Goal: Task Accomplishment & Management: Manage account settings

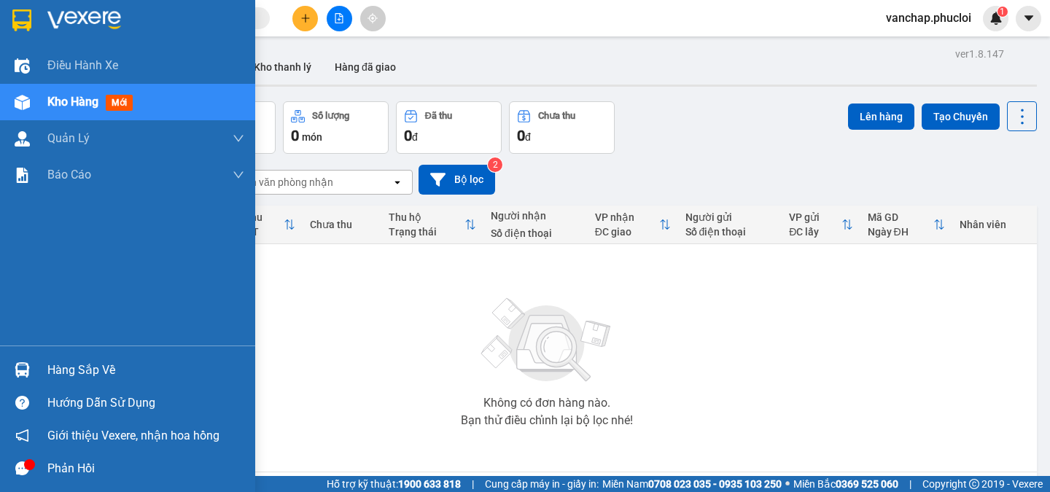
click at [74, 372] on div "Hàng sắp về" at bounding box center [145, 370] width 197 height 22
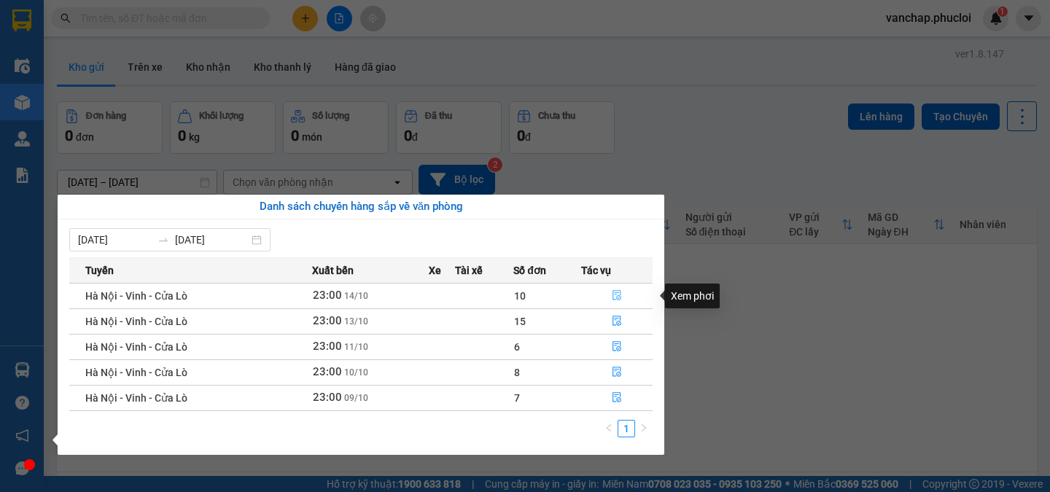
click at [614, 290] on icon "file-done" at bounding box center [617, 295] width 10 height 10
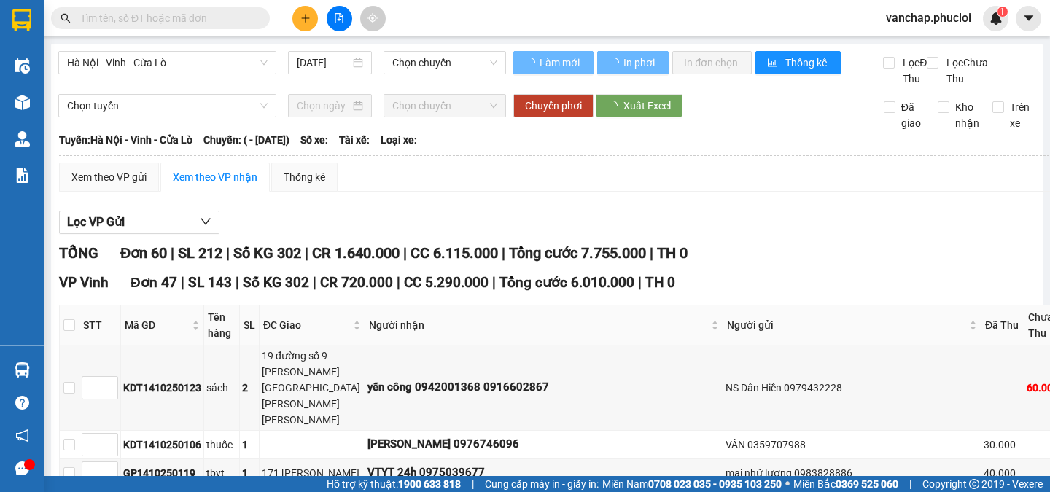
type input "[DATE]"
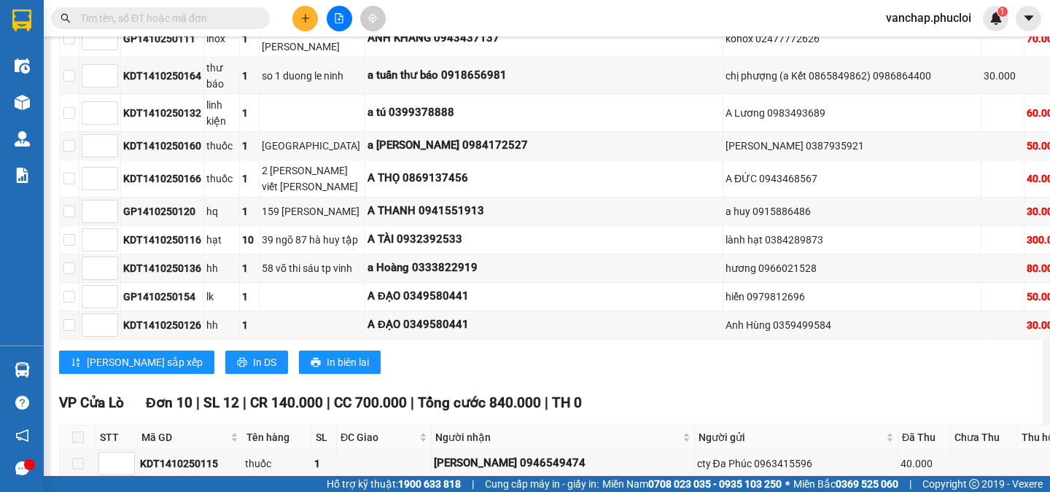
scroll to position [1945, 0]
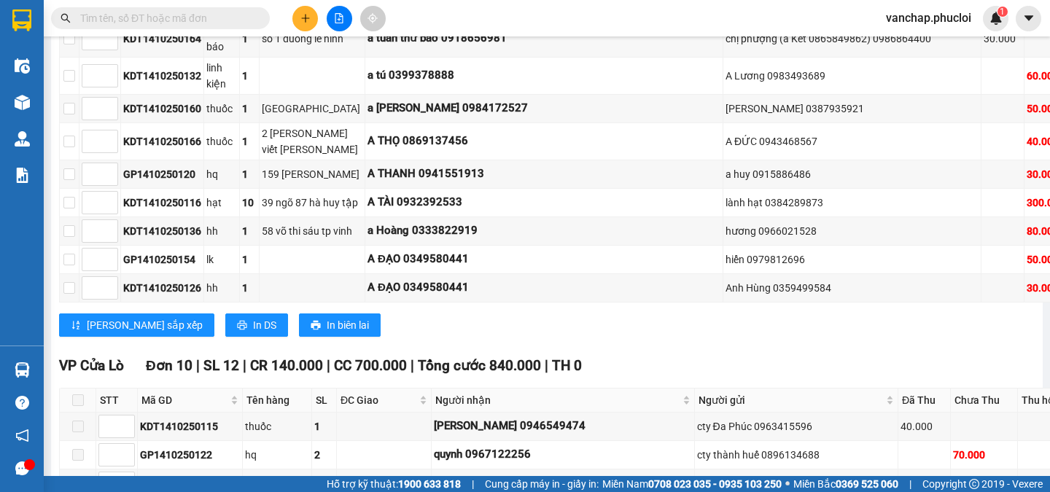
click at [233, 18] on input "text" at bounding box center [166, 18] width 172 height 16
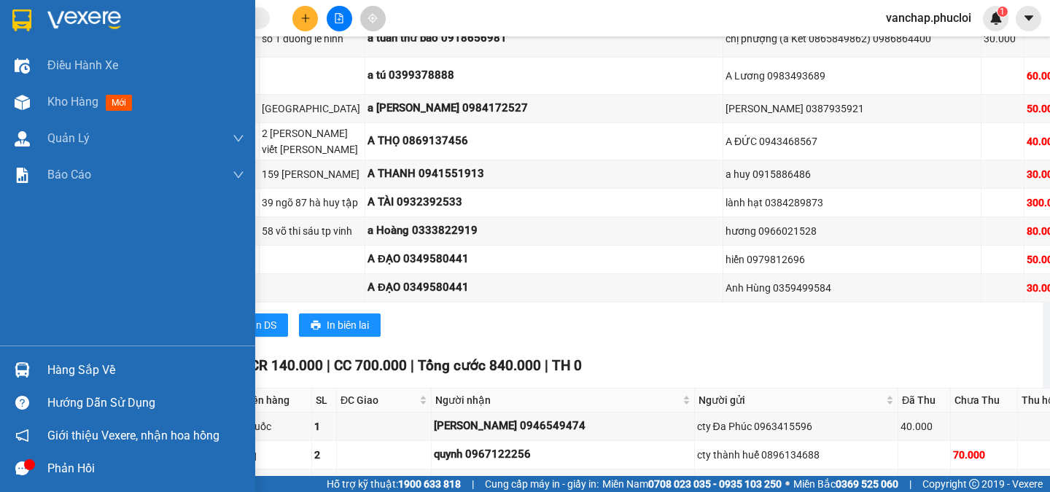
click at [70, 11] on img at bounding box center [84, 20] width 74 height 22
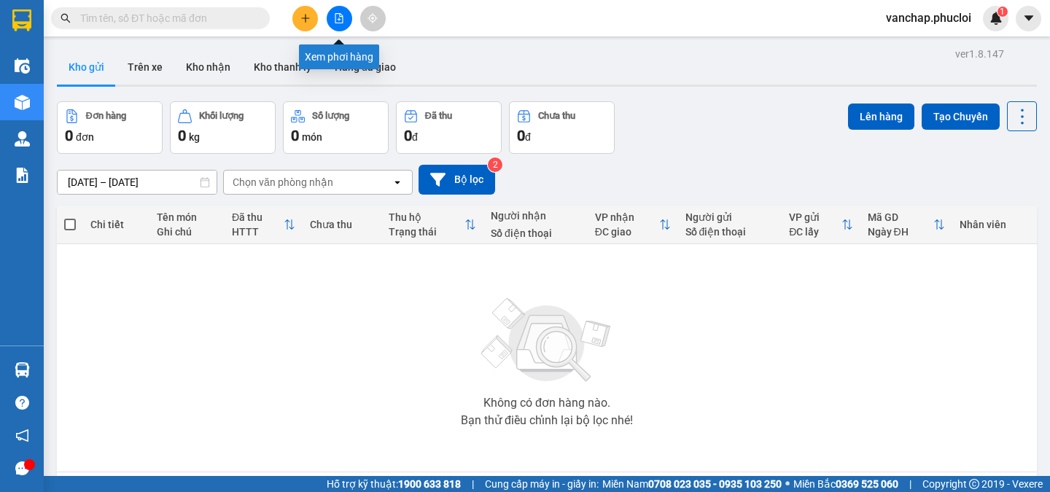
click at [340, 23] on button at bounding box center [340, 19] width 26 height 26
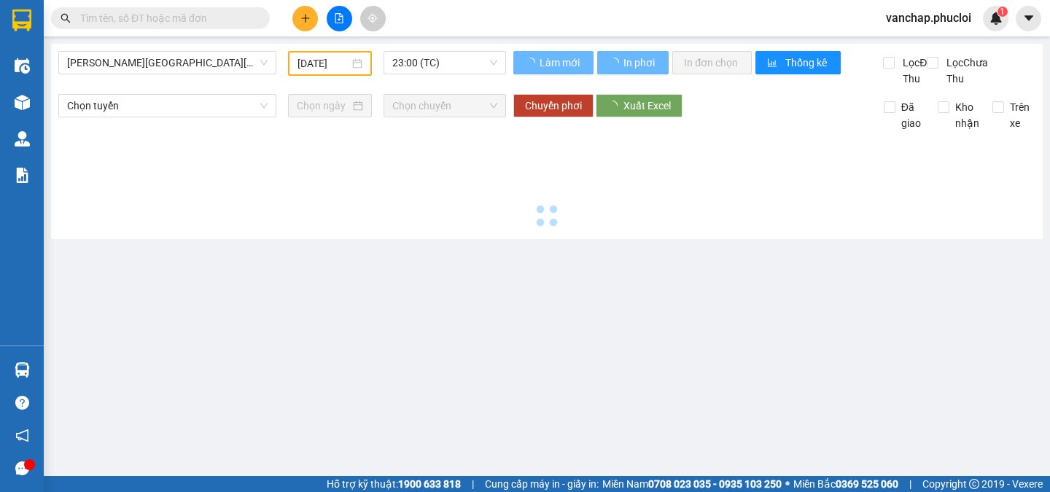
type input "[DATE]"
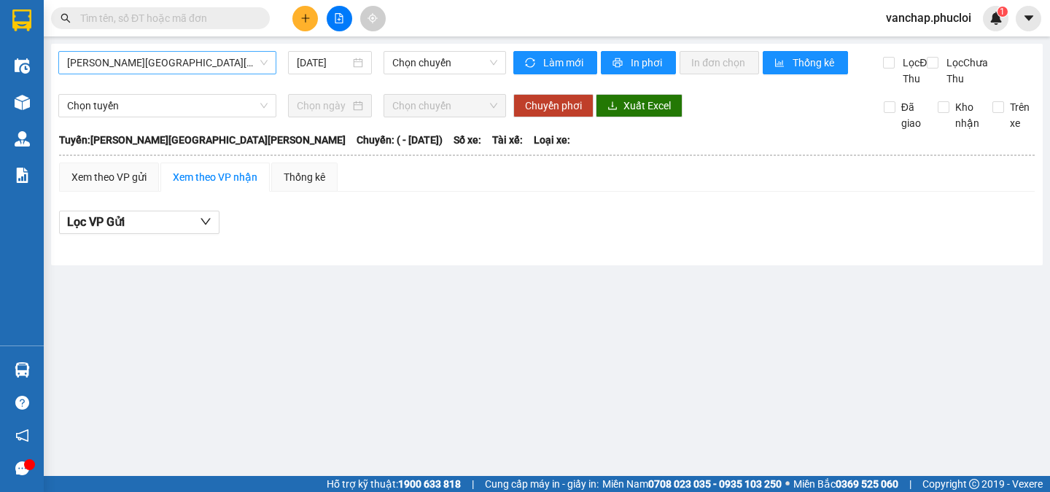
click at [102, 58] on span "[PERSON_NAME][GEOGRAPHIC_DATA][PERSON_NAME]" at bounding box center [167, 63] width 200 height 22
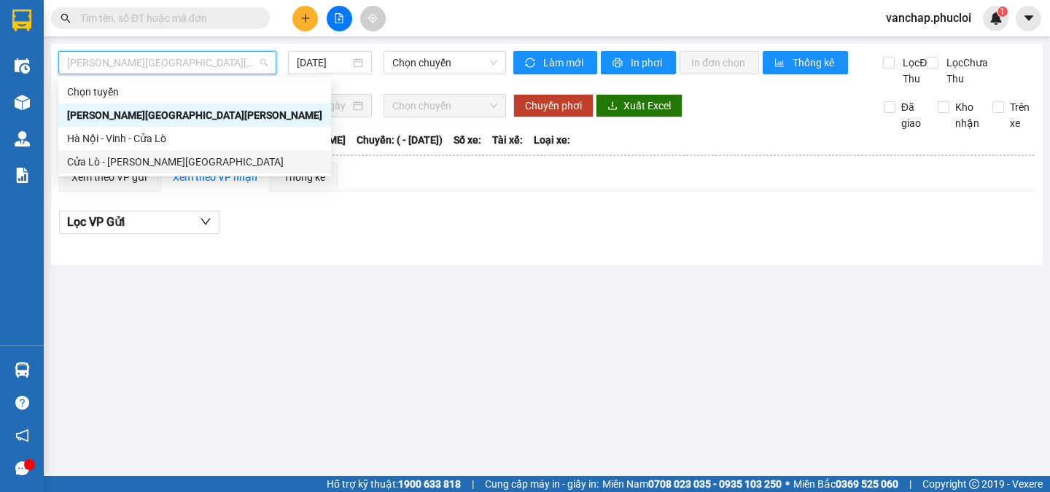
click at [85, 157] on div "Cửa Lò - [PERSON_NAME][GEOGRAPHIC_DATA]" at bounding box center [194, 162] width 255 height 16
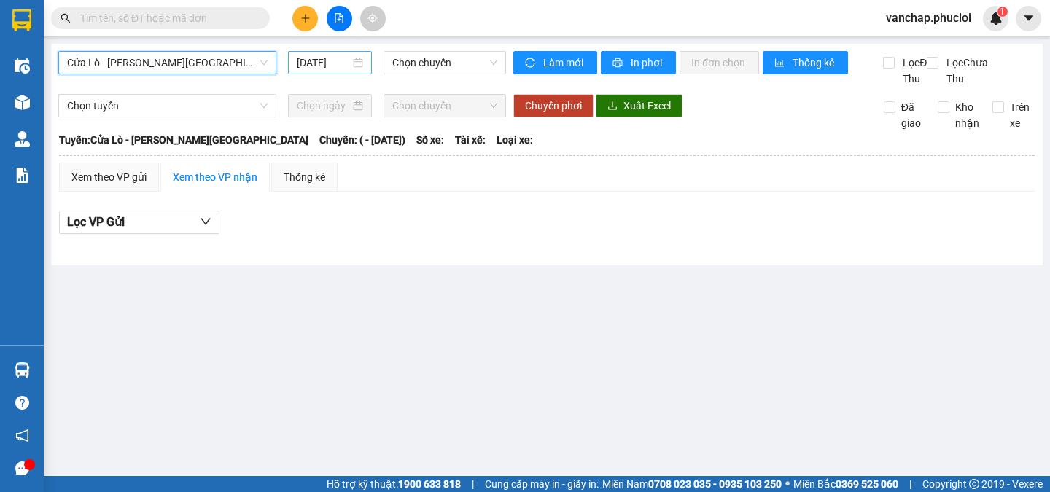
click at [349, 61] on input "[DATE]" at bounding box center [323, 63] width 53 height 16
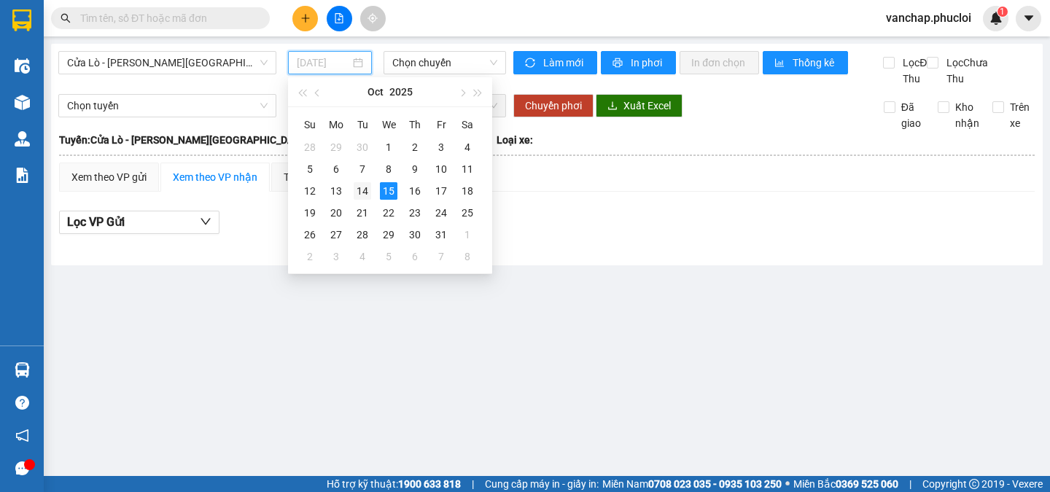
click at [362, 196] on div "14" at bounding box center [362, 190] width 17 height 17
type input "[DATE]"
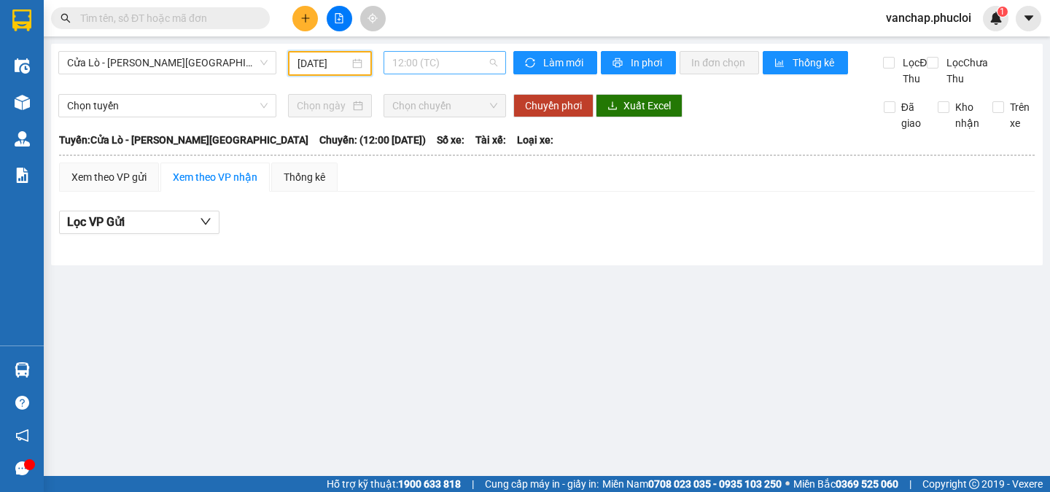
click at [441, 65] on span "12:00 (TC)" at bounding box center [444, 63] width 105 height 22
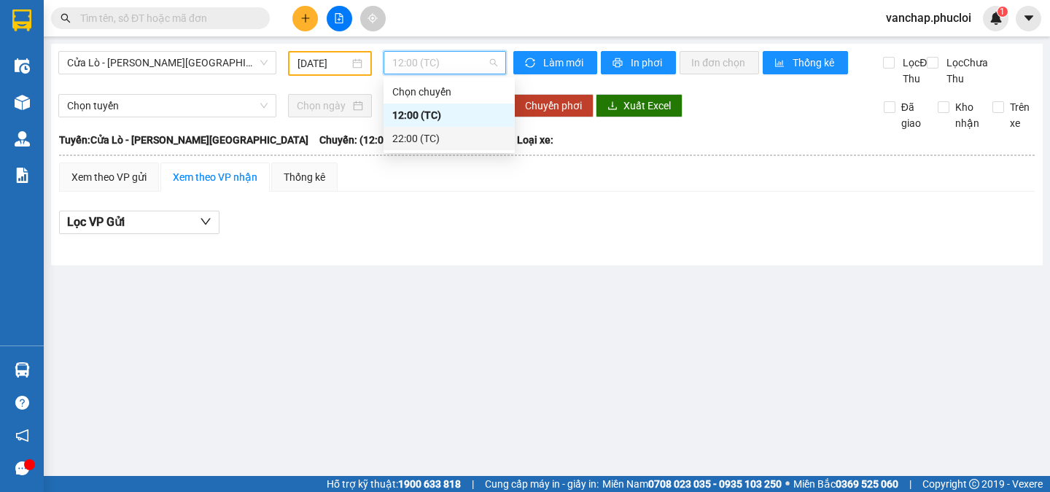
click at [414, 141] on div "22:00 (TC)" at bounding box center [449, 139] width 114 height 16
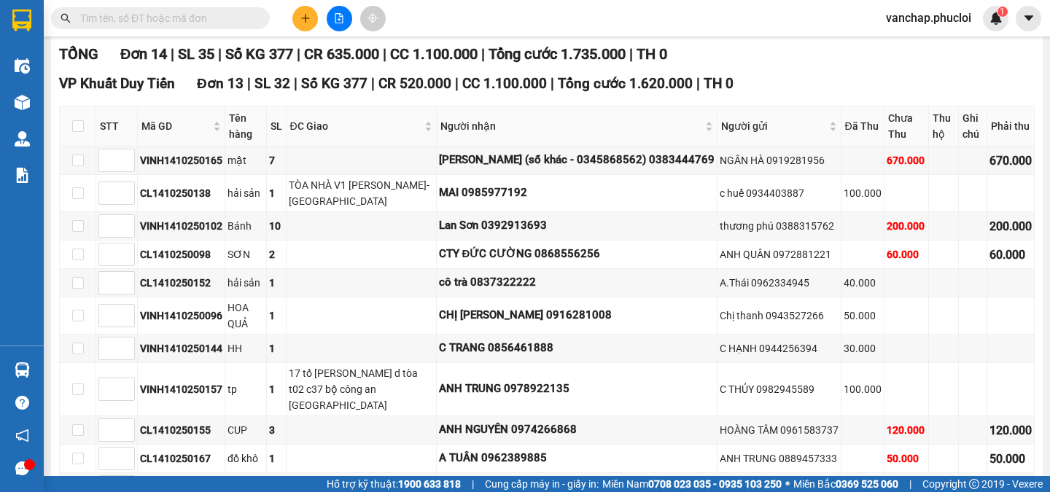
scroll to position [200, 0]
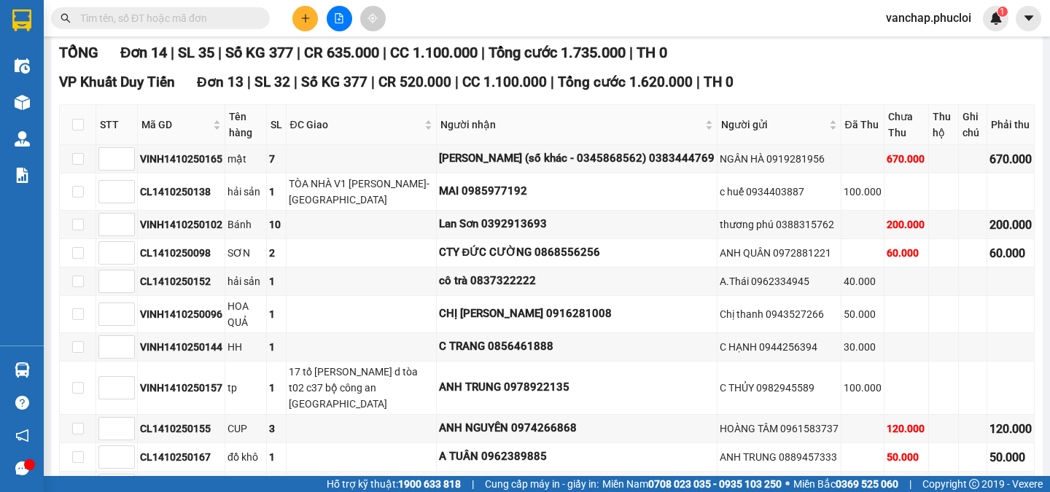
click at [147, 21] on input "text" at bounding box center [166, 18] width 172 height 16
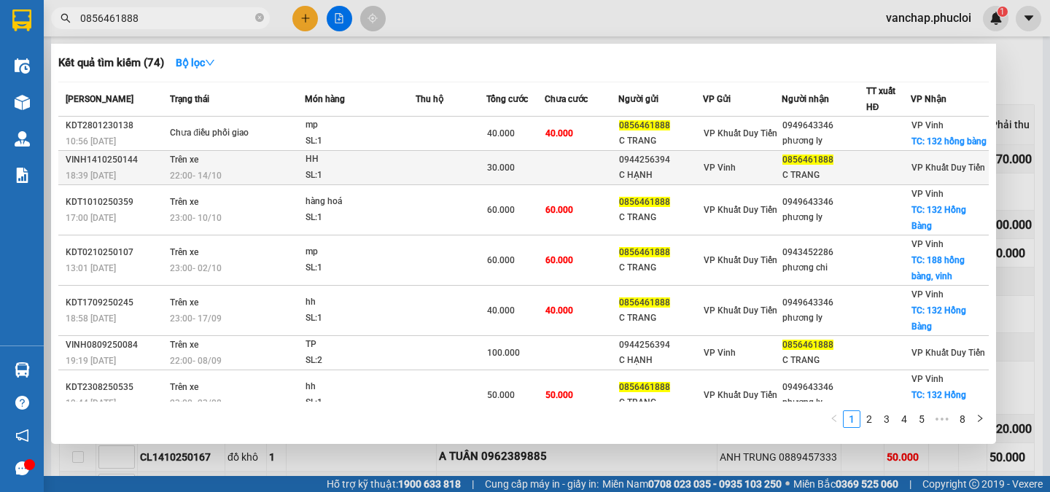
type input "0856461888"
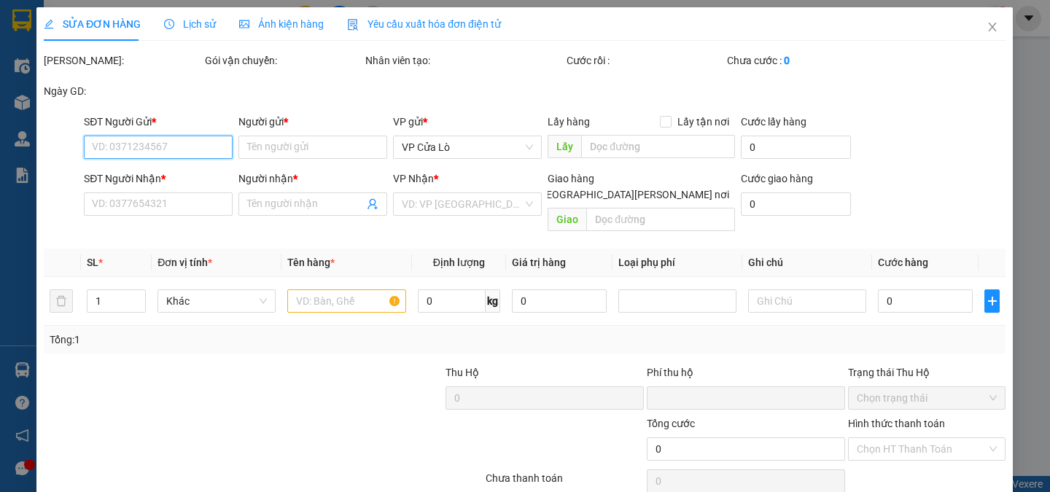
type input "0944256394"
type input "C HẠNH"
type input "0856461888"
type input "C TRANG"
type input "0"
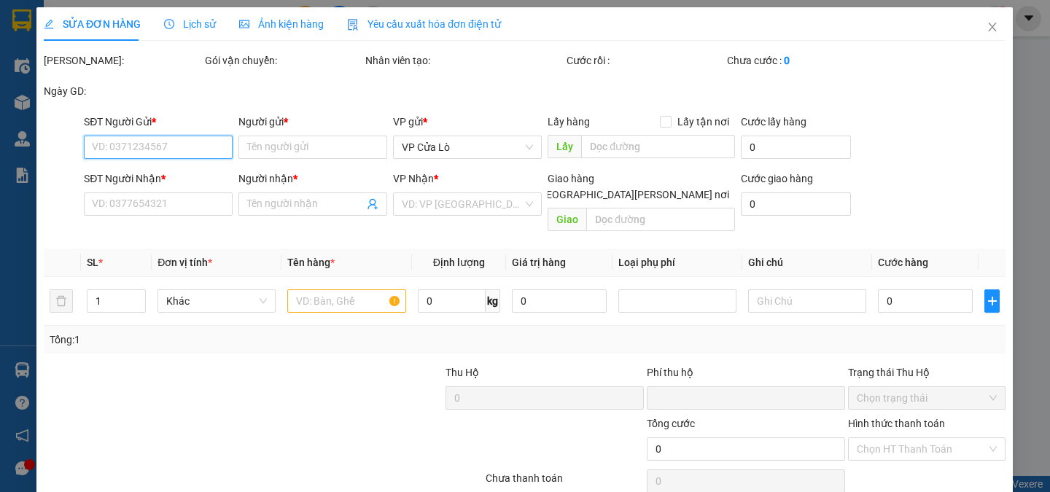
type input "30.000"
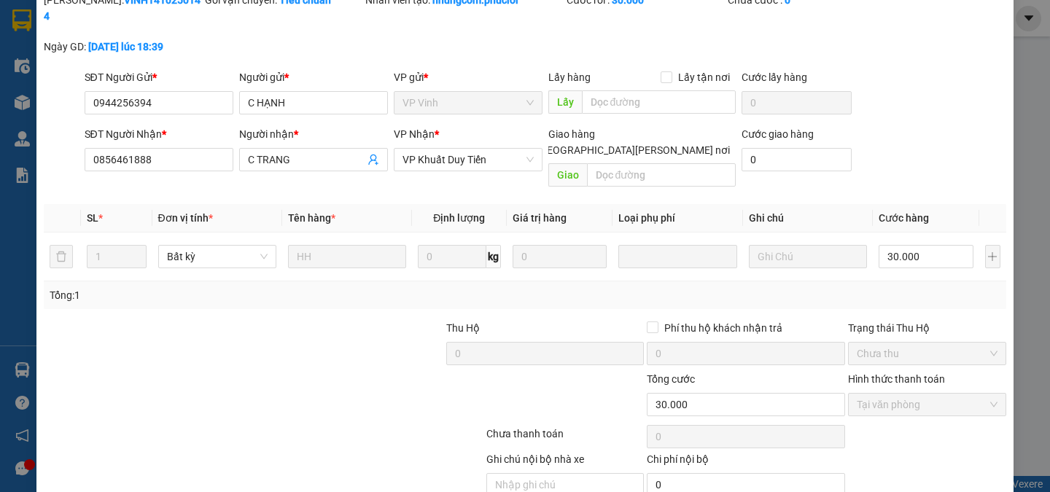
scroll to position [114, 0]
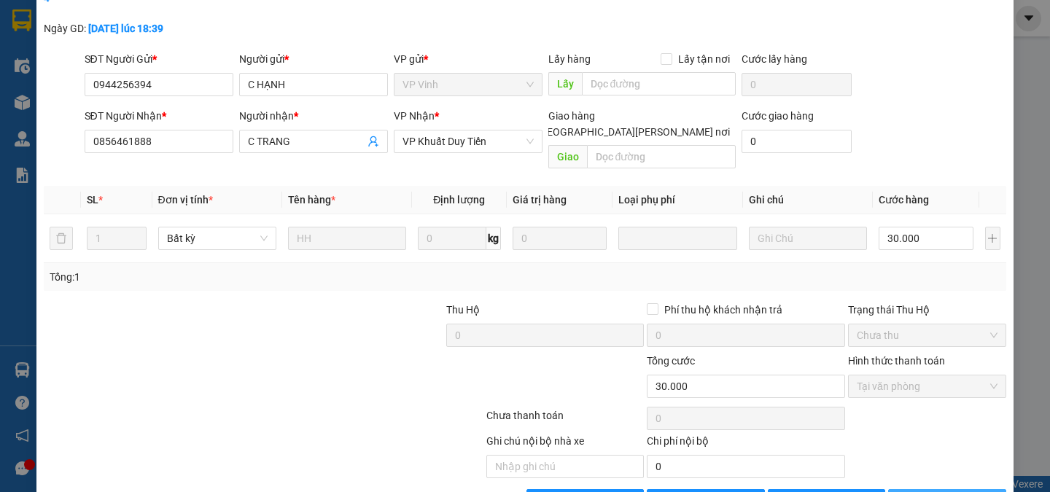
click at [937, 491] on span "[PERSON_NAME] và In" at bounding box center [967, 501] width 102 height 16
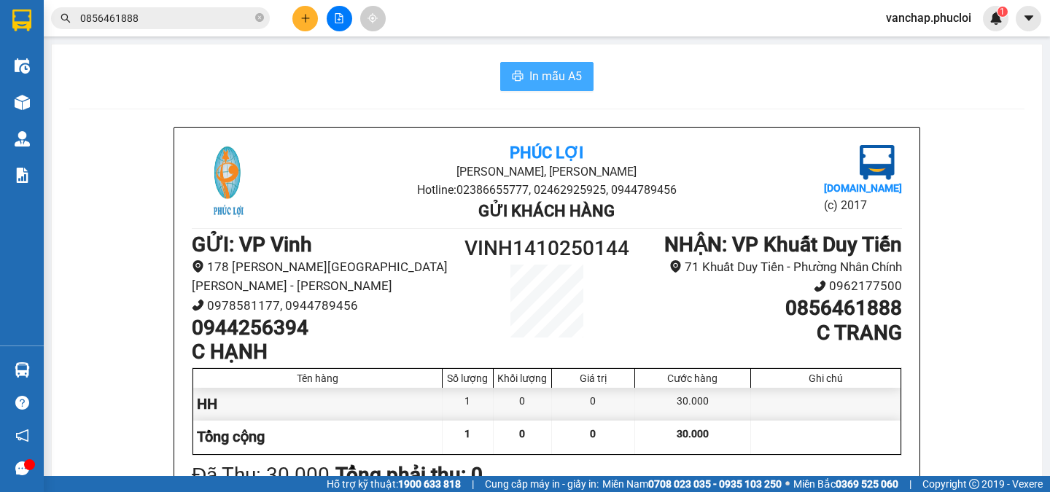
click at [561, 83] on span "In mẫu A5" at bounding box center [555, 76] width 52 height 18
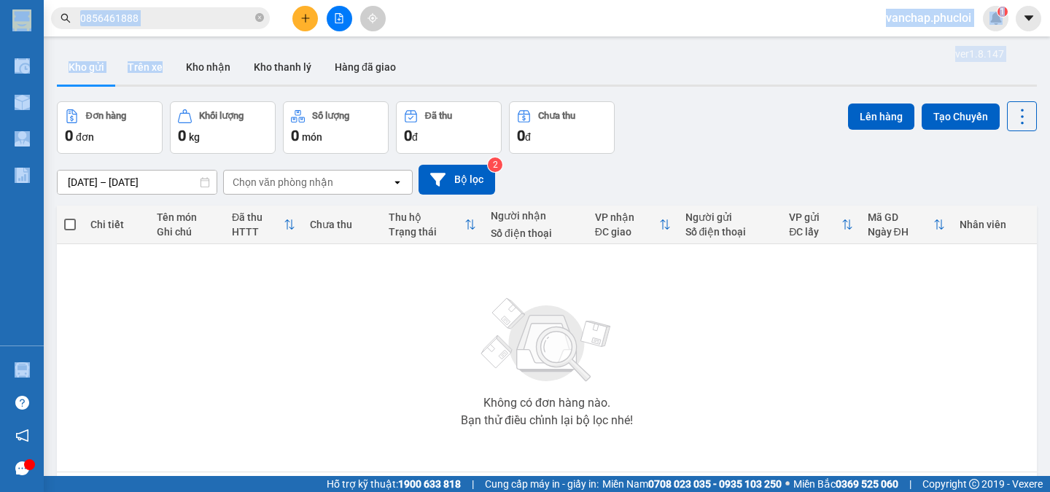
drag, startPoint x: 126, startPoint y: 34, endPoint x: 158, endPoint y: 37, distance: 32.2
click at [158, 37] on section "Kết quả [PERSON_NAME] ( 74 ) Bộ lọc Mã ĐH Trạng thái Món hàng Thu hộ [PERSON_NA…" at bounding box center [525, 246] width 1050 height 492
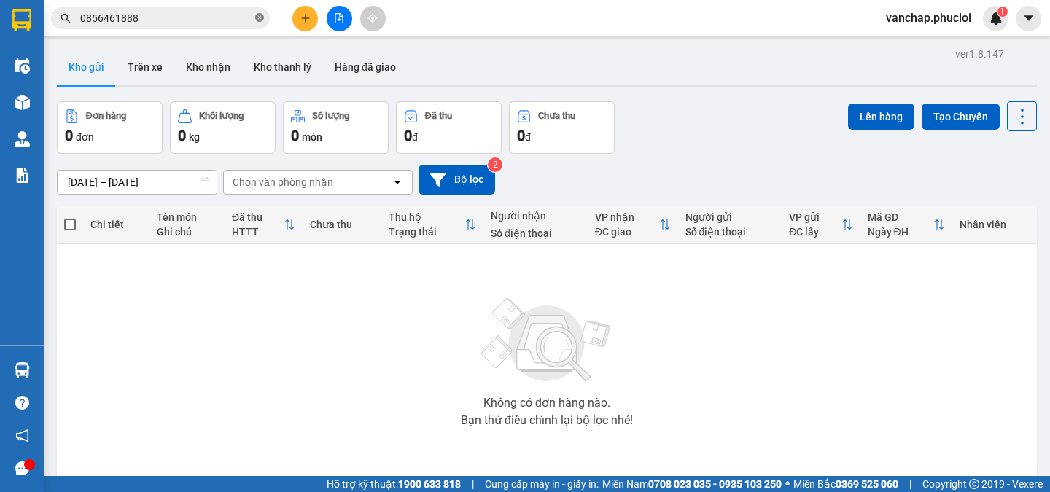
click at [257, 16] on icon "close-circle" at bounding box center [259, 17] width 9 height 9
click at [334, 19] on icon "file-add" at bounding box center [339, 18] width 10 height 10
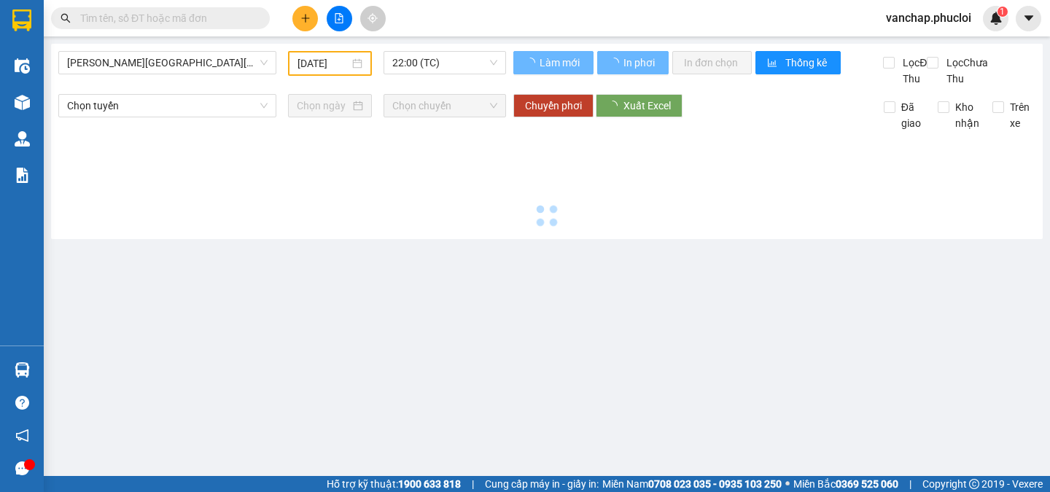
type input "[DATE]"
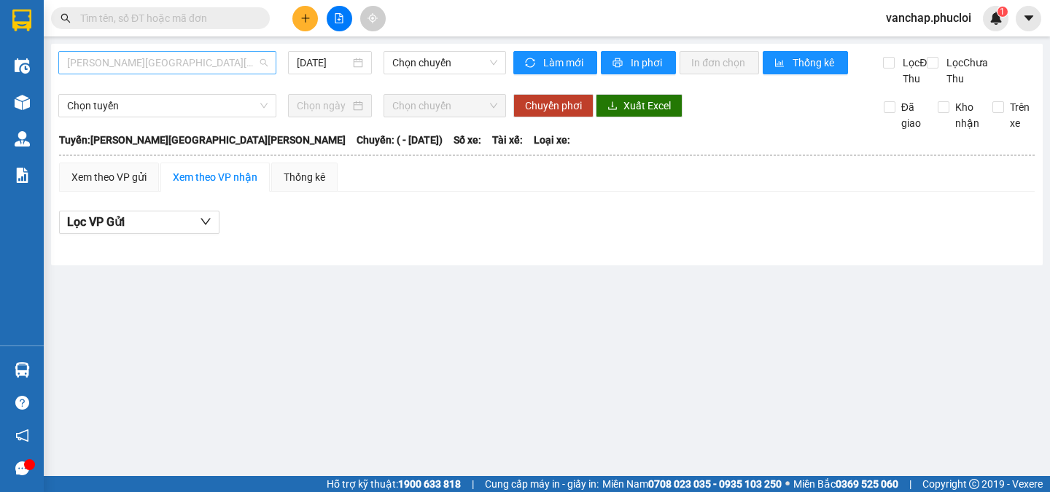
click at [142, 59] on span "[PERSON_NAME][GEOGRAPHIC_DATA][PERSON_NAME]" at bounding box center [167, 63] width 200 height 22
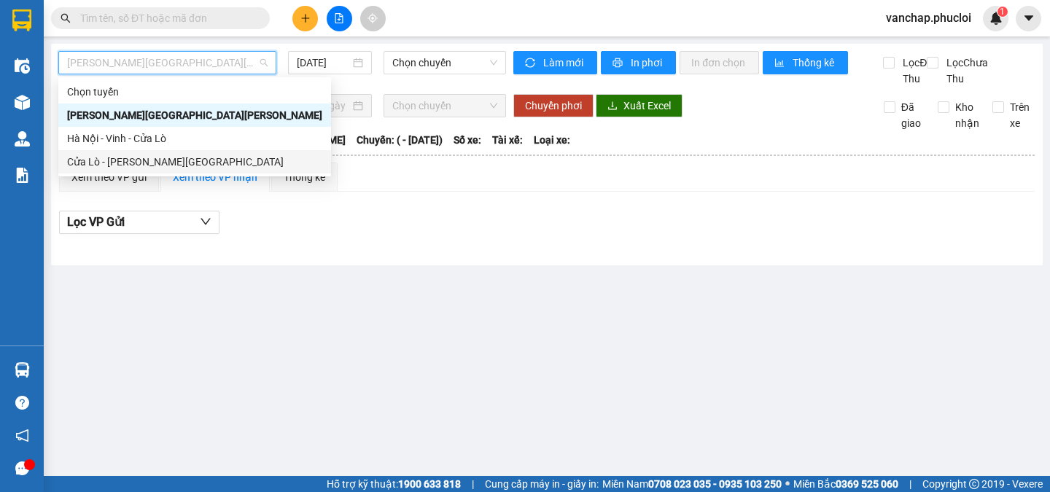
click at [82, 157] on div "Cửa Lò - [PERSON_NAME][GEOGRAPHIC_DATA]" at bounding box center [194, 162] width 255 height 16
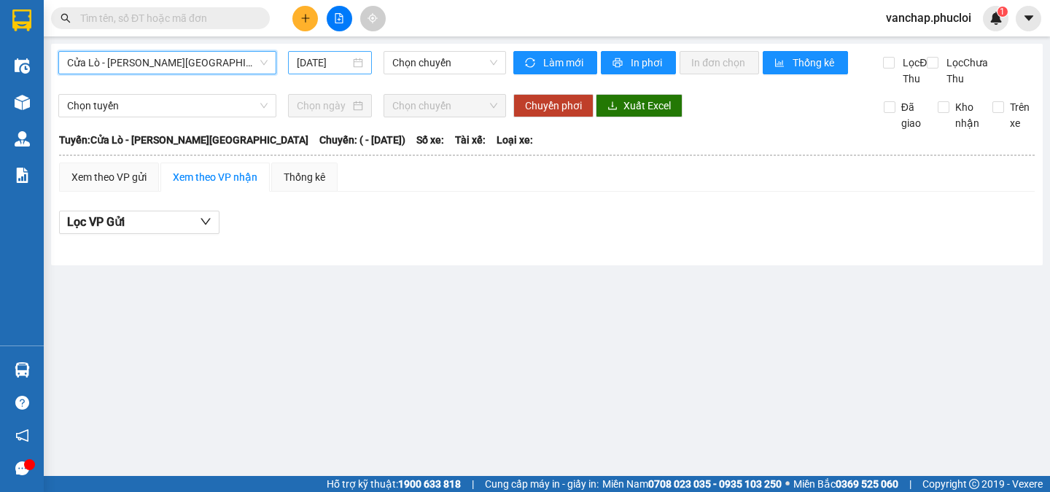
click at [359, 59] on div "[DATE]" at bounding box center [330, 63] width 66 height 16
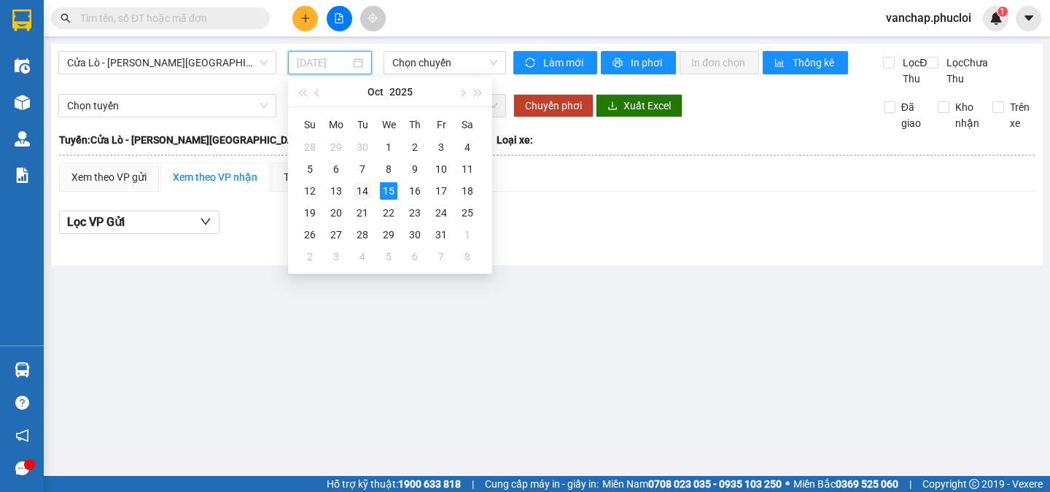
click at [359, 192] on div "14" at bounding box center [362, 190] width 17 height 17
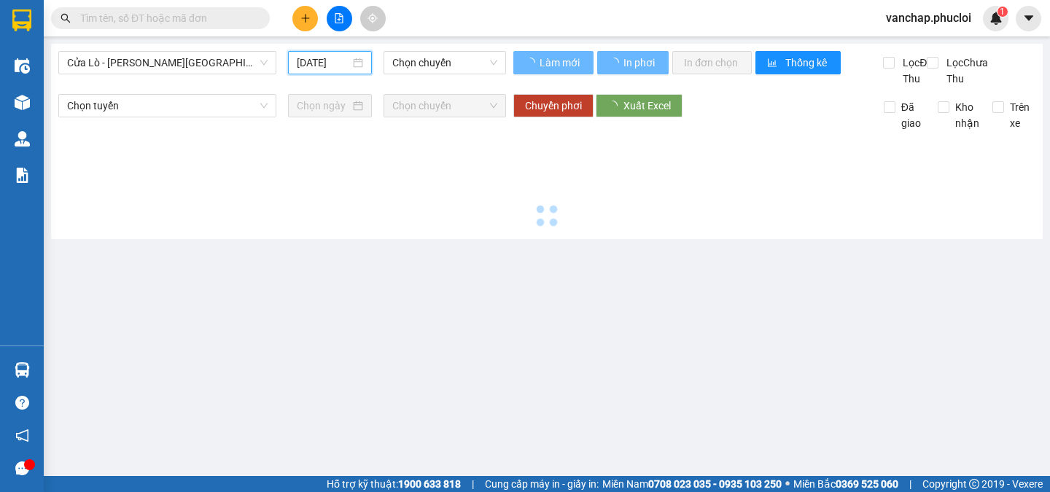
type input "[DATE]"
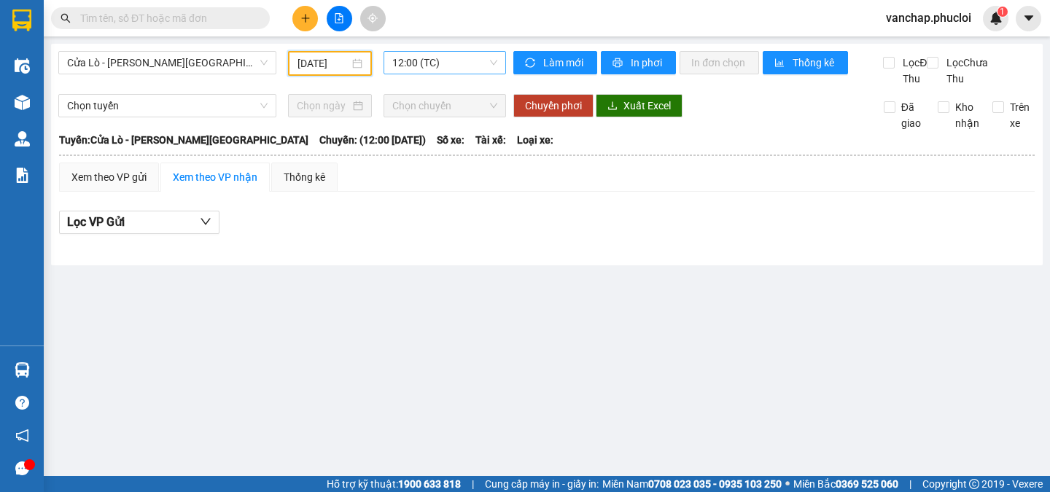
click at [444, 68] on span "12:00 (TC)" at bounding box center [444, 63] width 105 height 22
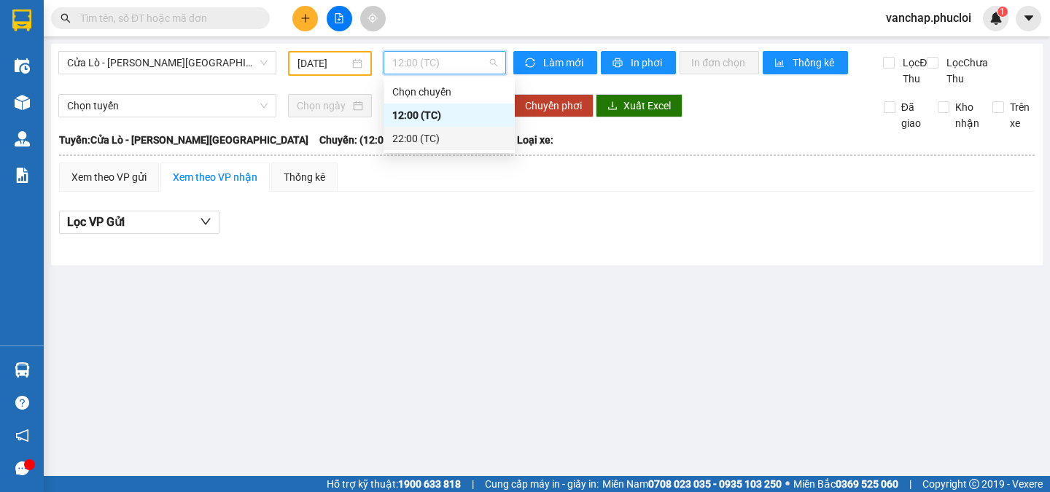
click at [414, 140] on div "22:00 (TC)" at bounding box center [449, 139] width 114 height 16
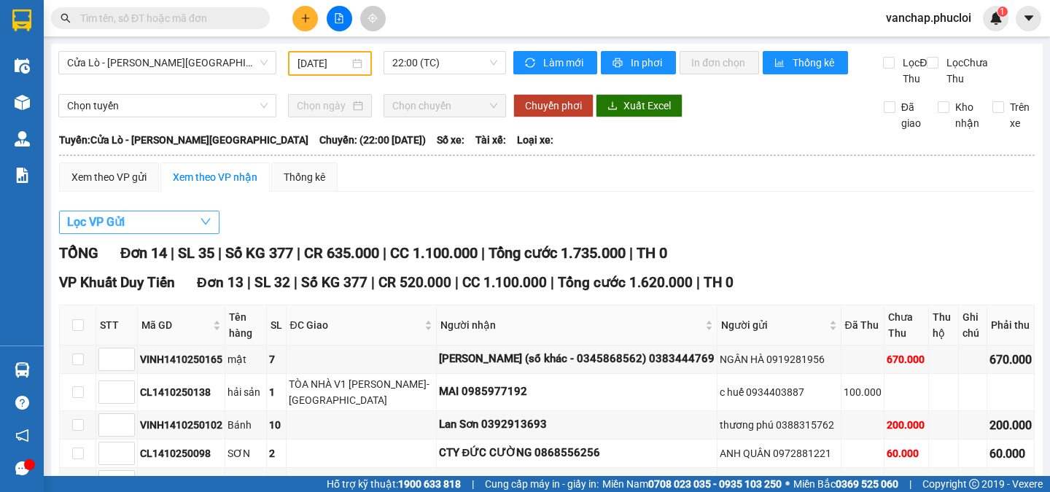
click at [144, 234] on button "Lọc VP Gửi" at bounding box center [139, 222] width 160 height 23
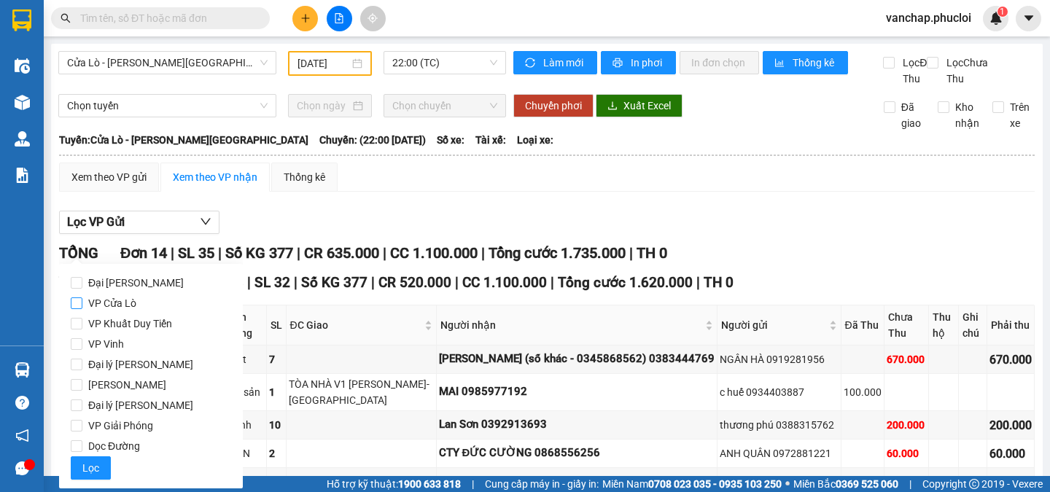
click at [77, 304] on input "VP Cửa Lò" at bounding box center [77, 303] width 12 height 12
checkbox input "true"
click at [87, 468] on span "Lọc" at bounding box center [90, 468] width 17 height 16
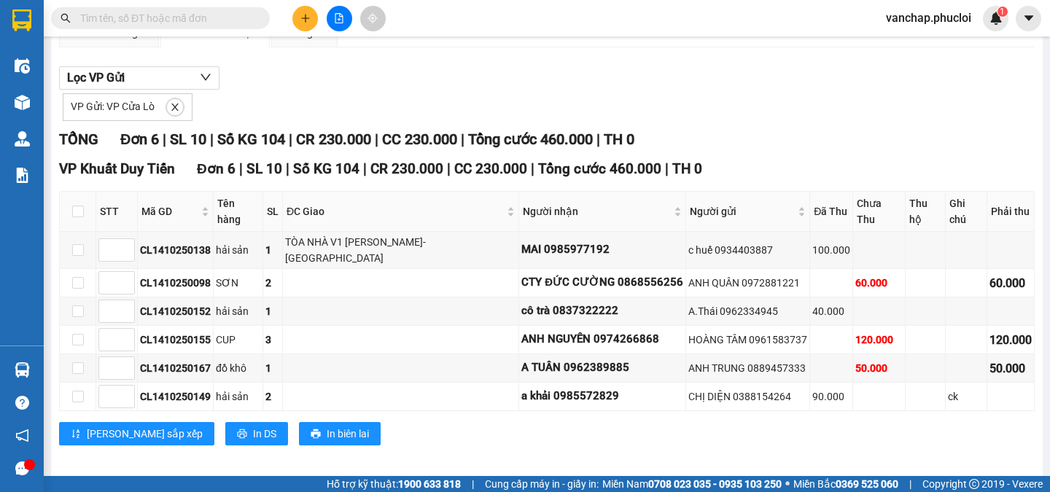
scroll to position [147, 0]
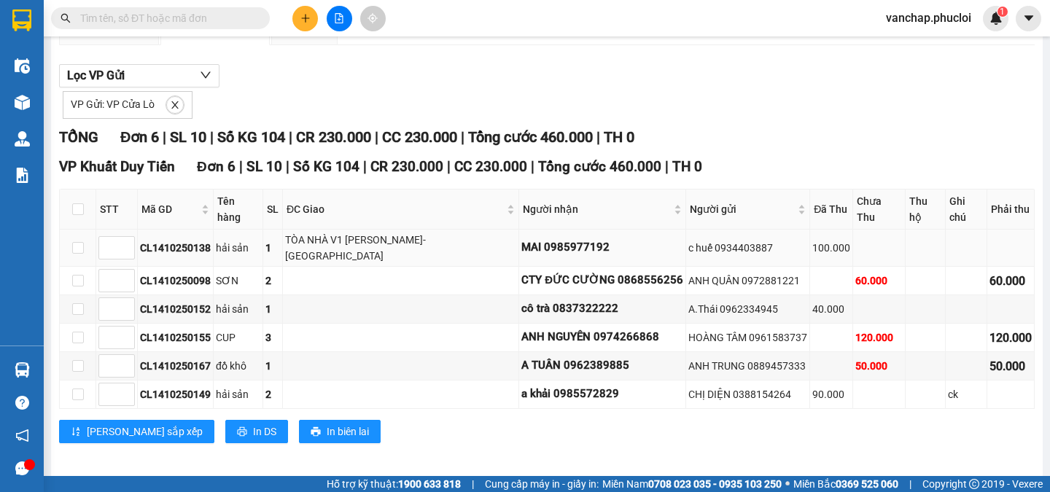
click at [525, 234] on td "MAI 0985977192" at bounding box center [602, 248] width 167 height 37
click at [170, 110] on icon "close" at bounding box center [175, 105] width 10 height 10
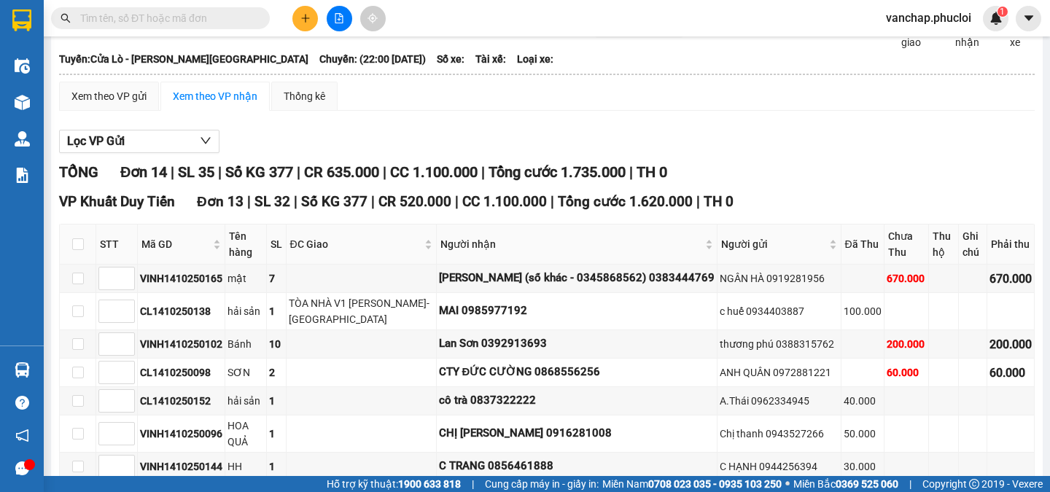
scroll to position [0, 0]
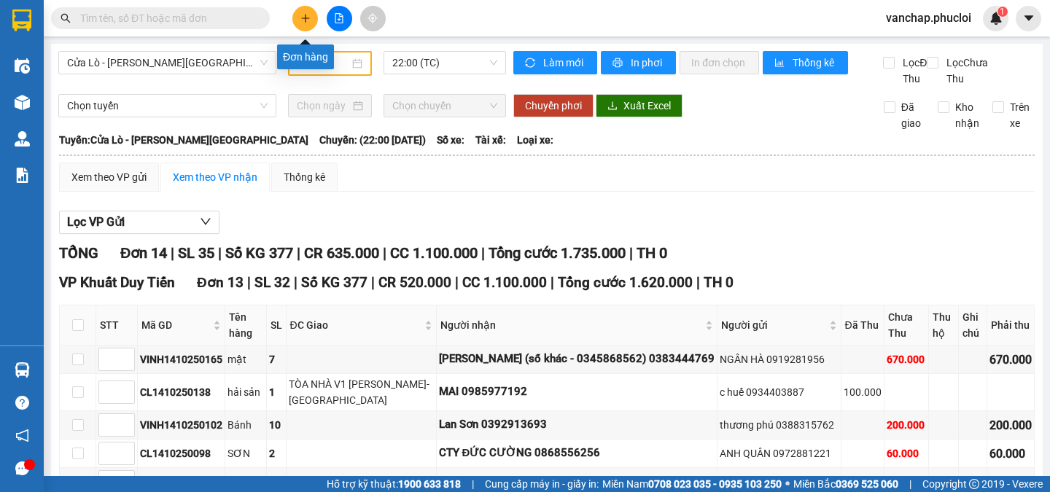
click at [300, 20] on icon "plus" at bounding box center [305, 18] width 10 height 10
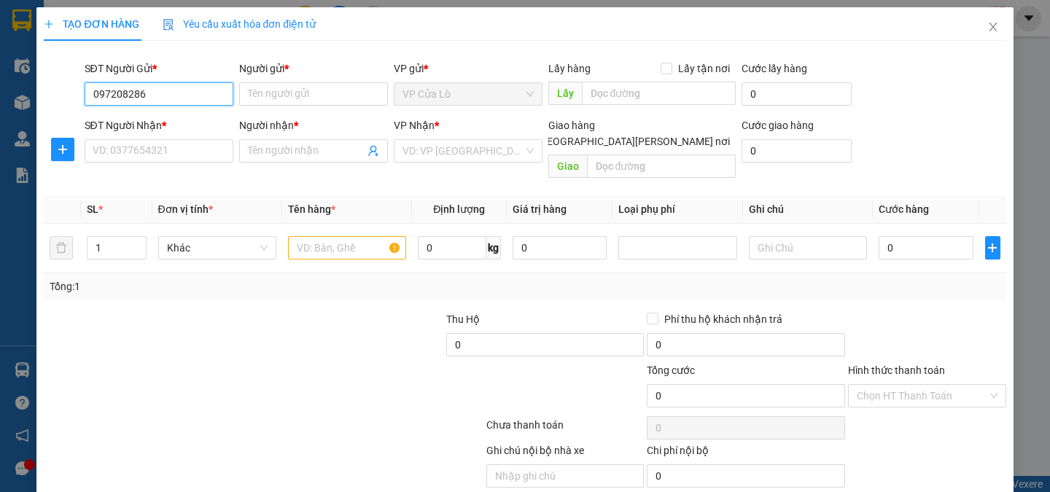
type input "0972082861"
click at [225, 114] on div "0972082861 - CHỊ PHƯỢNG (LXE GIAO)" at bounding box center [184, 123] width 203 height 23
type input "CHỊ PHƯỢNG (LXE GIAO)"
type input "0972082861"
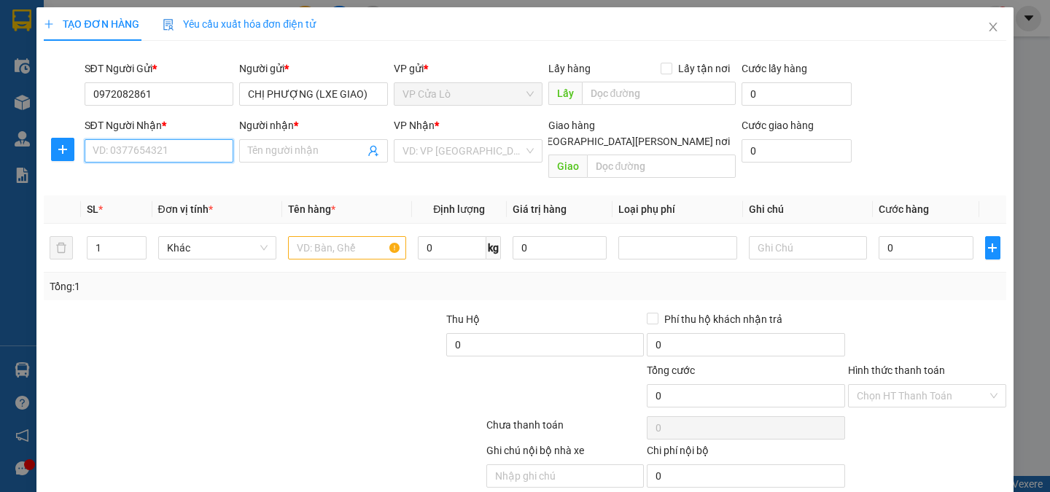
click at [181, 144] on input "SĐT Người Nhận *" at bounding box center [159, 150] width 149 height 23
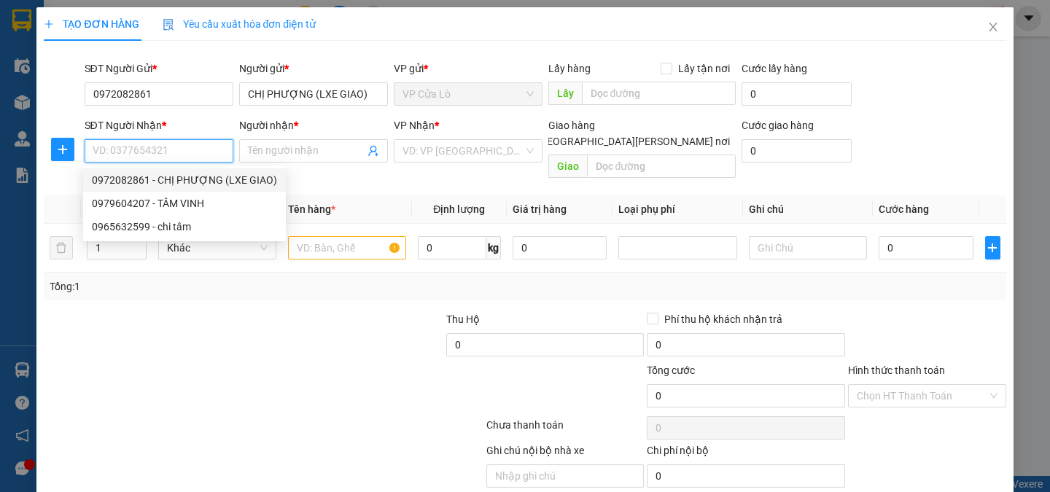
click at [146, 184] on div "0972082861 - CHỊ PHƯỢNG (LXE GIAO)" at bounding box center [184, 180] width 185 height 16
type input "0972082861"
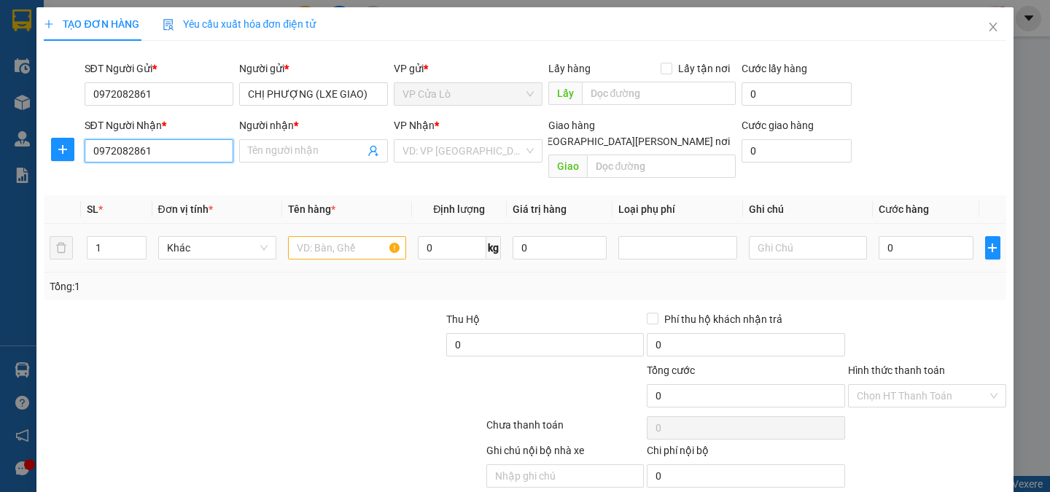
type input "CHỊ PHƯỢNG (LXE GIAO)"
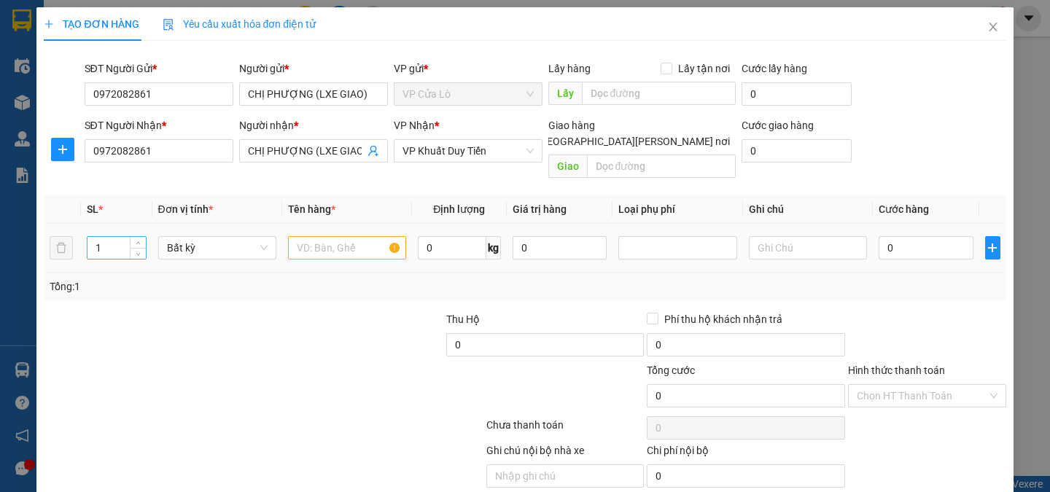
click at [107, 237] on input "1" at bounding box center [116, 248] width 58 height 22
type input "2"
click at [322, 236] on input "text" at bounding box center [347, 247] width 118 height 23
type input "h"
type input "HẢI SẢN"
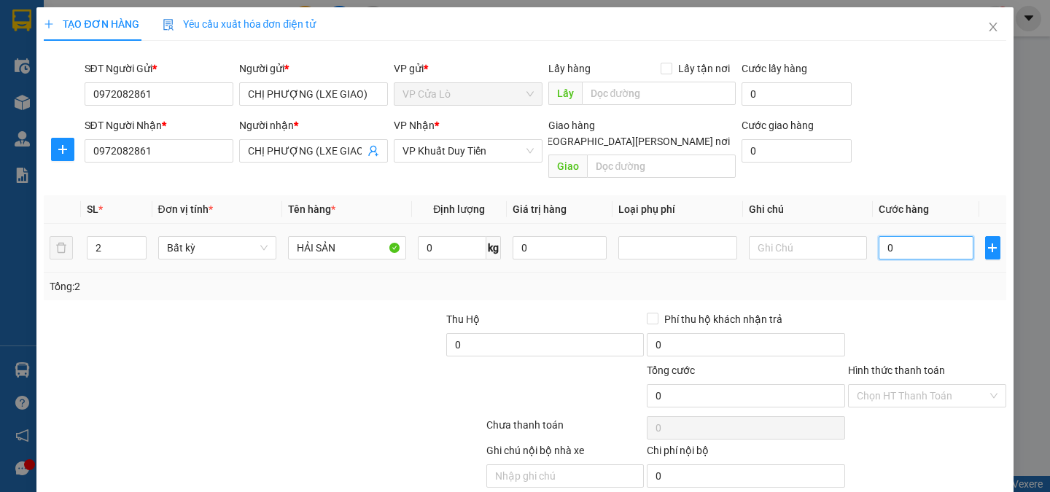
click at [898, 236] on input "0" at bounding box center [926, 247] width 95 height 23
type input "002"
type input "2"
type input "0.020"
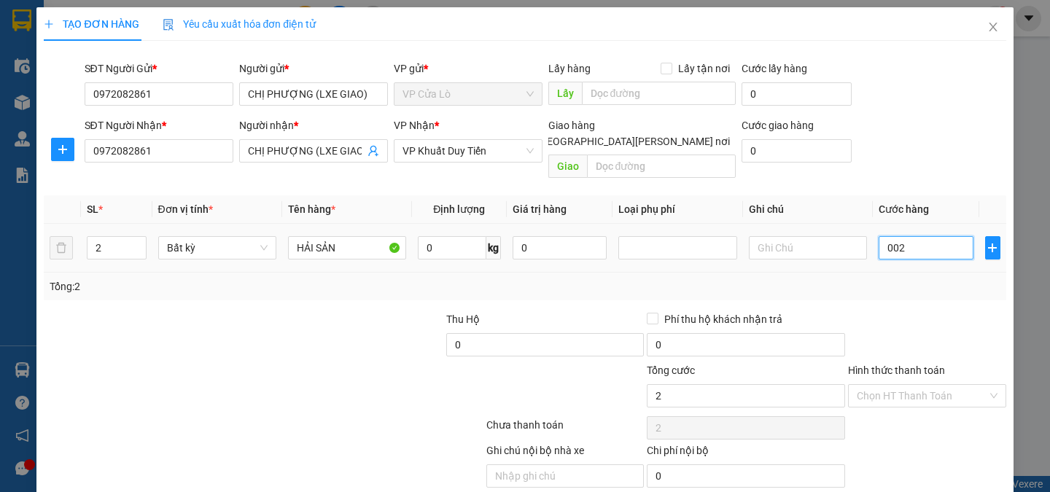
type input "20"
type input "00.200"
type input "200"
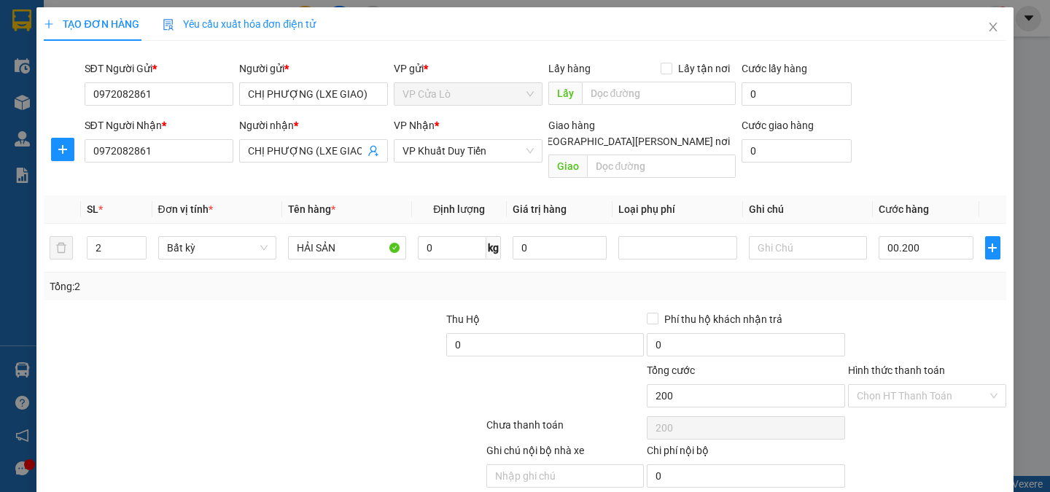
type input "200.000"
click at [901, 279] on div "Tổng: 2" at bounding box center [525, 287] width 950 height 16
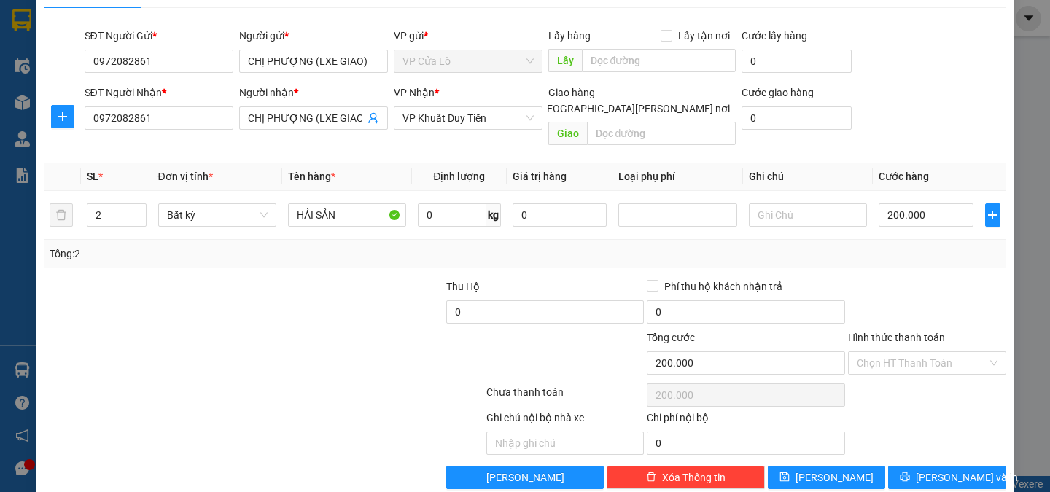
scroll to position [42, 0]
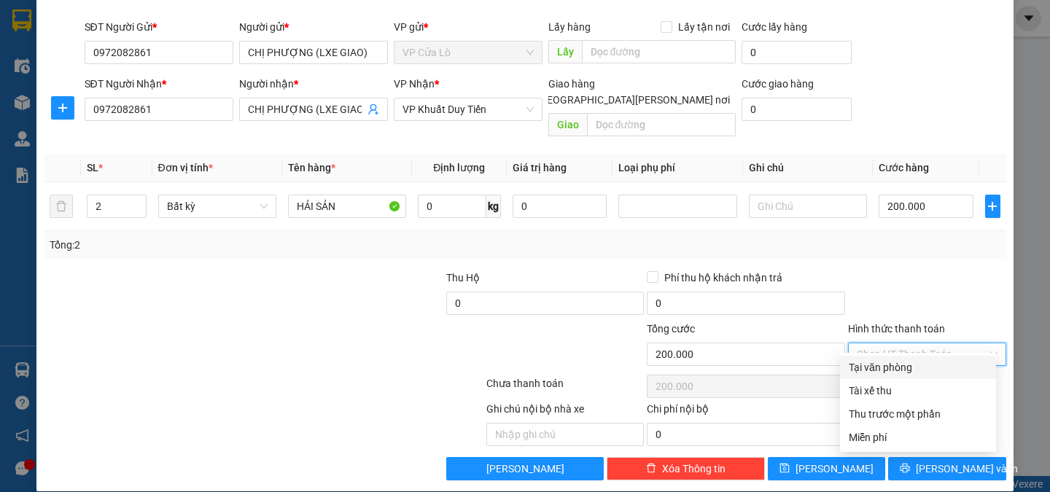
click at [935, 343] on input "Hình thức thanh toán" at bounding box center [922, 354] width 131 height 22
click at [877, 362] on div "Tại văn phòng" at bounding box center [918, 367] width 139 height 16
type input "0"
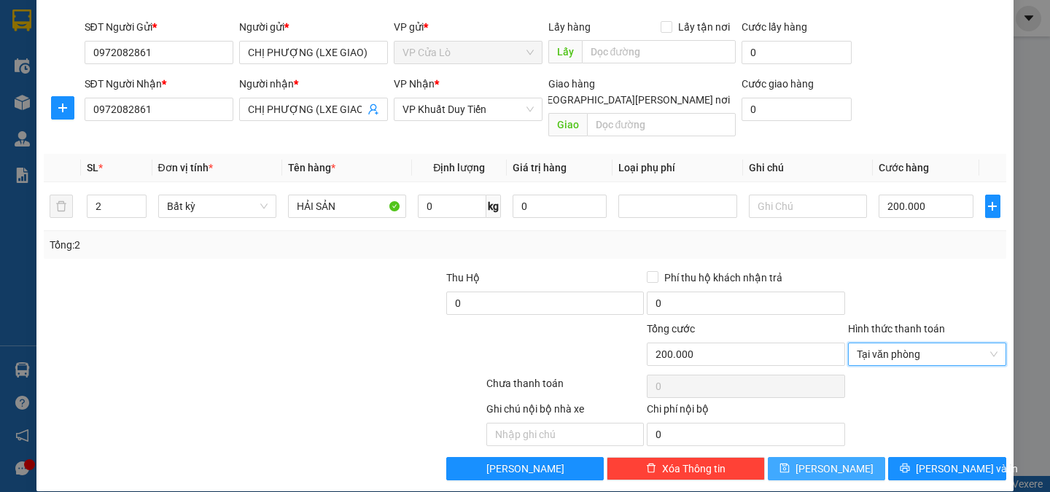
click at [795, 457] on button "[PERSON_NAME]" at bounding box center [826, 468] width 117 height 23
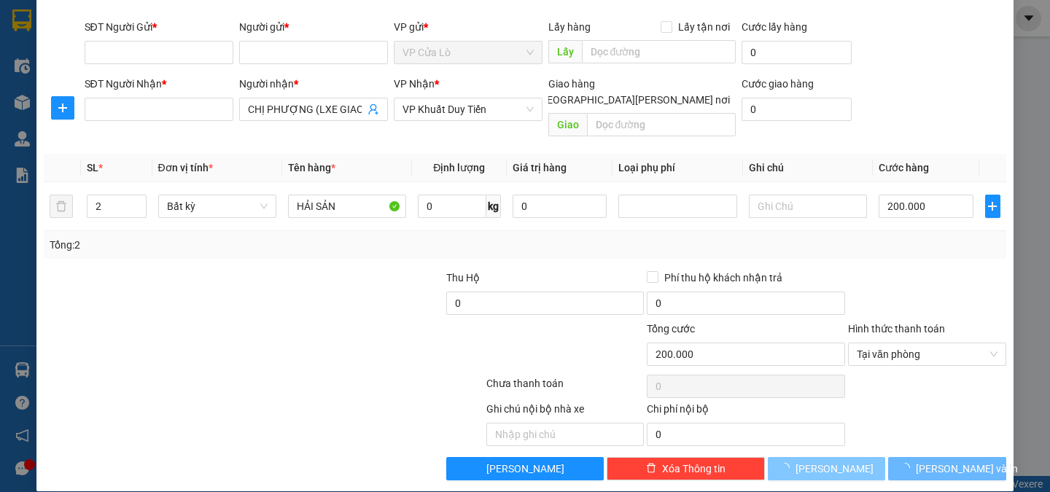
type input "1"
type input "0"
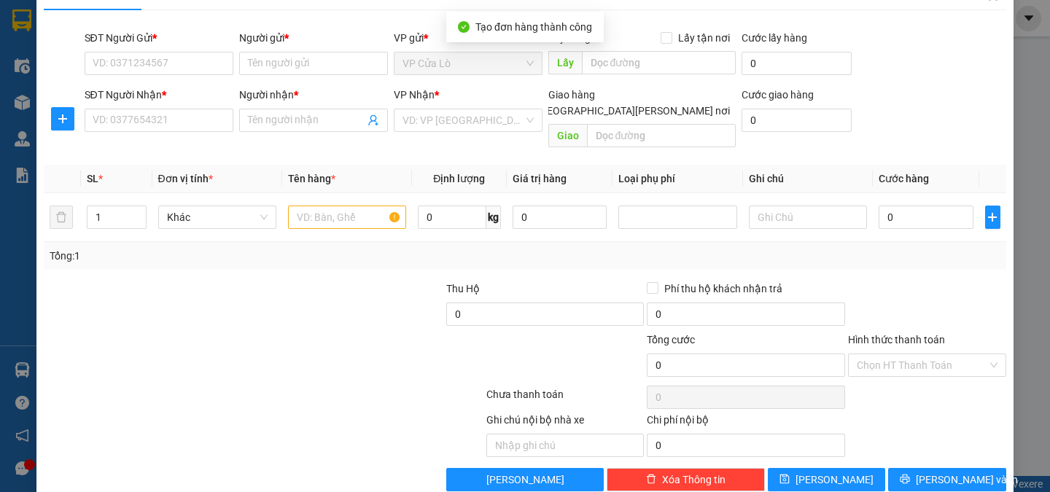
scroll to position [0, 0]
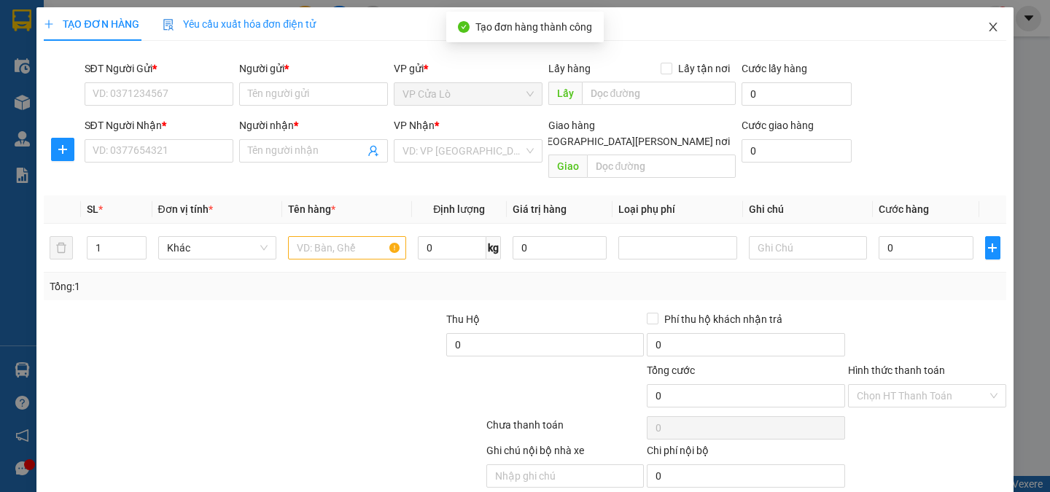
click at [987, 26] on icon "close" at bounding box center [993, 27] width 12 height 12
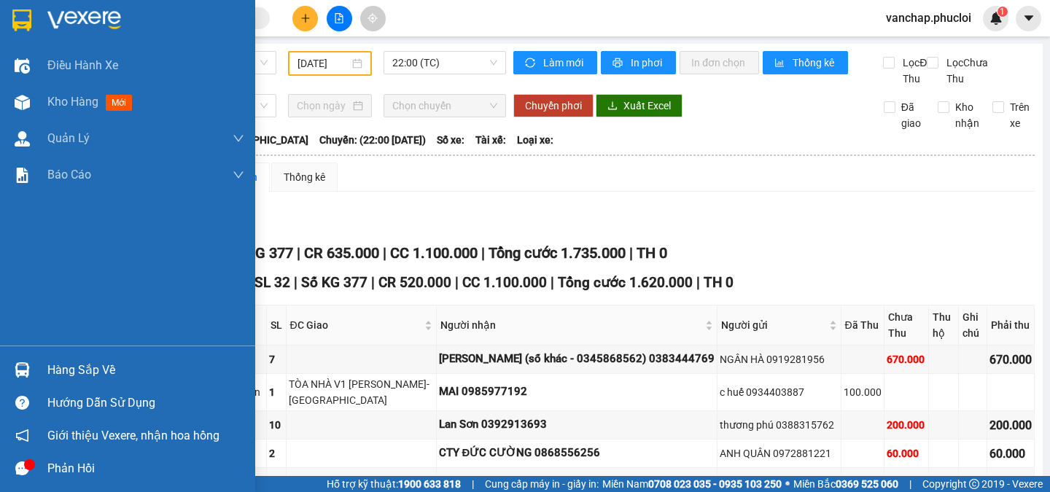
click at [68, 15] on img at bounding box center [84, 20] width 74 height 22
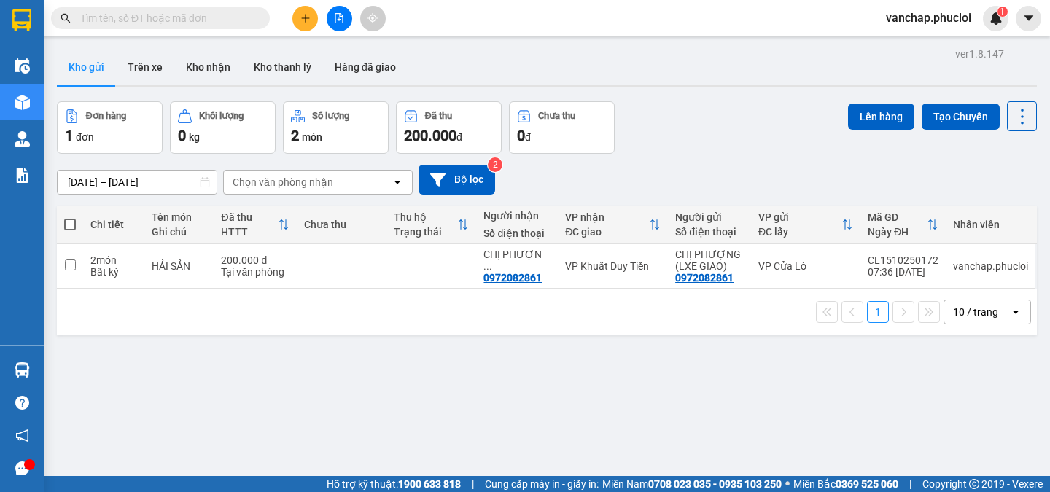
click at [69, 224] on span at bounding box center [70, 225] width 12 height 12
click at [70, 217] on input "checkbox" at bounding box center [70, 217] width 0 height 0
checkbox input "true"
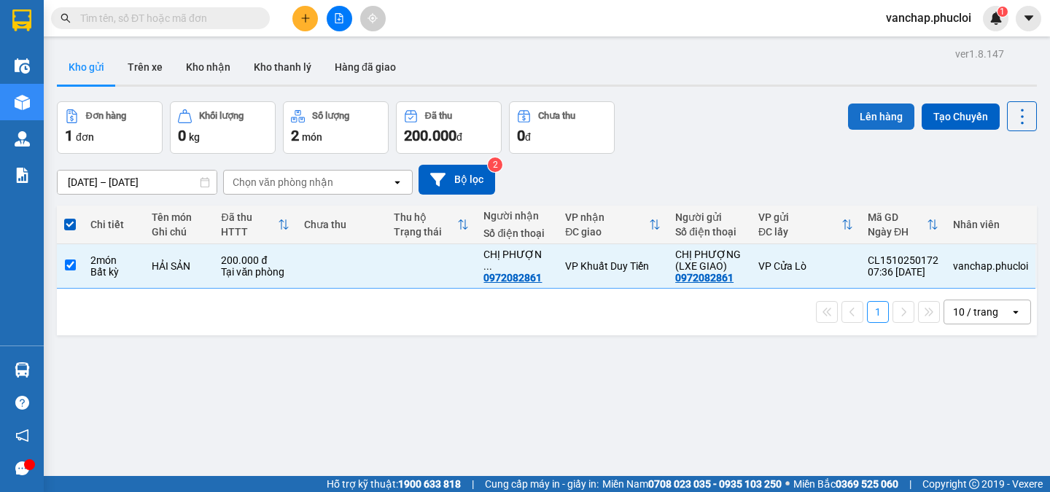
click at [860, 114] on button "Lên hàng" at bounding box center [881, 117] width 66 height 26
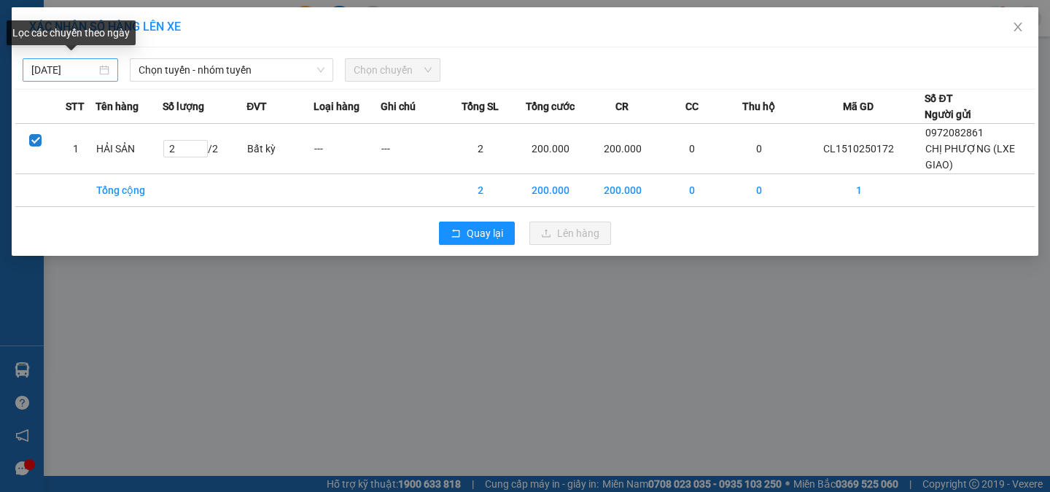
click at [102, 67] on div "[DATE]" at bounding box center [70, 70] width 78 height 16
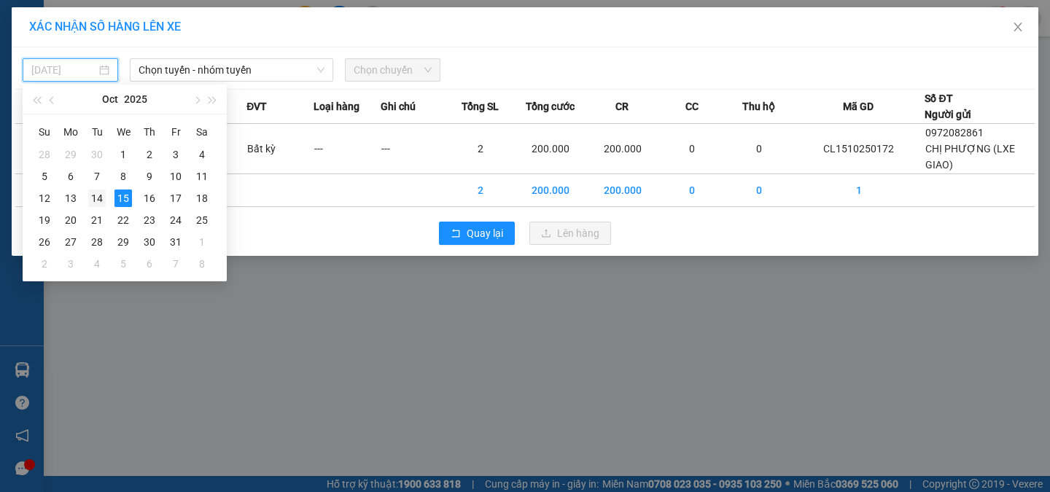
click at [100, 195] on div "14" at bounding box center [96, 198] width 17 height 17
type input "[DATE]"
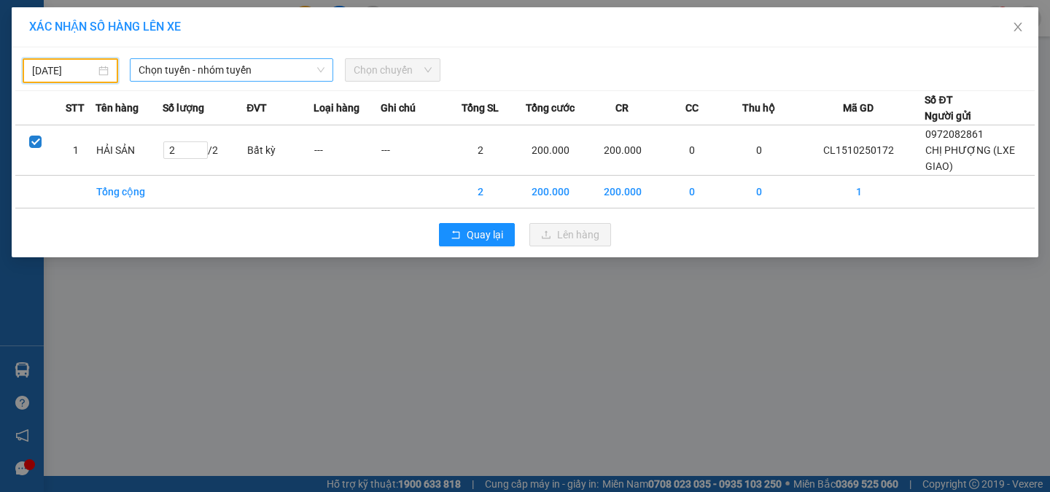
click at [245, 70] on span "Chọn tuyến - nhóm tuyến" at bounding box center [232, 70] width 186 height 22
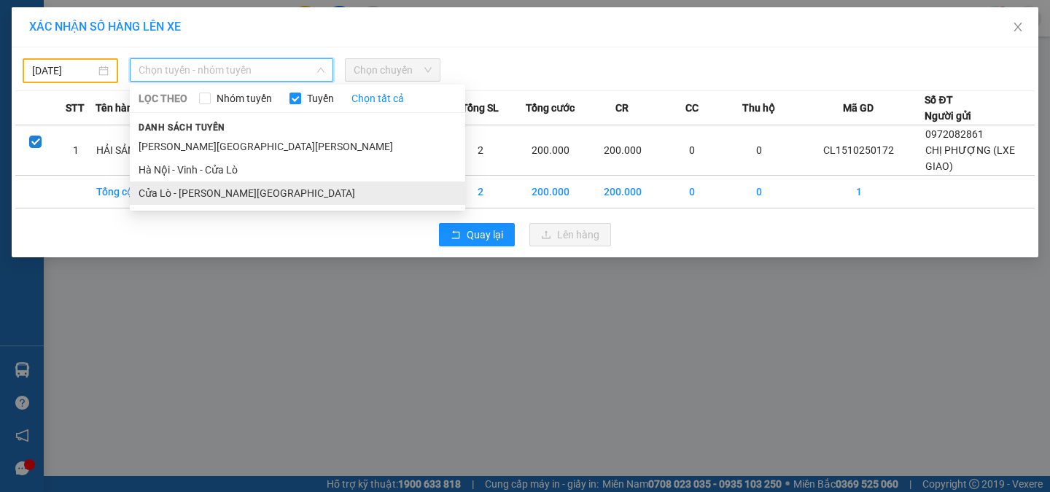
click at [179, 192] on li "Cửa Lò - [PERSON_NAME][GEOGRAPHIC_DATA]" at bounding box center [297, 193] width 335 height 23
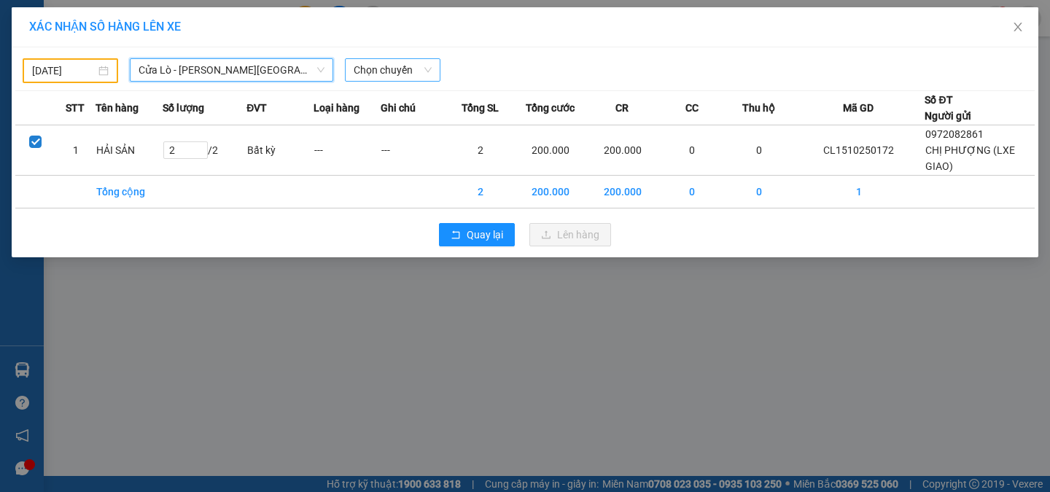
click at [424, 70] on span "Chọn chuyến" at bounding box center [393, 70] width 78 height 22
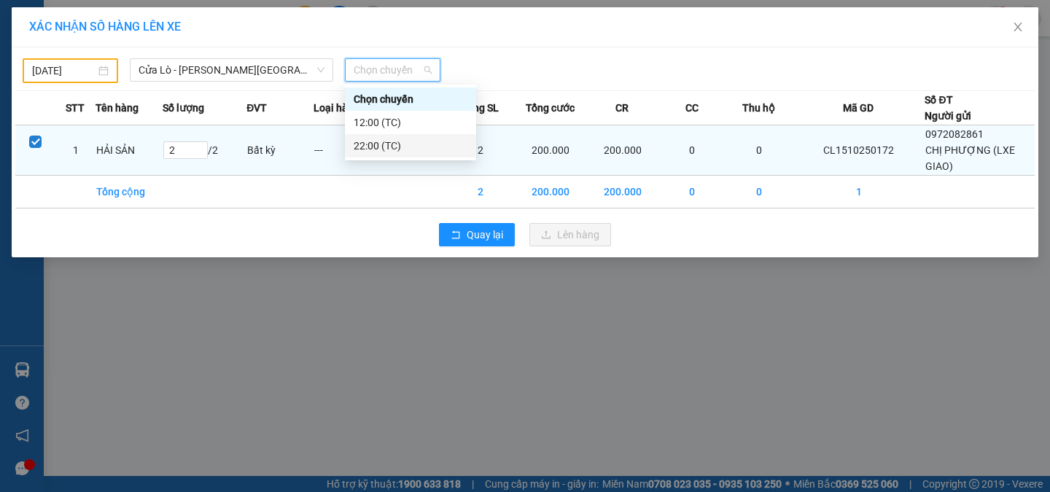
click at [362, 144] on div "22:00 (TC)" at bounding box center [411, 146] width 114 height 16
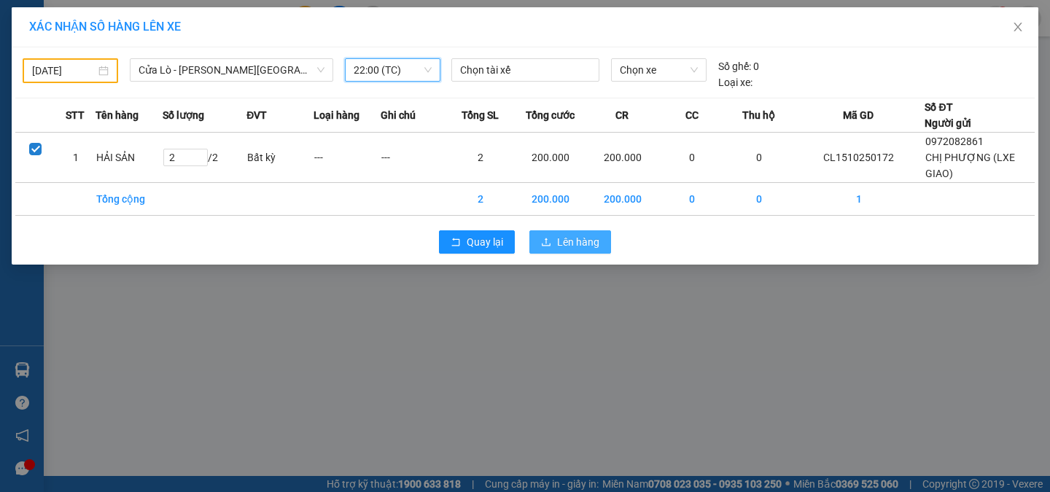
click at [559, 239] on span "Lên hàng" at bounding box center [578, 242] width 42 height 16
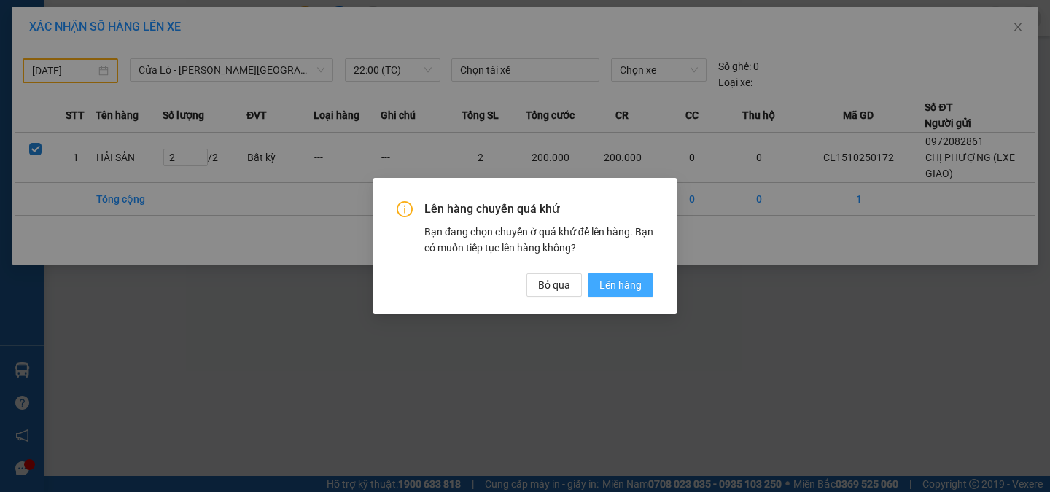
click at [613, 284] on span "Lên hàng" at bounding box center [620, 285] width 42 height 16
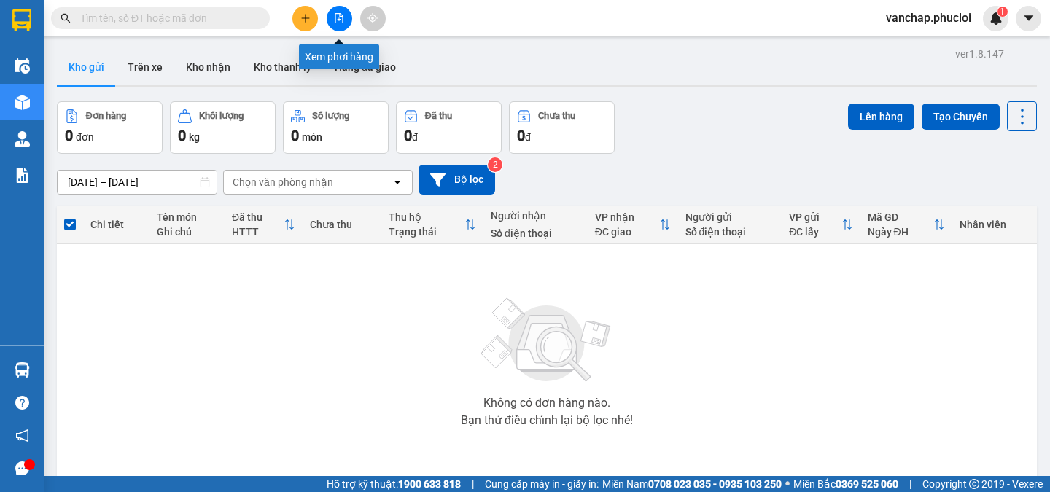
click at [333, 15] on button at bounding box center [340, 19] width 26 height 26
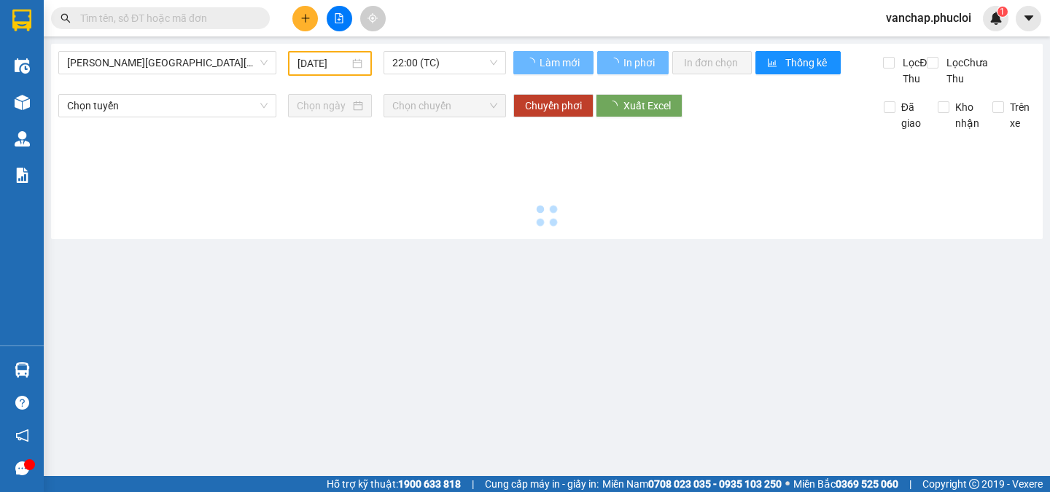
type input "[DATE]"
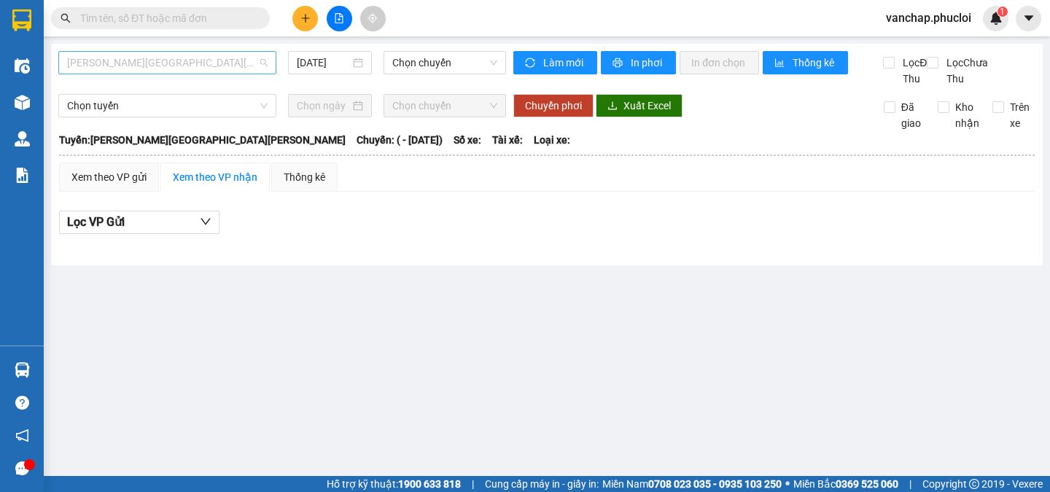
click at [169, 60] on span "[PERSON_NAME][GEOGRAPHIC_DATA][PERSON_NAME]" at bounding box center [167, 63] width 200 height 22
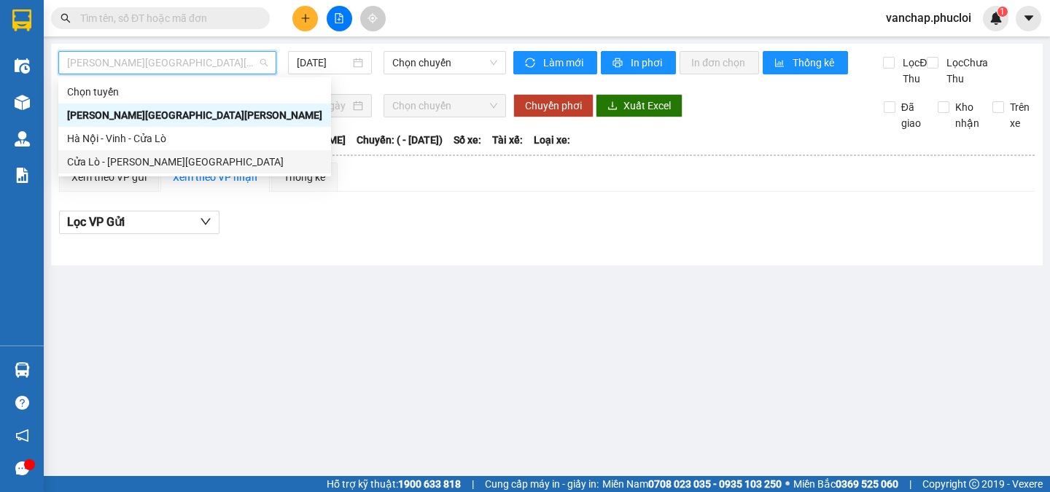
click at [121, 164] on div "Cửa Lò - [PERSON_NAME][GEOGRAPHIC_DATA]" at bounding box center [194, 162] width 255 height 16
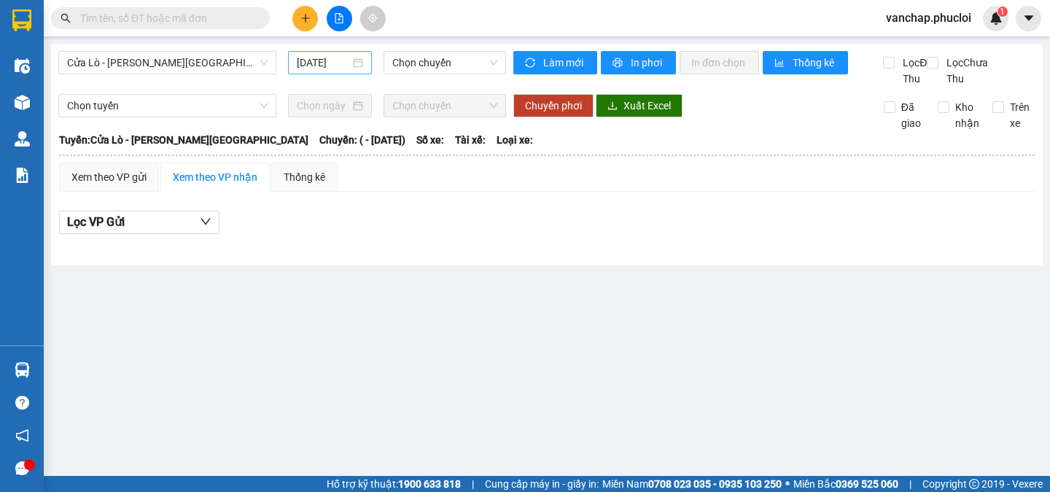
click at [361, 58] on div "[DATE]" at bounding box center [330, 63] width 66 height 16
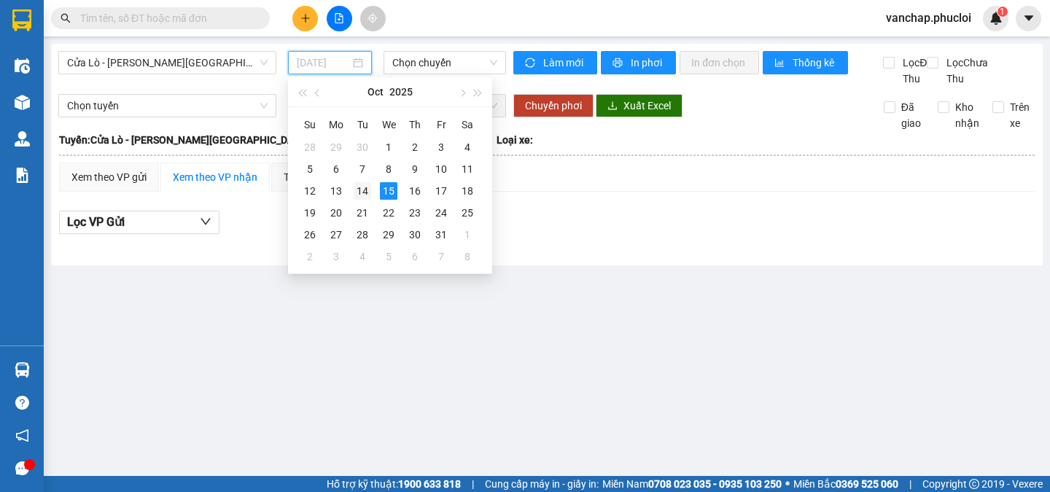
click at [363, 191] on div "14" at bounding box center [362, 190] width 17 height 17
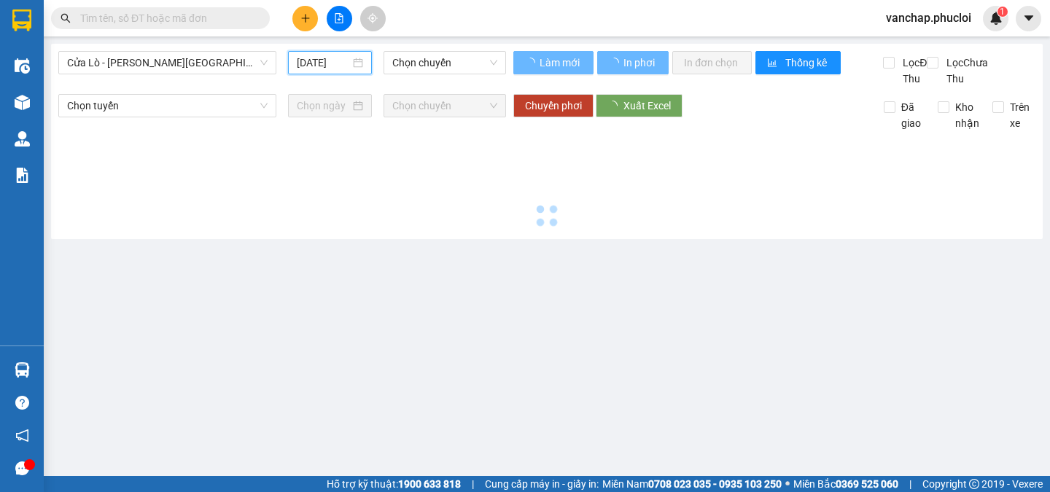
type input "[DATE]"
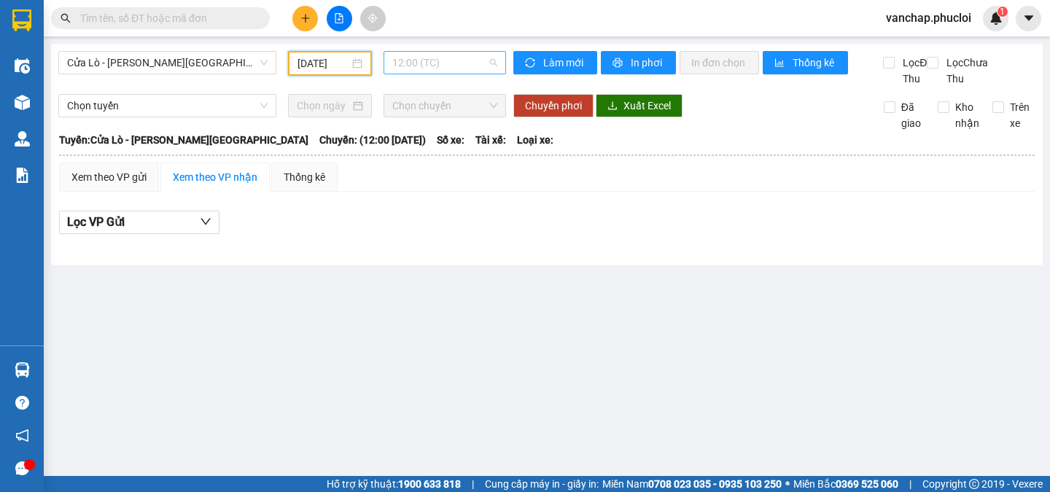
click at [444, 64] on span "12:00 (TC)" at bounding box center [444, 63] width 105 height 22
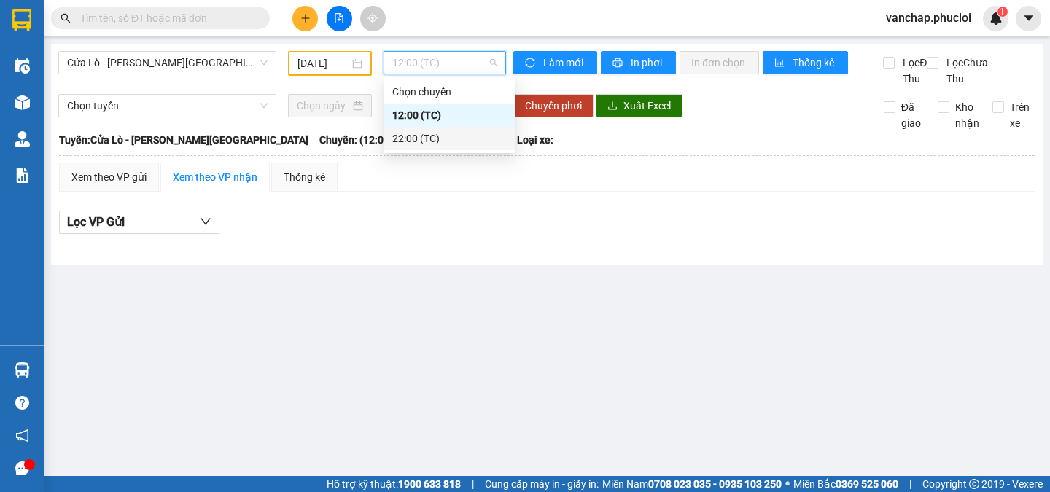
click at [431, 142] on div "22:00 (TC)" at bounding box center [449, 139] width 114 height 16
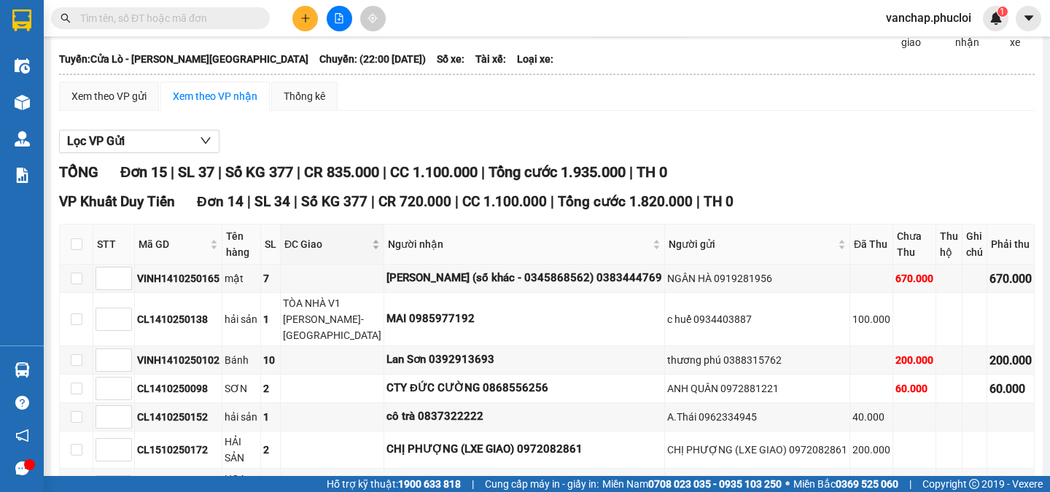
scroll to position [78, 0]
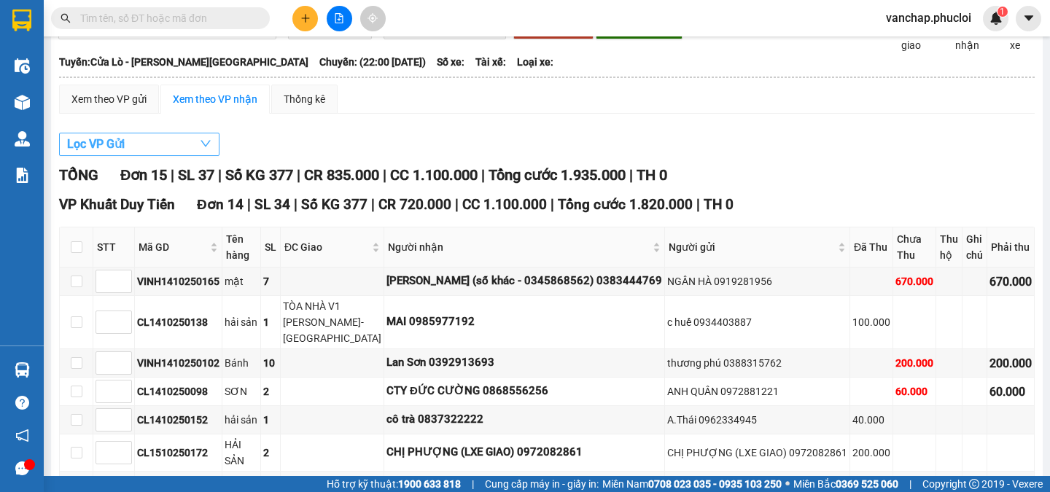
click at [193, 156] on button "Lọc VP Gửi" at bounding box center [139, 144] width 160 height 23
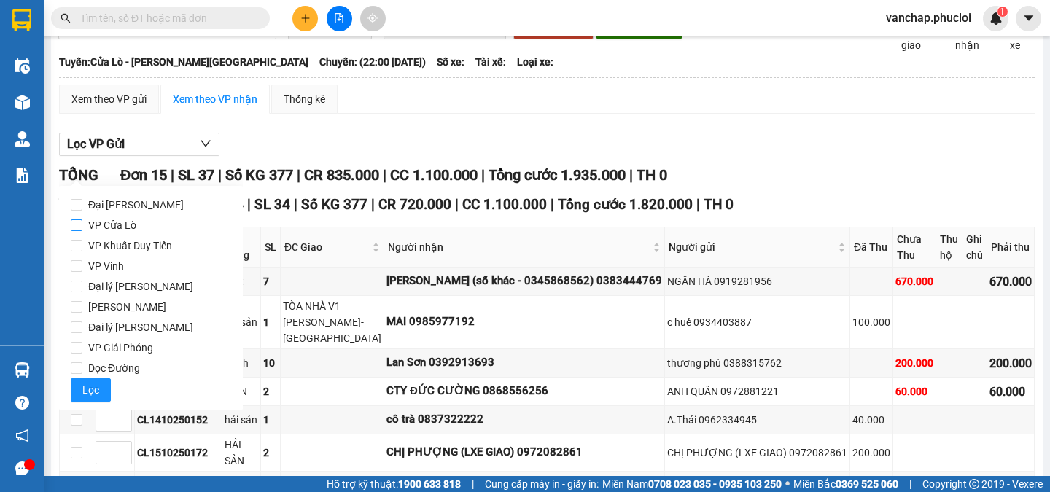
click at [79, 223] on input "VP Cửa Lò" at bounding box center [77, 225] width 12 height 12
checkbox input "true"
click at [85, 384] on span "Lọc" at bounding box center [90, 390] width 17 height 16
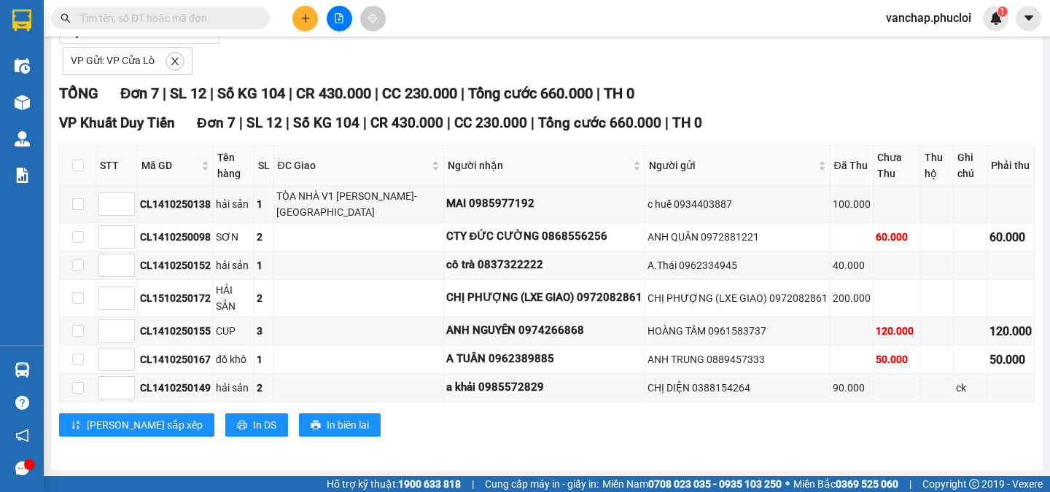
scroll to position [192, 0]
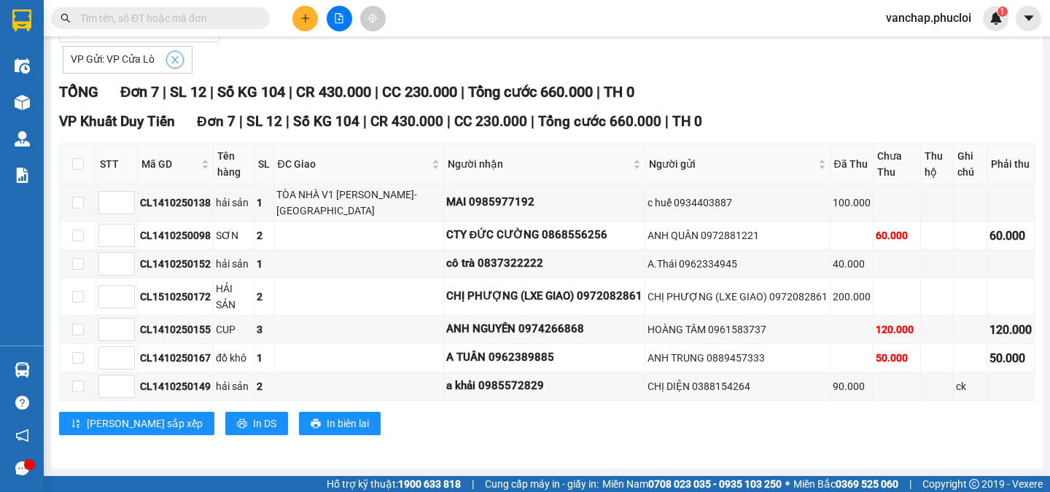
click at [171, 63] on icon "close" at bounding box center [174, 59] width 7 height 7
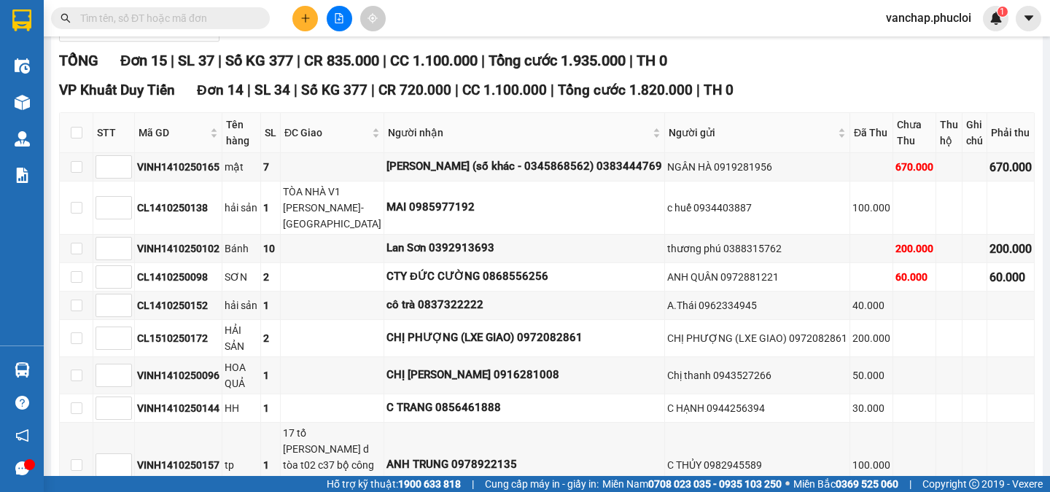
click at [170, 17] on input "text" at bounding box center [166, 18] width 172 height 16
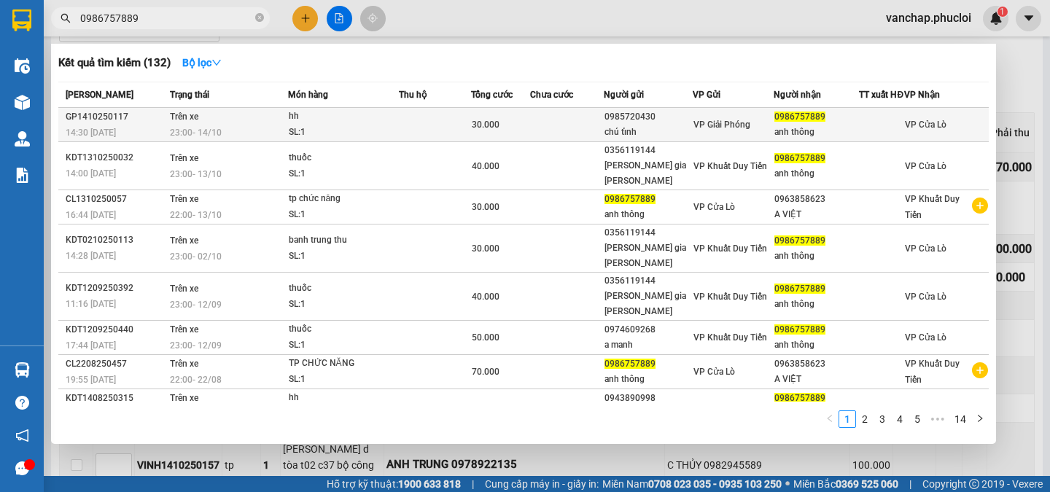
type input "0986757889"
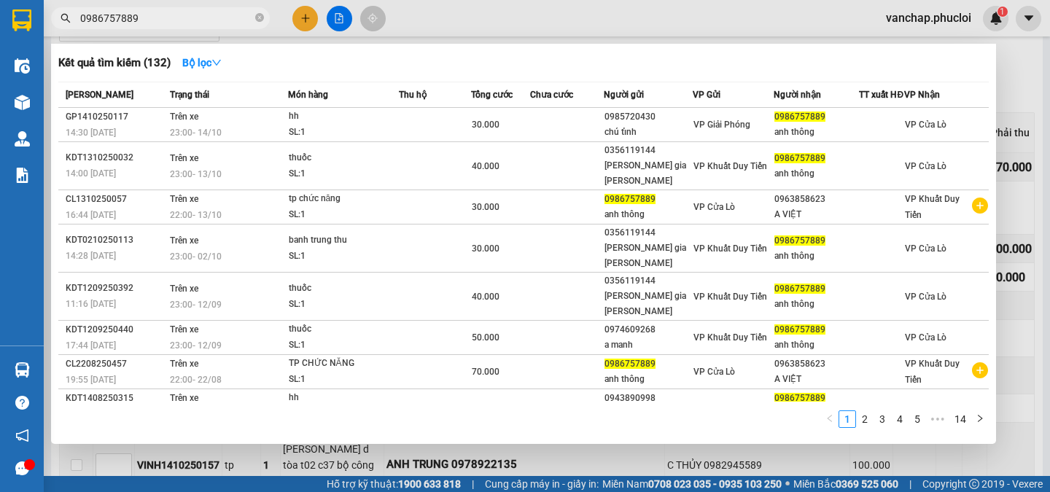
click at [321, 125] on div "hh" at bounding box center [343, 117] width 109 height 16
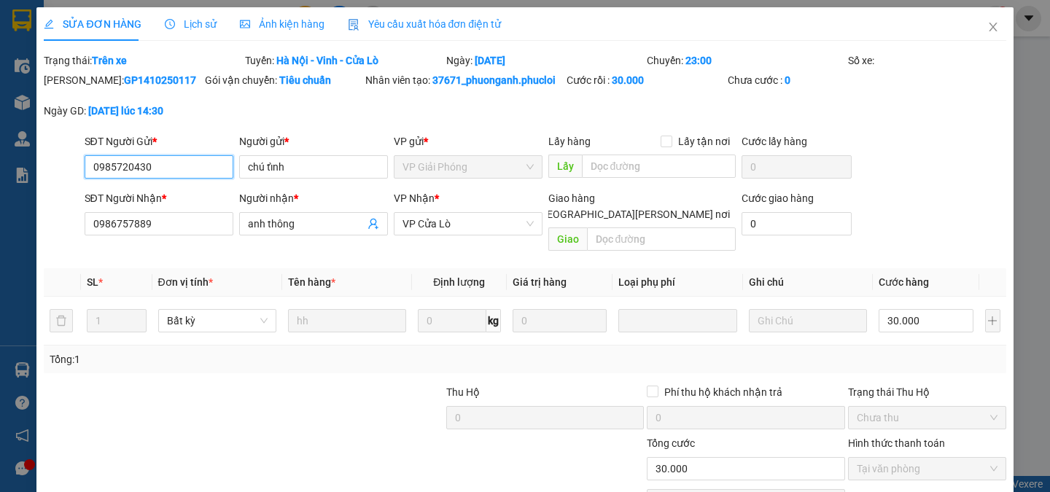
type input "0985720430"
type input "chú tỉnh"
type input "0986757889"
type input "anh thông"
type input "0"
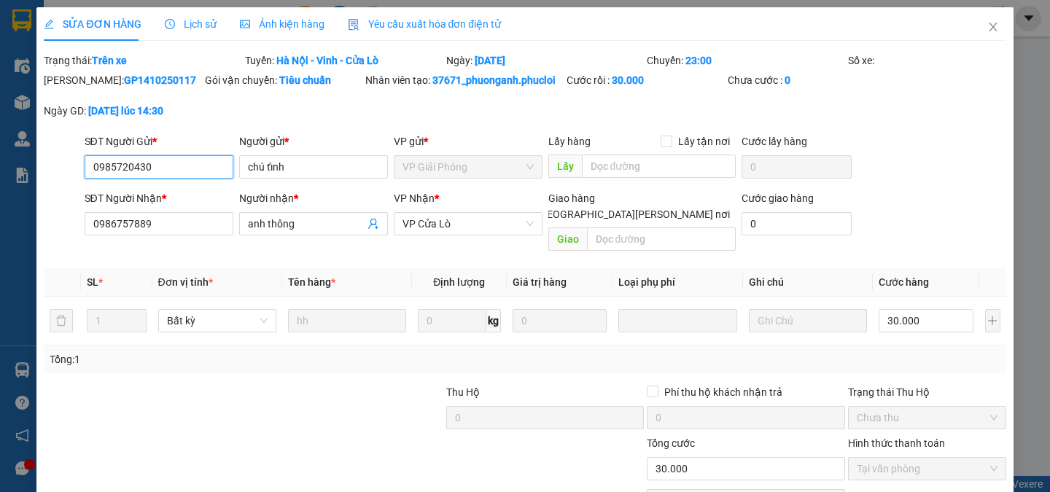
type input "30.000"
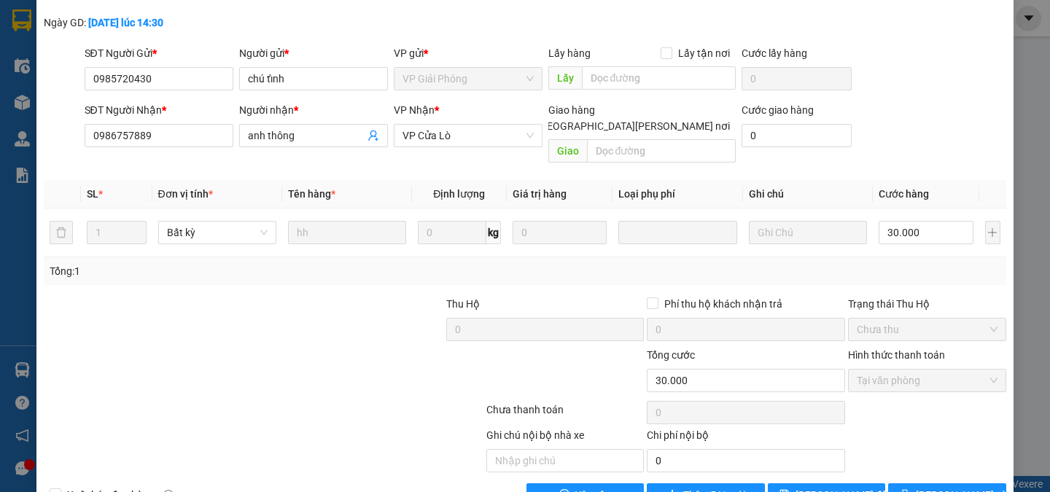
scroll to position [114, 0]
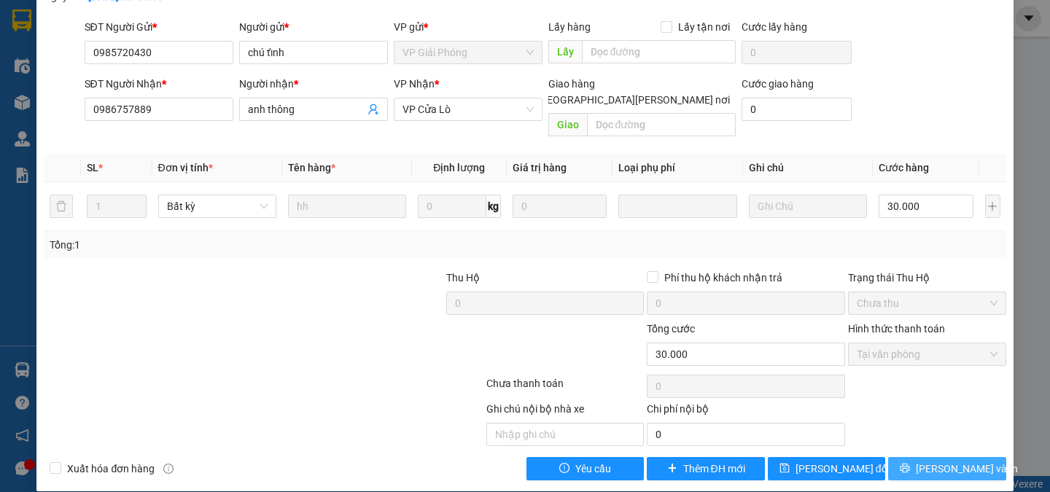
click at [939, 461] on span "[PERSON_NAME] và In" at bounding box center [967, 469] width 102 height 16
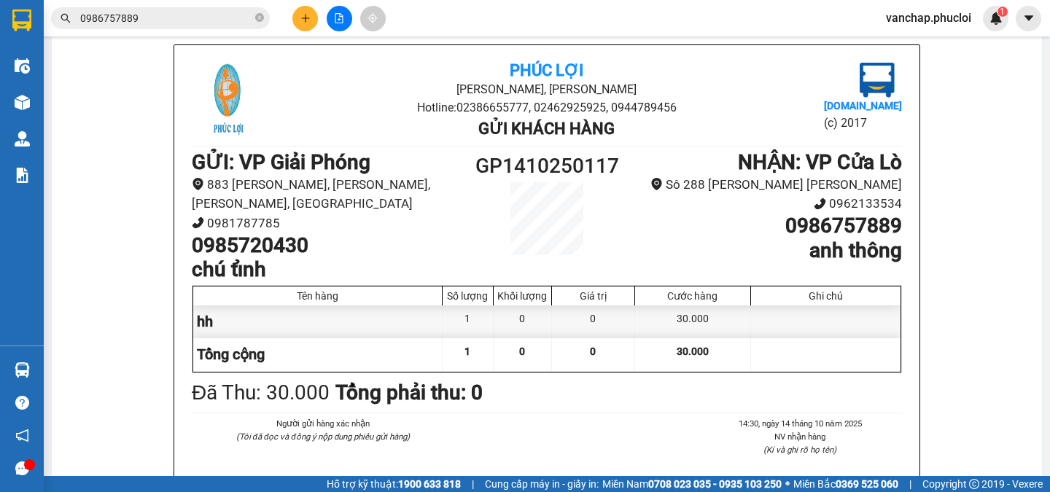
scroll to position [83, 0]
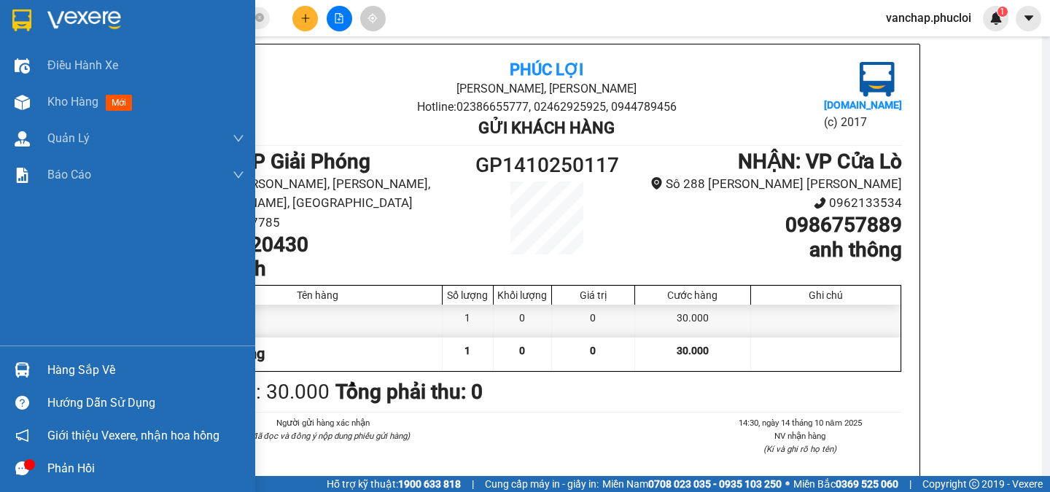
click at [62, 13] on img at bounding box center [84, 20] width 74 height 22
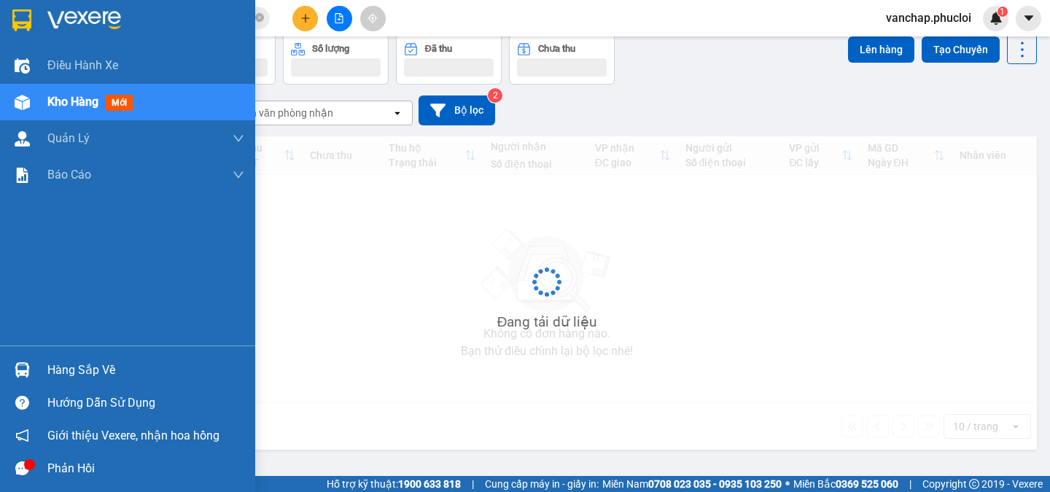
scroll to position [67, 0]
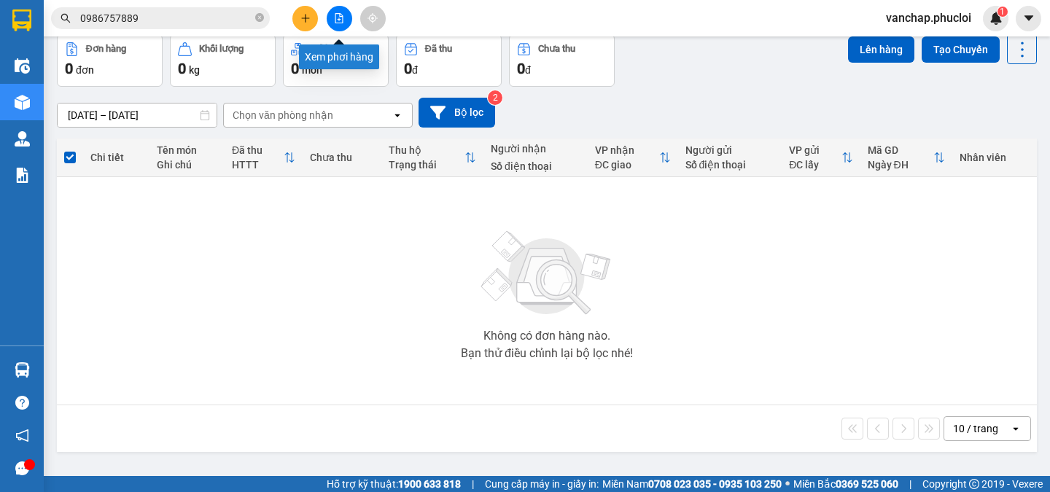
click at [341, 21] on icon "file-add" at bounding box center [339, 18] width 10 height 10
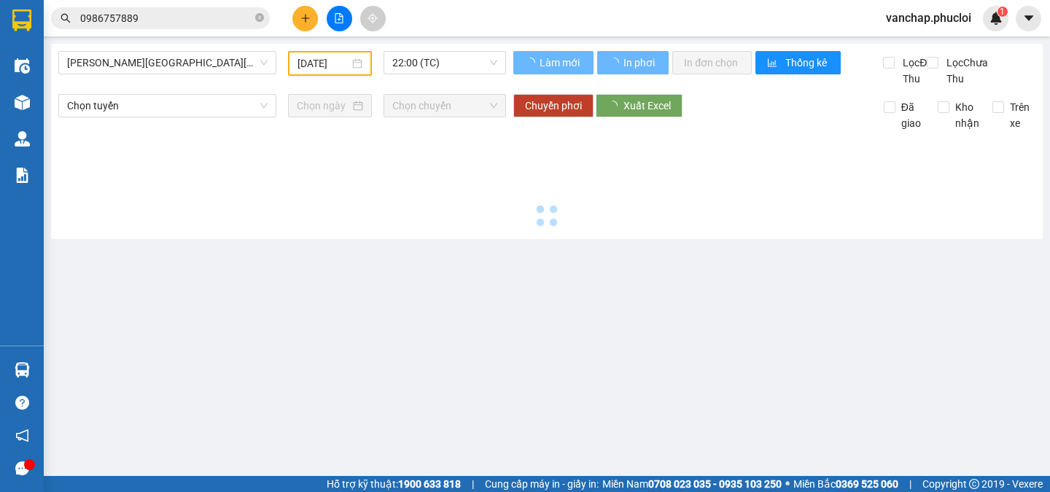
type input "[DATE]"
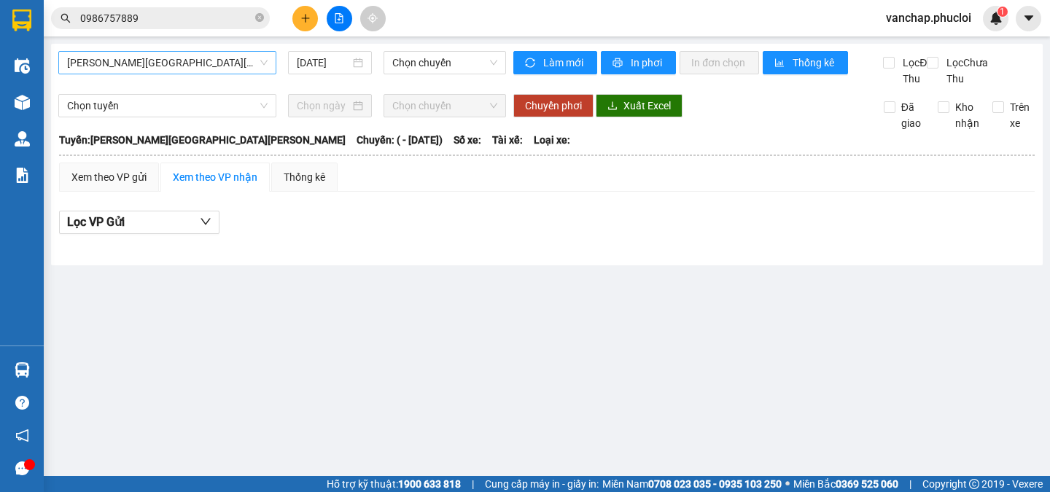
click at [184, 62] on span "[PERSON_NAME][GEOGRAPHIC_DATA][PERSON_NAME]" at bounding box center [167, 63] width 200 height 22
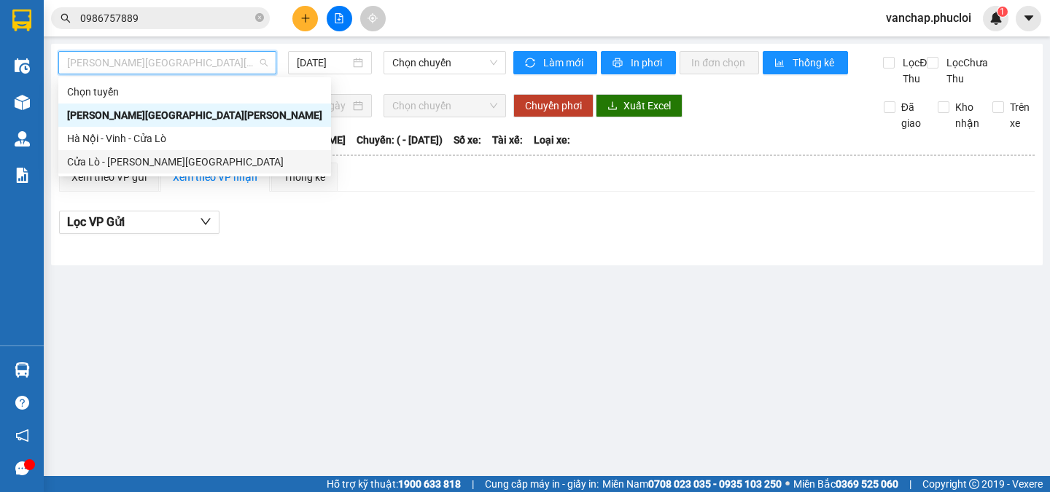
click at [116, 168] on div "Cửa Lò - [PERSON_NAME][GEOGRAPHIC_DATA]" at bounding box center [194, 162] width 255 height 16
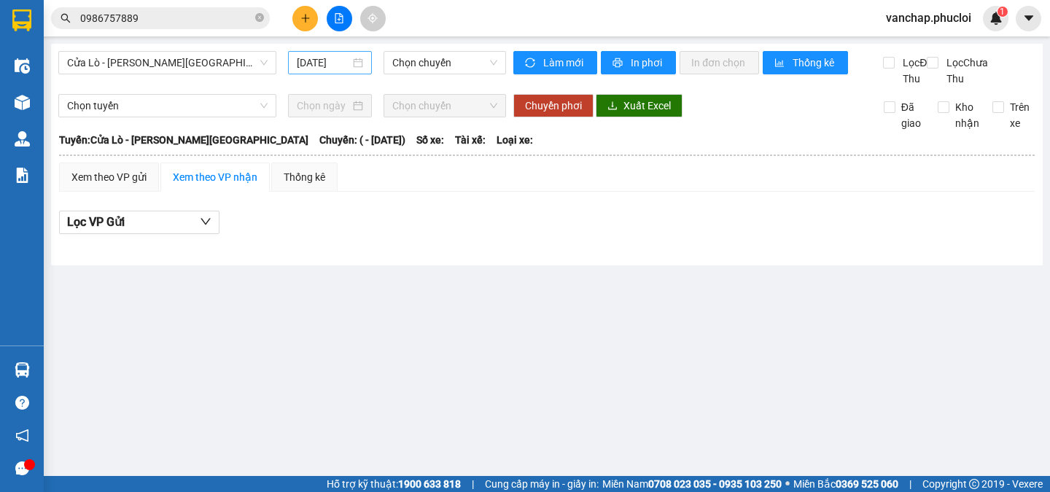
click at [354, 62] on div "[DATE]" at bounding box center [330, 63] width 66 height 16
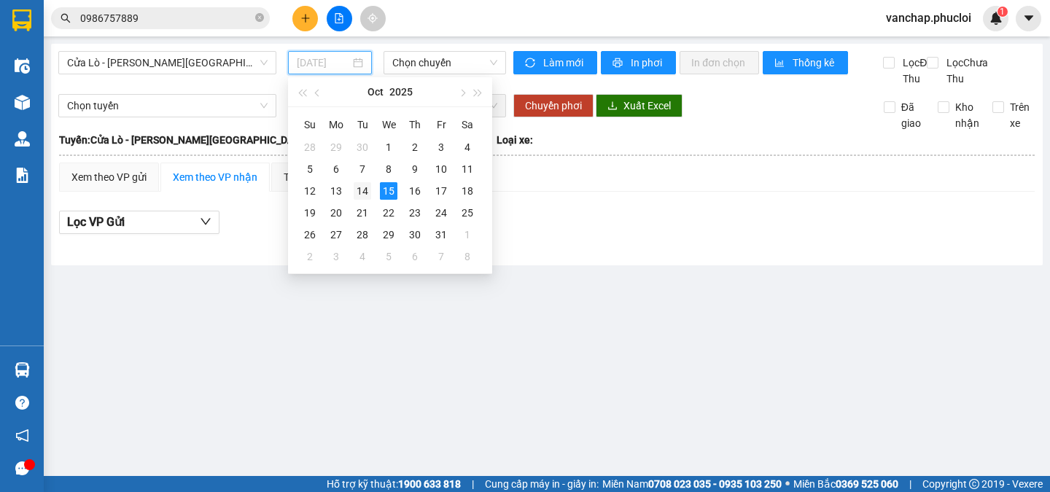
click at [364, 193] on div "14" at bounding box center [362, 190] width 17 height 17
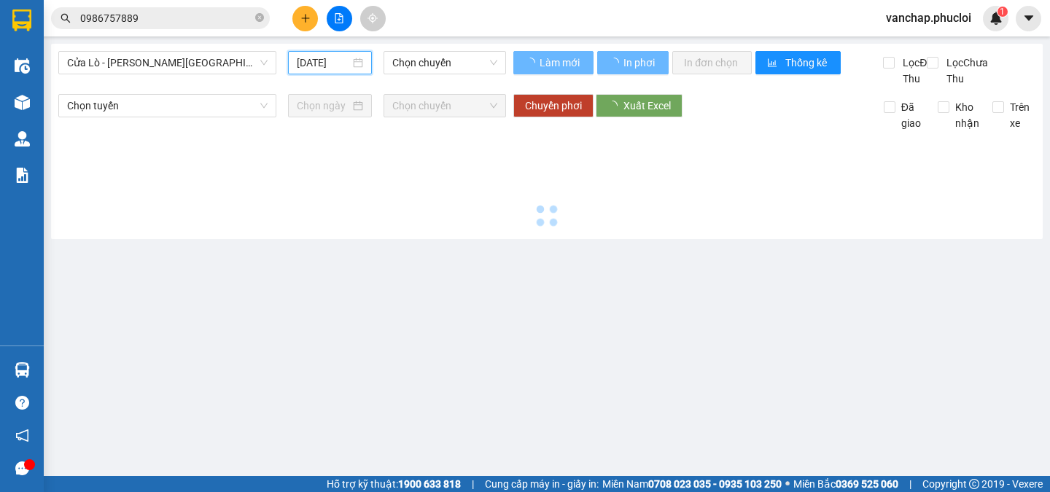
type input "[DATE]"
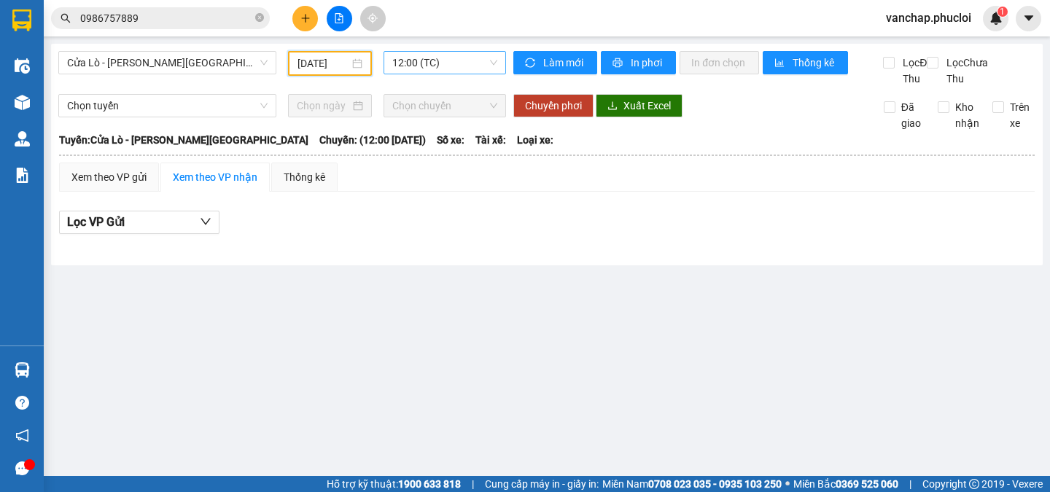
click at [432, 60] on span "12:00 (TC)" at bounding box center [444, 63] width 105 height 22
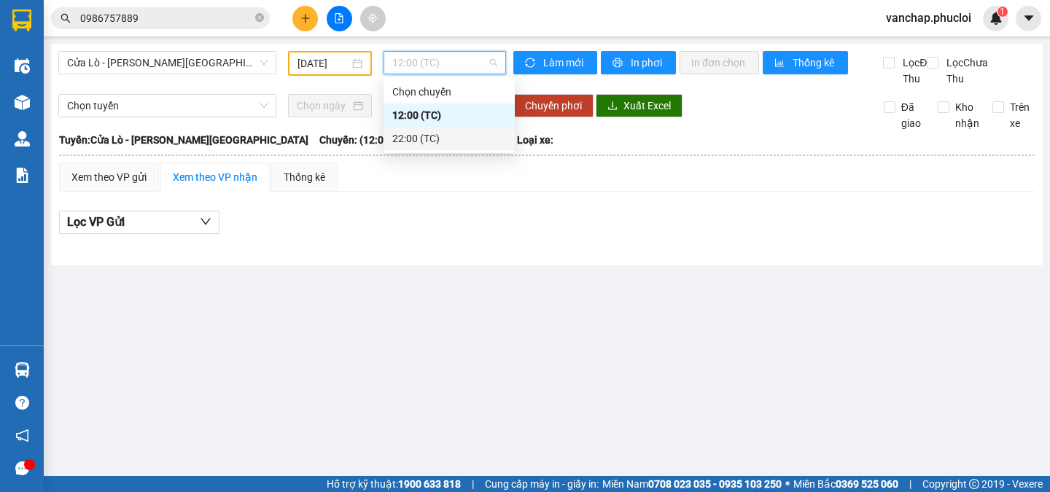
click at [412, 139] on div "22:00 (TC)" at bounding box center [449, 139] width 114 height 16
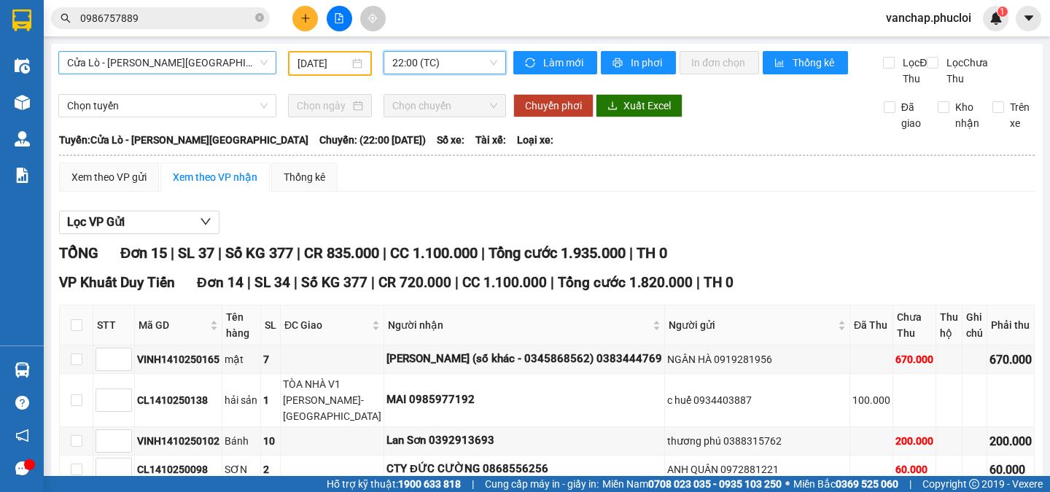
click at [163, 61] on span "Cửa Lò - [PERSON_NAME][GEOGRAPHIC_DATA]" at bounding box center [167, 63] width 200 height 22
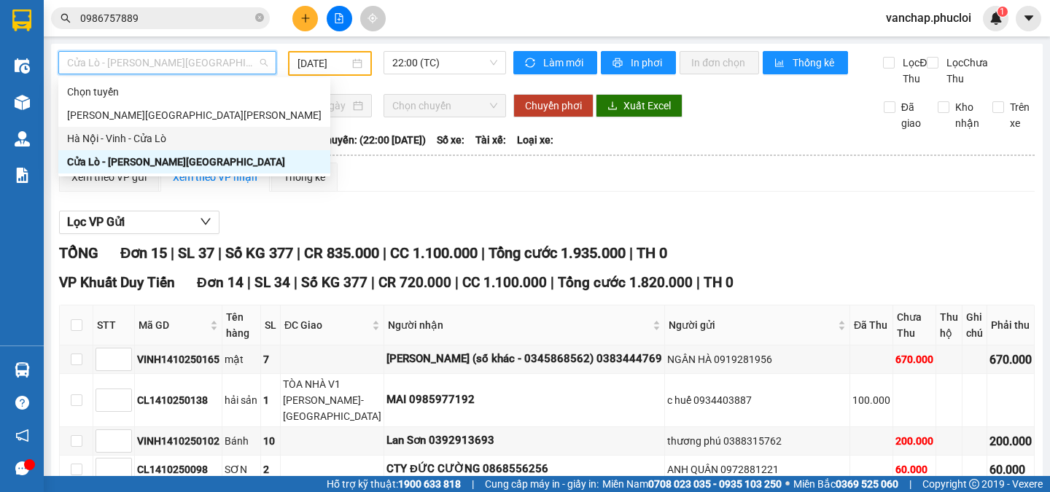
click at [121, 141] on div "Hà Nội - Vinh - Cửa Lò" at bounding box center [194, 139] width 254 height 16
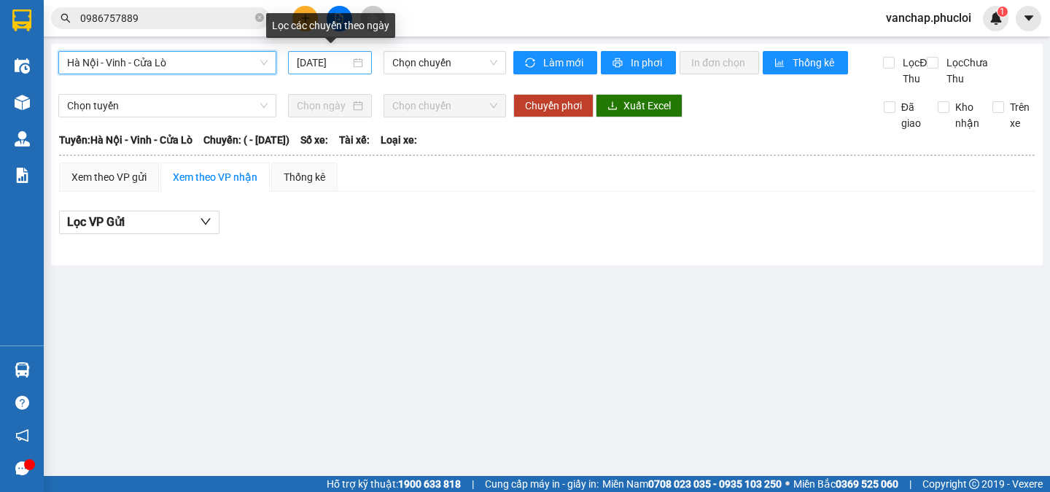
click at [362, 64] on div "[DATE]" at bounding box center [330, 63] width 66 height 16
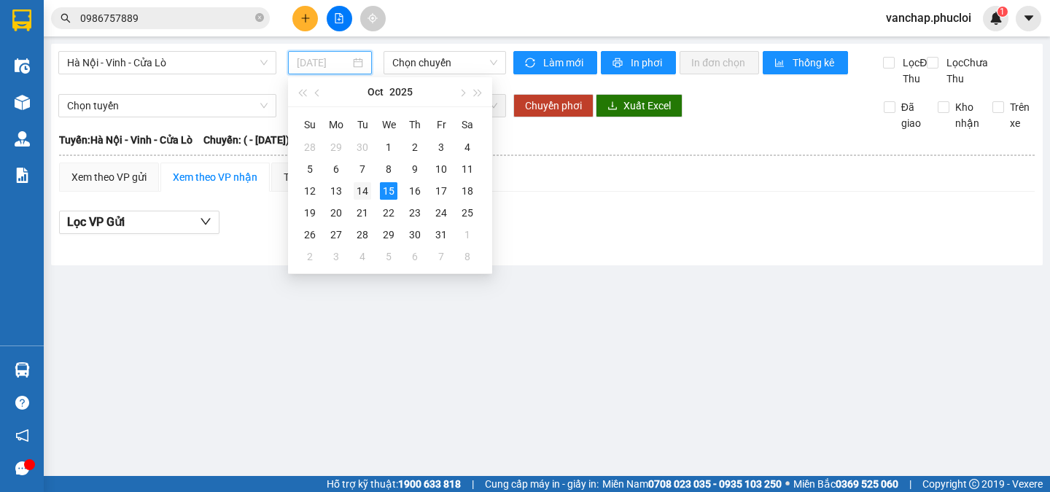
click at [354, 185] on div "14" at bounding box center [362, 190] width 17 height 17
type input "[DATE]"
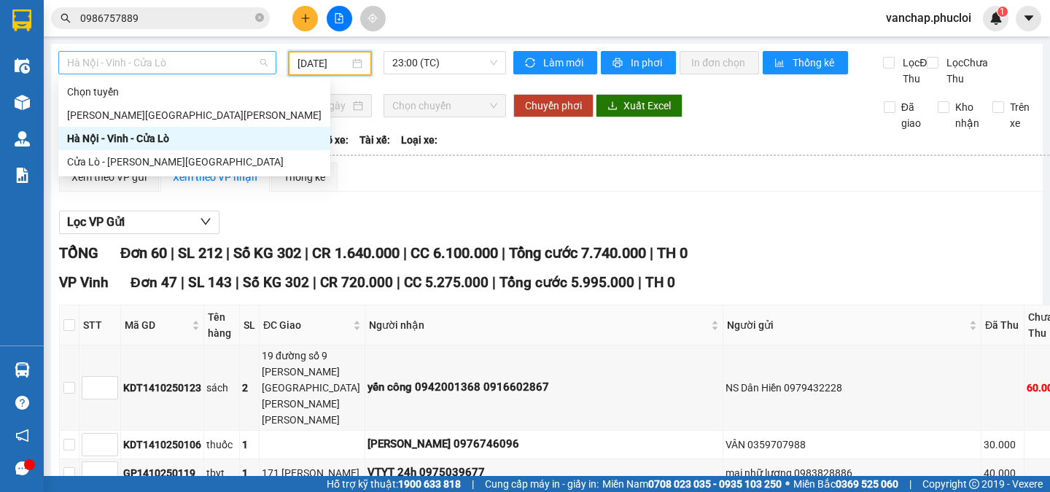
click at [138, 66] on span "Hà Nội - Vinh - Cửa Lò" at bounding box center [167, 63] width 200 height 22
click at [134, 162] on div "Cửa Lò - [PERSON_NAME][GEOGRAPHIC_DATA]" at bounding box center [194, 162] width 254 height 16
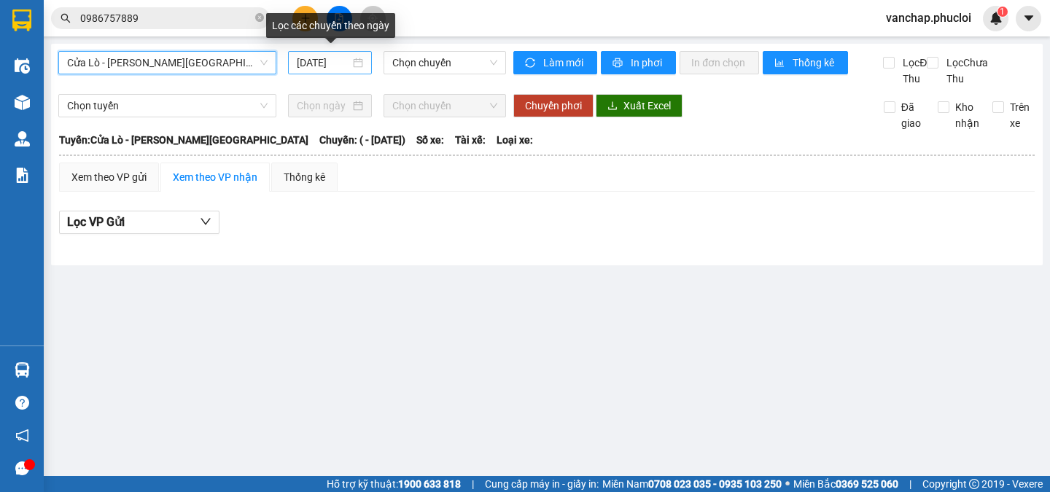
click at [356, 67] on div "[DATE]" at bounding box center [330, 63] width 66 height 16
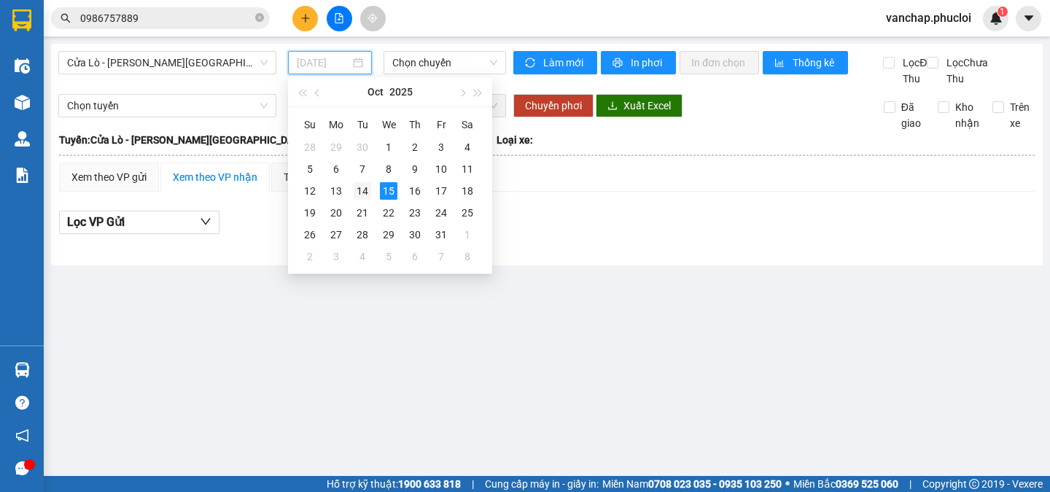
click at [360, 193] on div "14" at bounding box center [362, 190] width 17 height 17
type input "[DATE]"
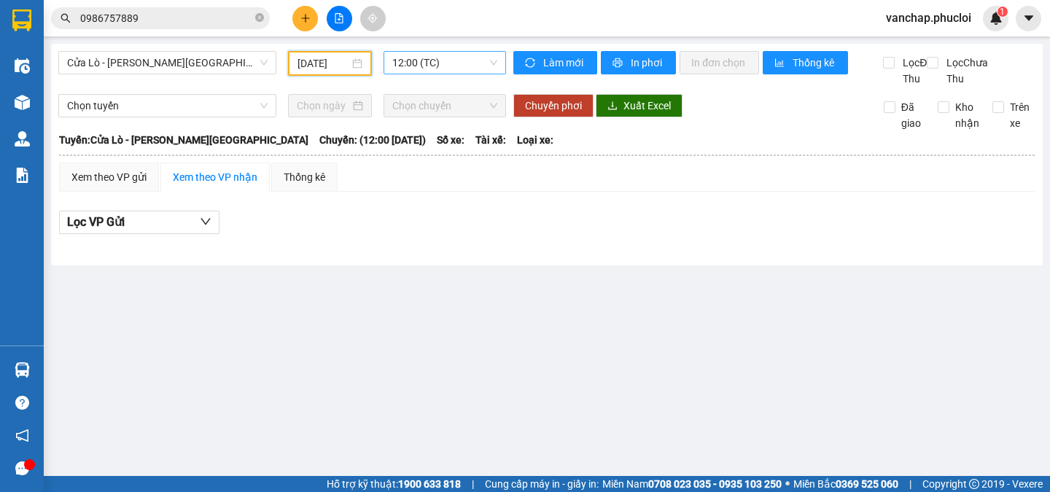
click at [417, 69] on span "12:00 (TC)" at bounding box center [444, 63] width 105 height 22
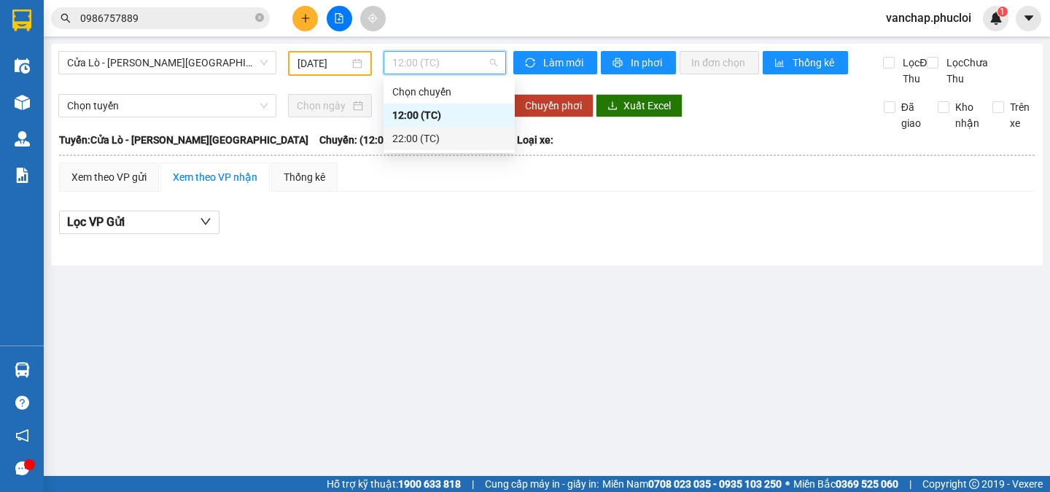
click at [401, 145] on div "22:00 (TC)" at bounding box center [449, 139] width 114 height 16
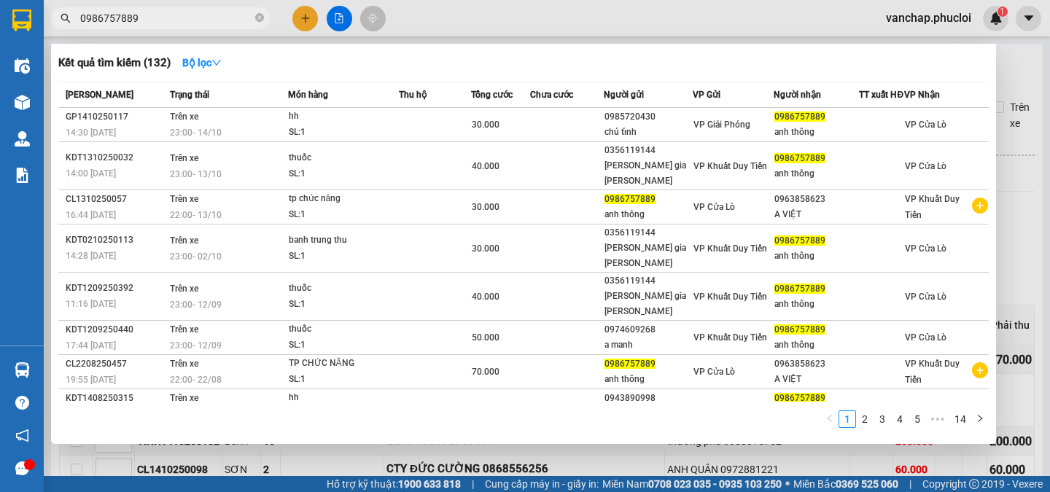
click at [178, 17] on input "0986757889" at bounding box center [166, 18] width 172 height 16
type input "0"
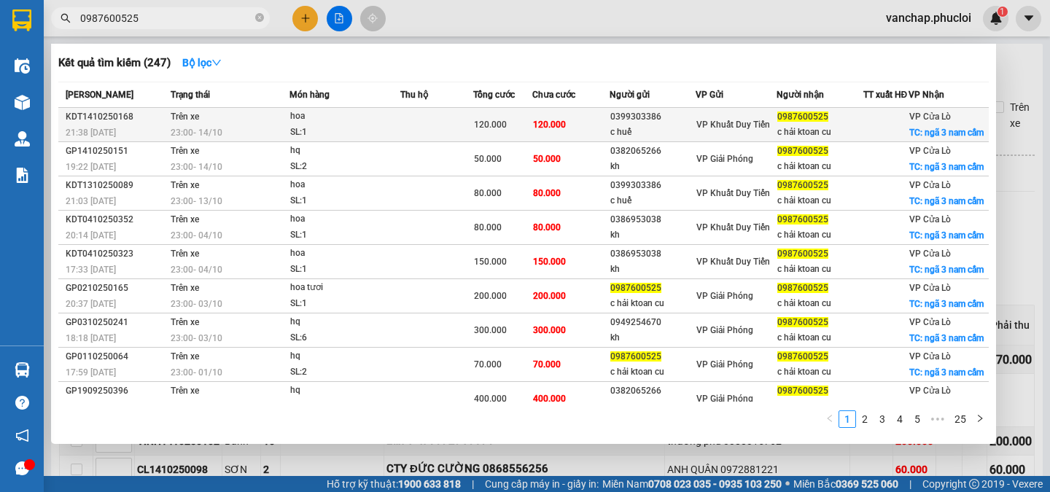
type input "0987600525"
click at [516, 133] on div "120.000" at bounding box center [503, 125] width 58 height 16
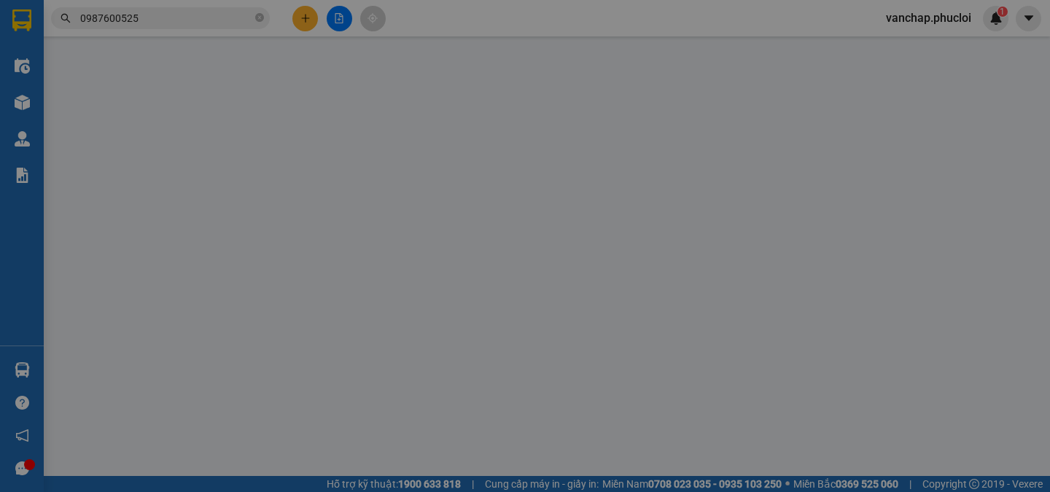
type input "0399303386"
type input "c huế"
type input "0987600525"
type input "c hải ktoan cu"
checkbox input "true"
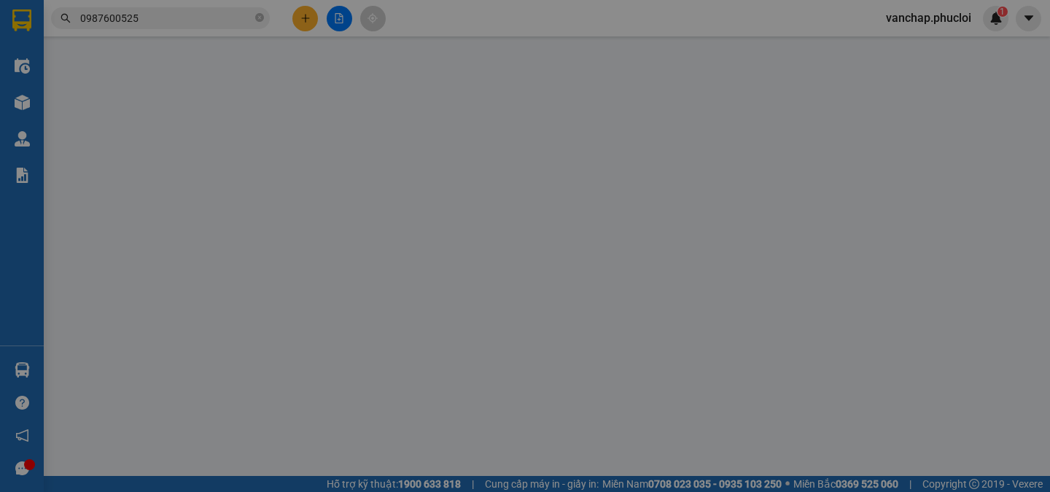
type input "ngã 3 nam cấm"
type input "0"
type input "120.000"
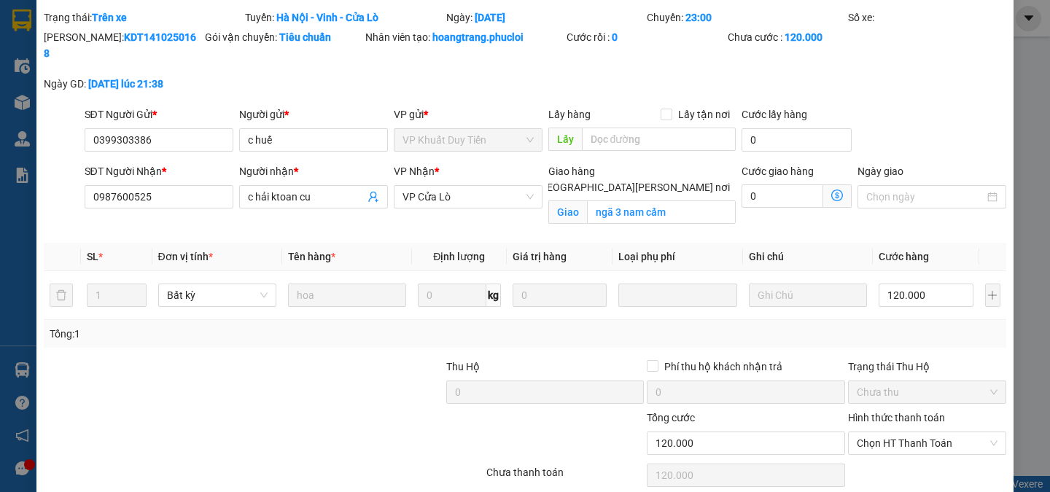
scroll to position [101, 0]
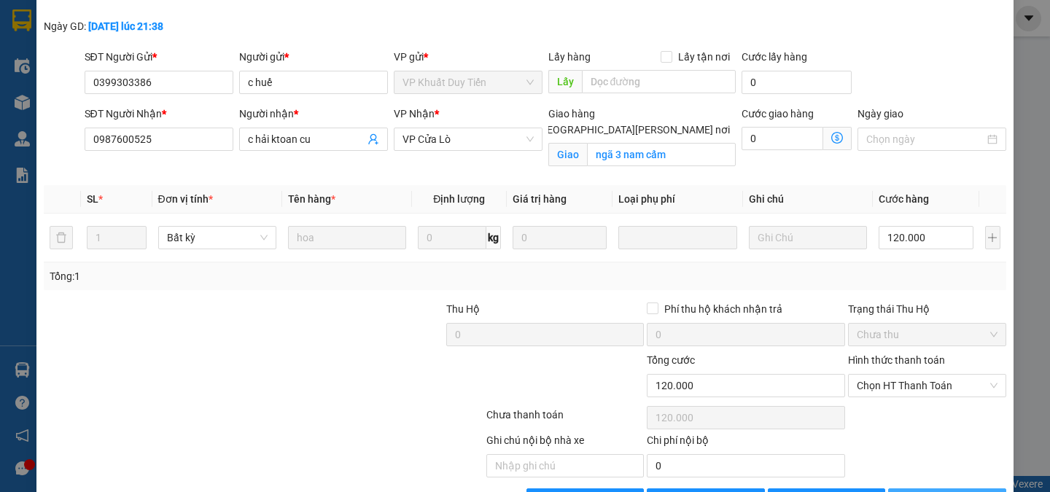
click at [927, 491] on span "[PERSON_NAME] và In" at bounding box center [967, 500] width 102 height 16
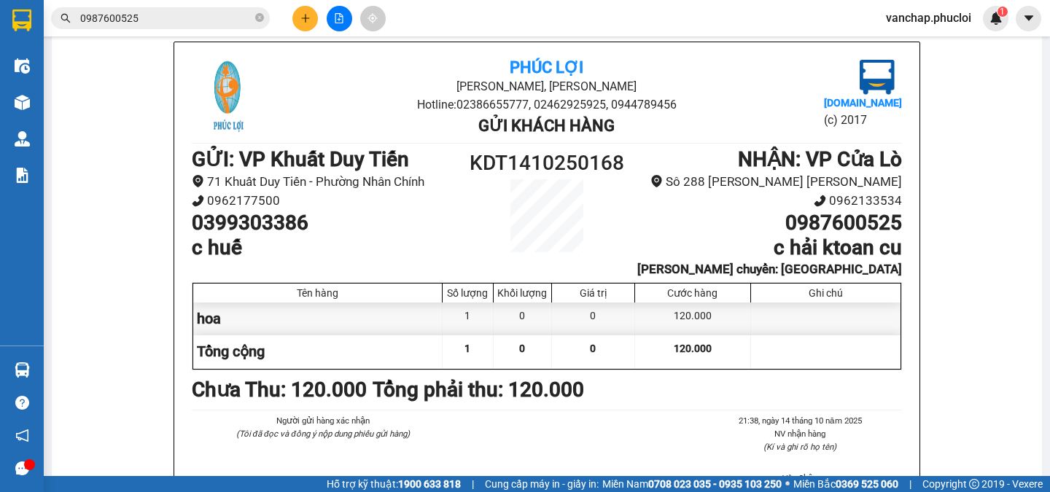
scroll to position [83, 0]
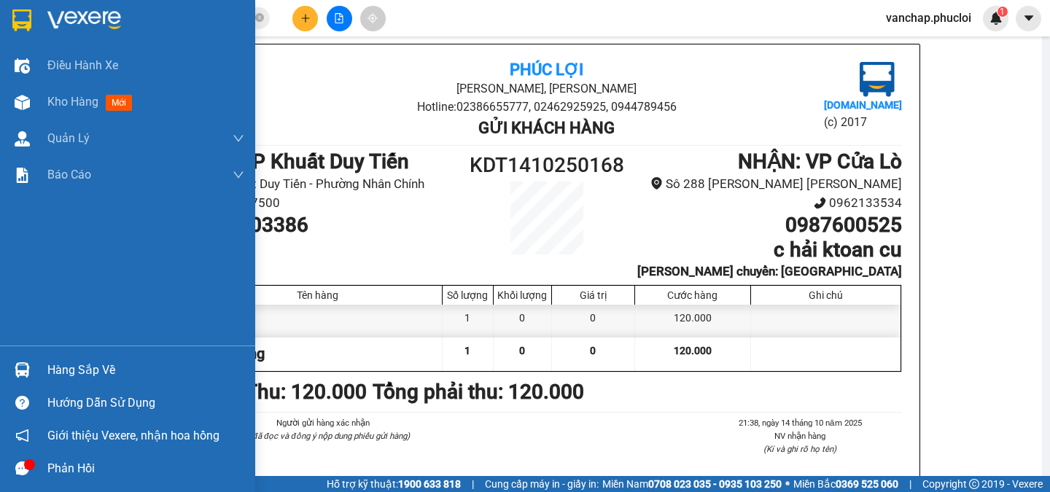
click at [58, 14] on img at bounding box center [84, 20] width 74 height 22
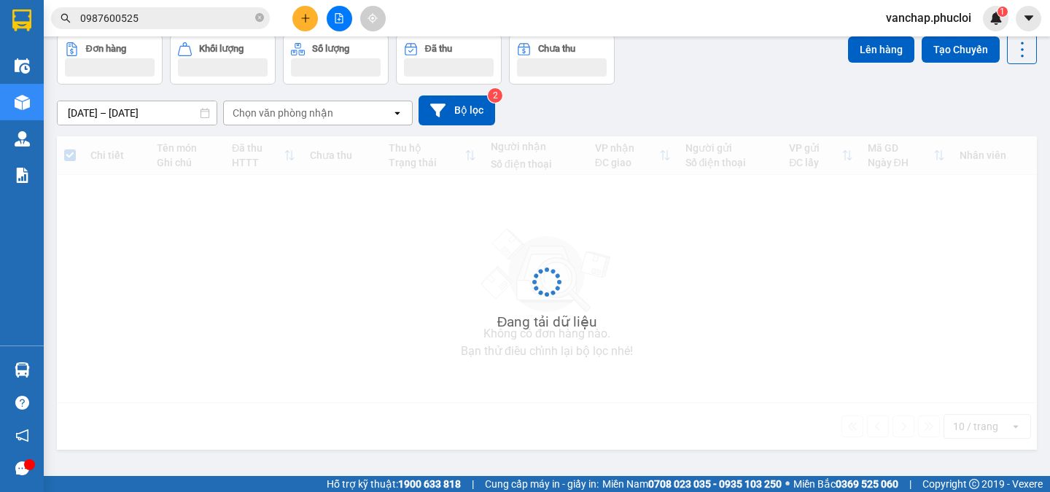
scroll to position [67, 0]
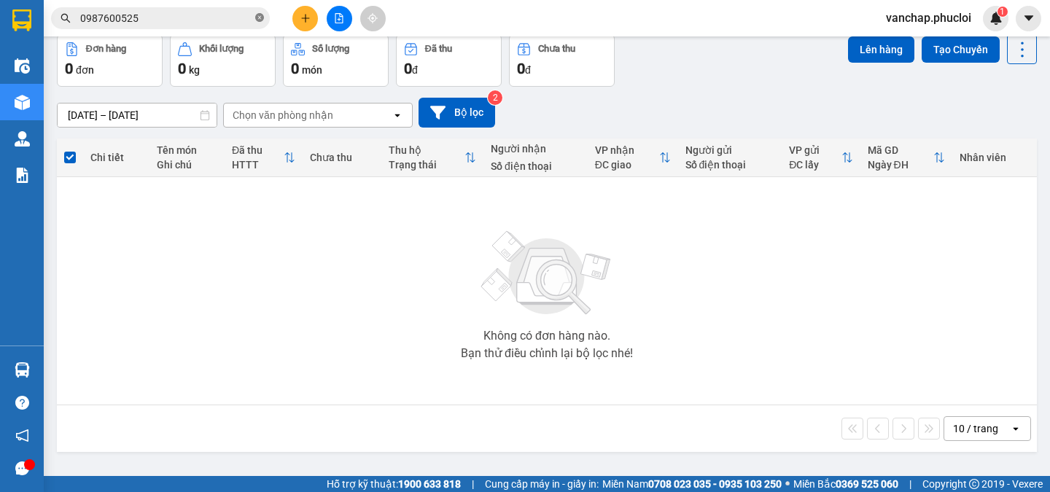
click at [260, 17] on icon "close-circle" at bounding box center [259, 17] width 9 height 9
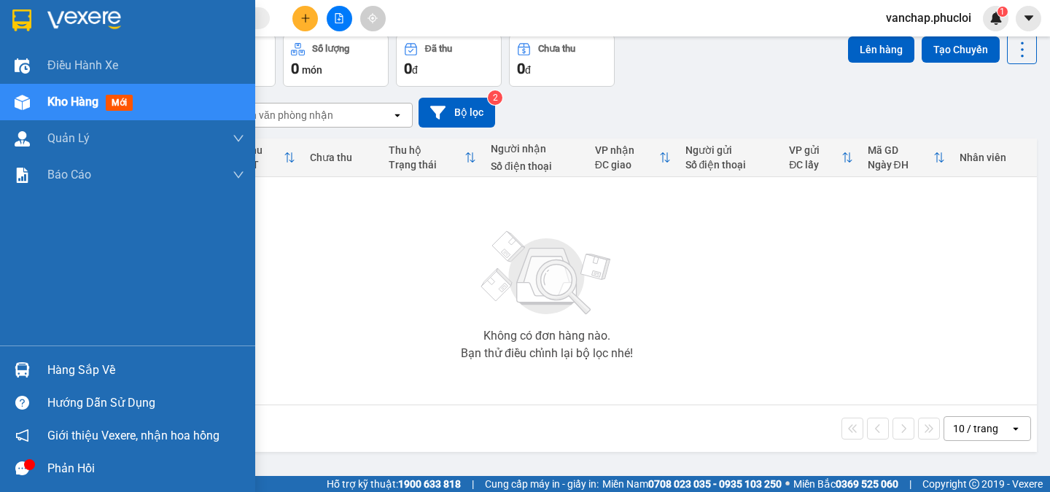
click at [68, 15] on img at bounding box center [84, 20] width 74 height 22
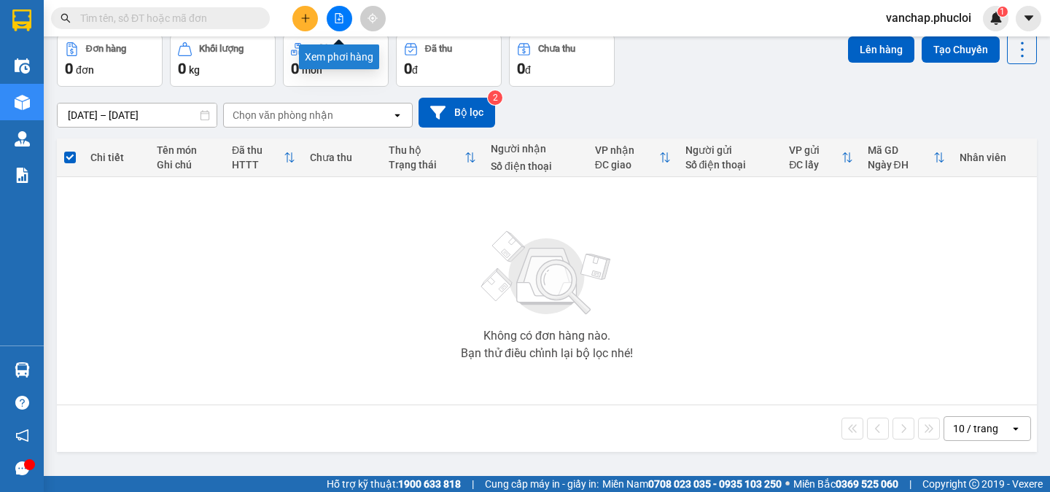
click at [341, 15] on icon "file-add" at bounding box center [339, 18] width 8 height 10
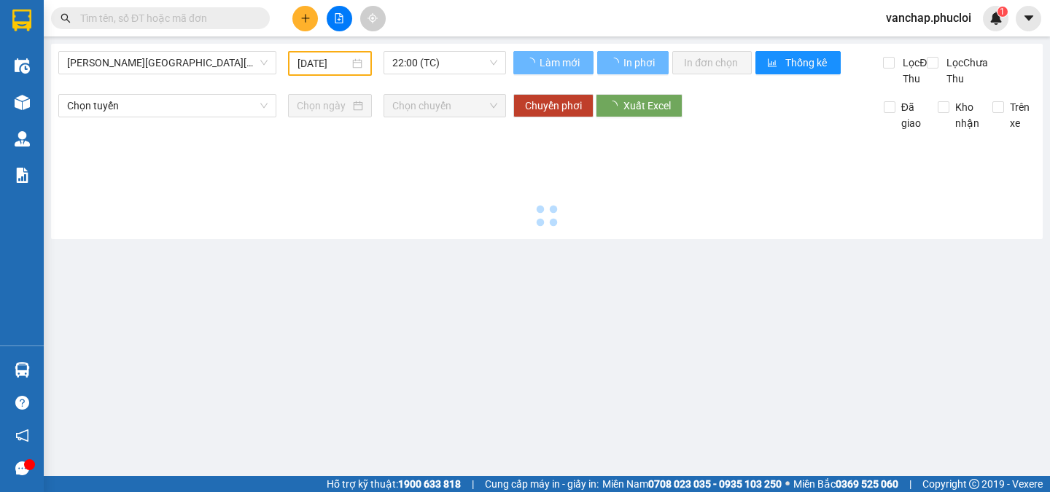
type input "[DATE]"
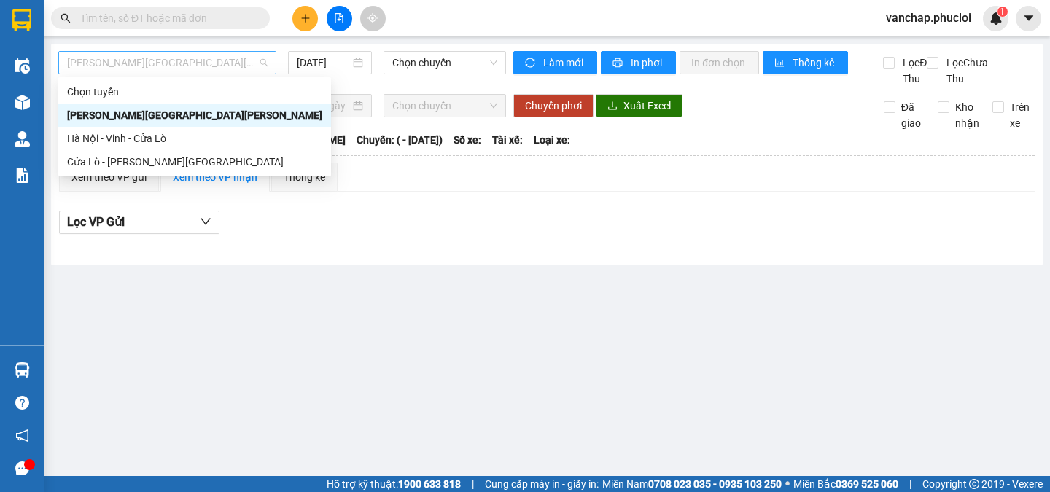
click at [136, 58] on span "[PERSON_NAME][GEOGRAPHIC_DATA][PERSON_NAME]" at bounding box center [167, 63] width 200 height 22
click at [109, 168] on div "Cửa Lò - [PERSON_NAME][GEOGRAPHIC_DATA]" at bounding box center [194, 162] width 255 height 16
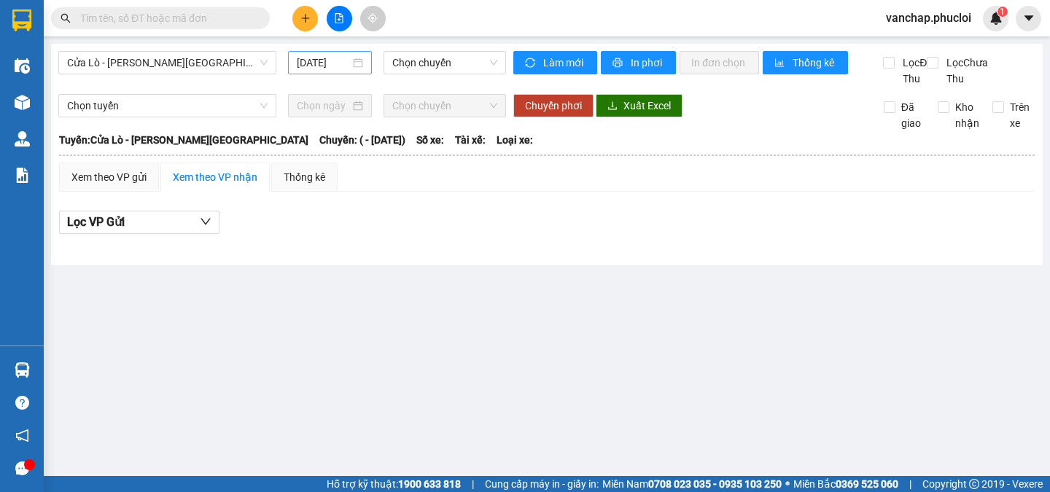
click at [355, 67] on div "[DATE]" at bounding box center [330, 63] width 66 height 16
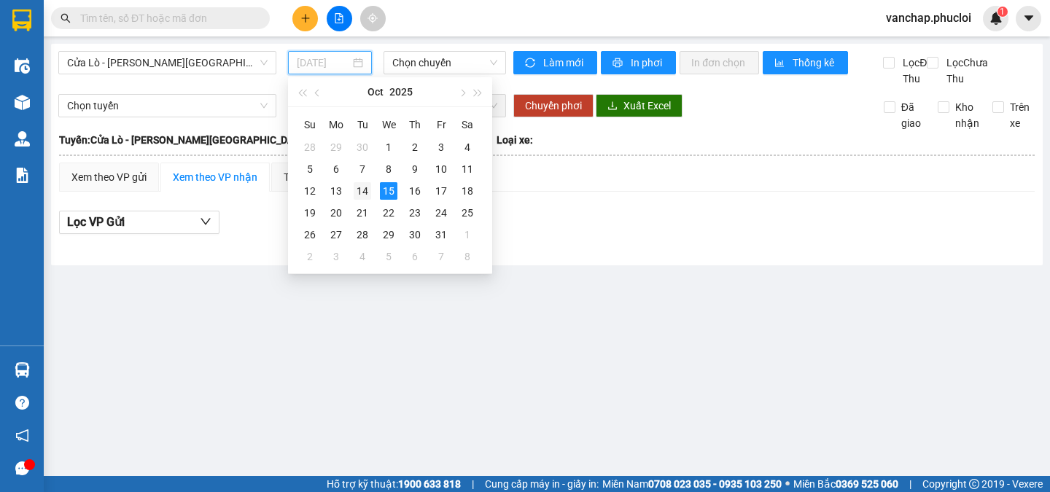
click at [366, 193] on div "14" at bounding box center [362, 190] width 17 height 17
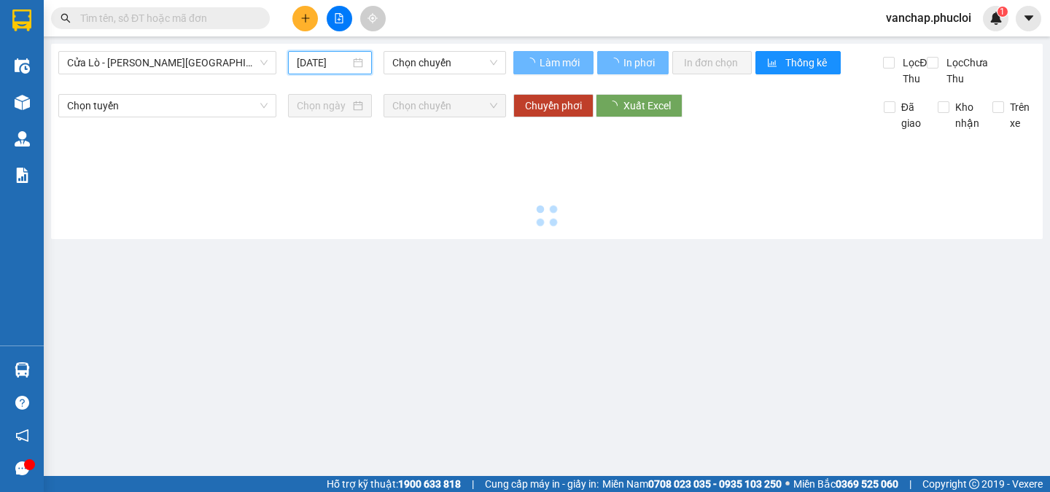
type input "[DATE]"
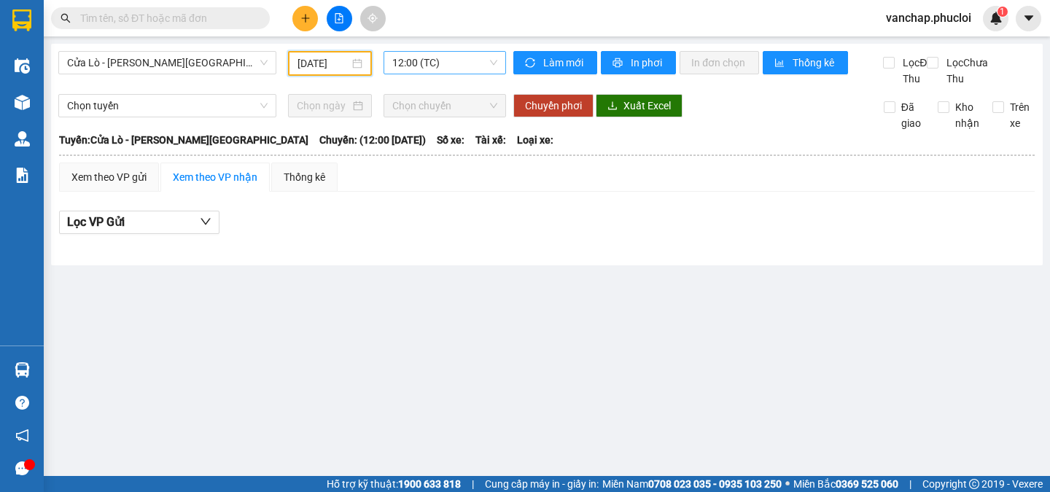
click at [446, 66] on span "12:00 (TC)" at bounding box center [444, 63] width 105 height 22
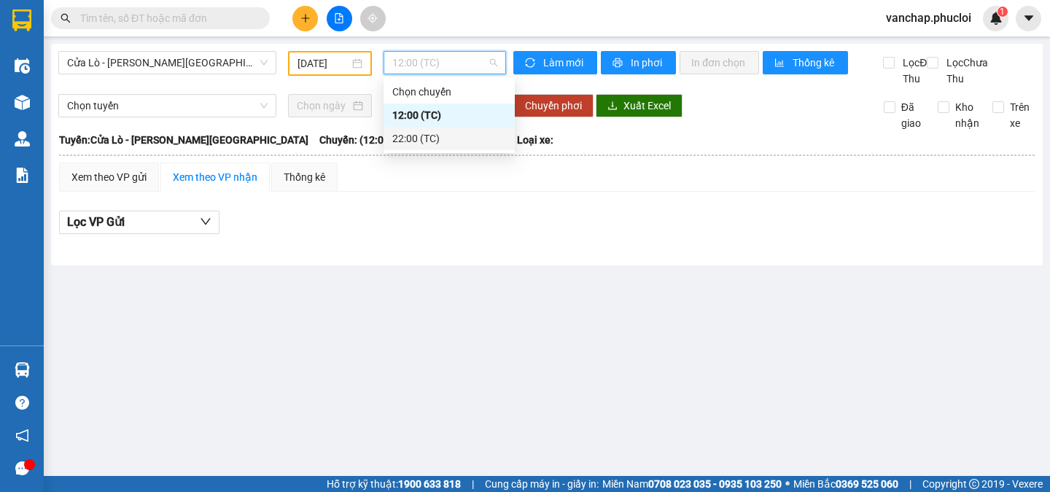
click at [422, 141] on div "22:00 (TC)" at bounding box center [449, 139] width 114 height 16
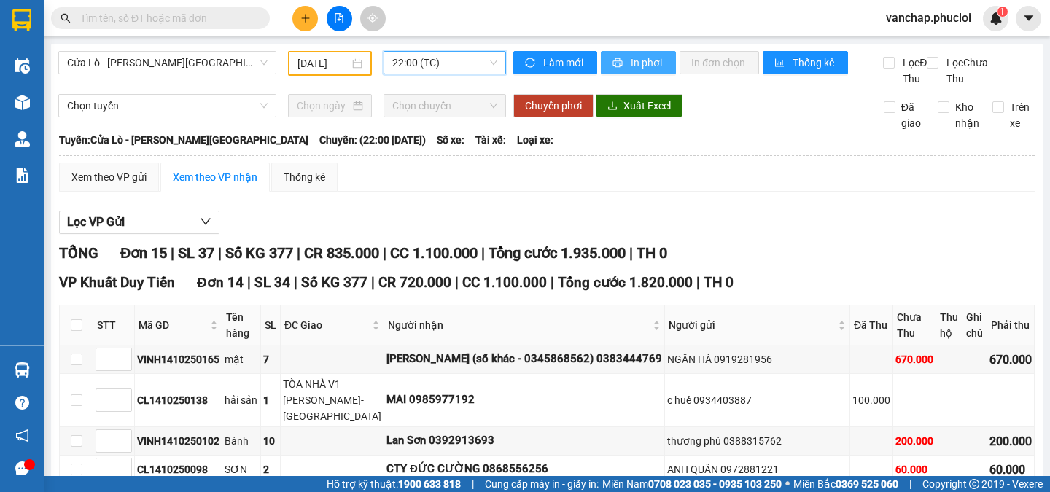
click at [631, 61] on span "In phơi" at bounding box center [648, 63] width 34 height 16
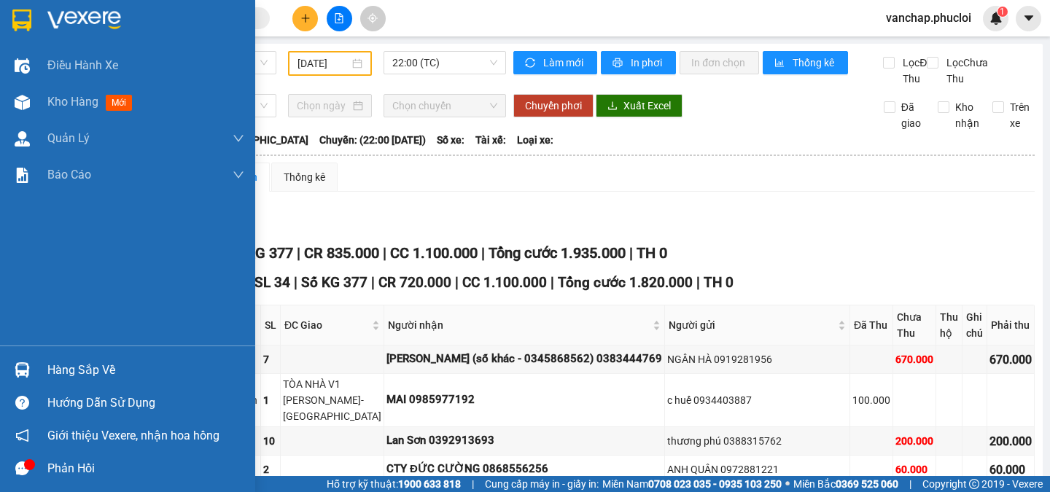
click at [74, 374] on div "Hàng sắp về" at bounding box center [145, 370] width 197 height 22
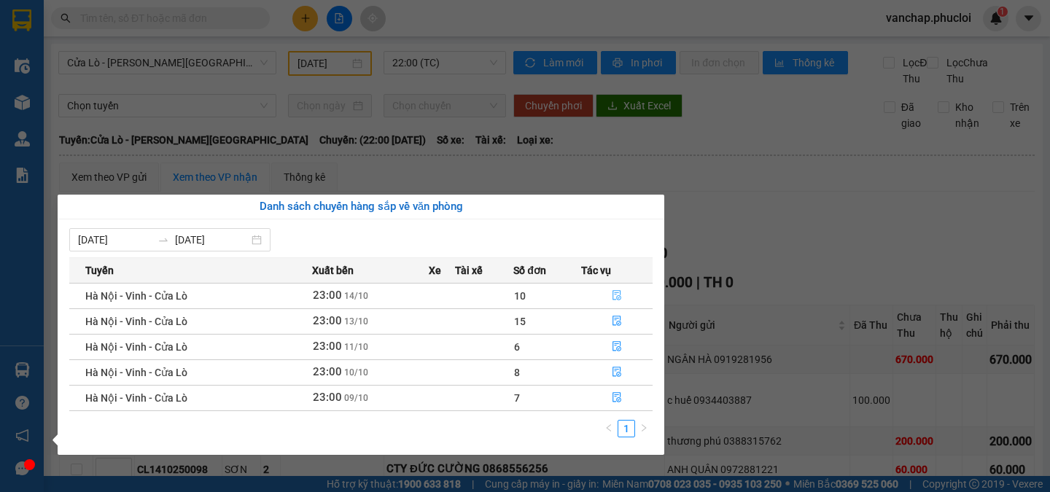
click at [614, 300] on icon "file-done" at bounding box center [617, 295] width 10 height 10
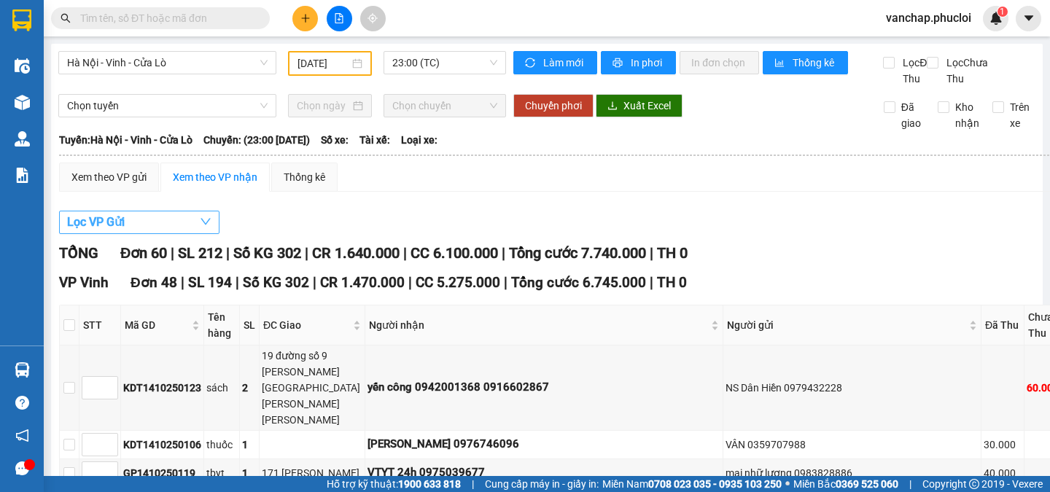
click at [171, 234] on button "Lọc VP Gửi" at bounding box center [139, 222] width 160 height 23
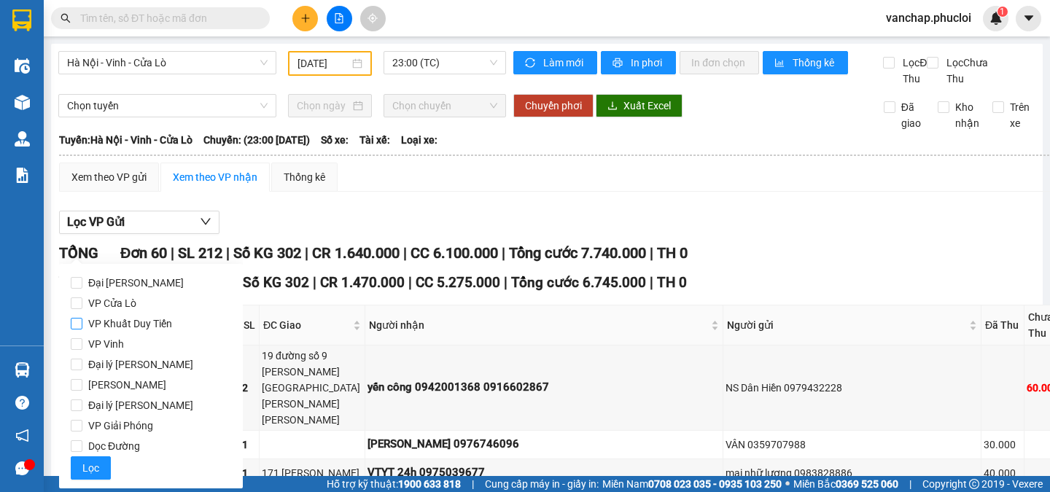
click at [79, 323] on input "VP Khuất Duy Tiến" at bounding box center [77, 324] width 12 height 12
checkbox input "true"
click at [92, 473] on span "Lọc" at bounding box center [90, 468] width 17 height 16
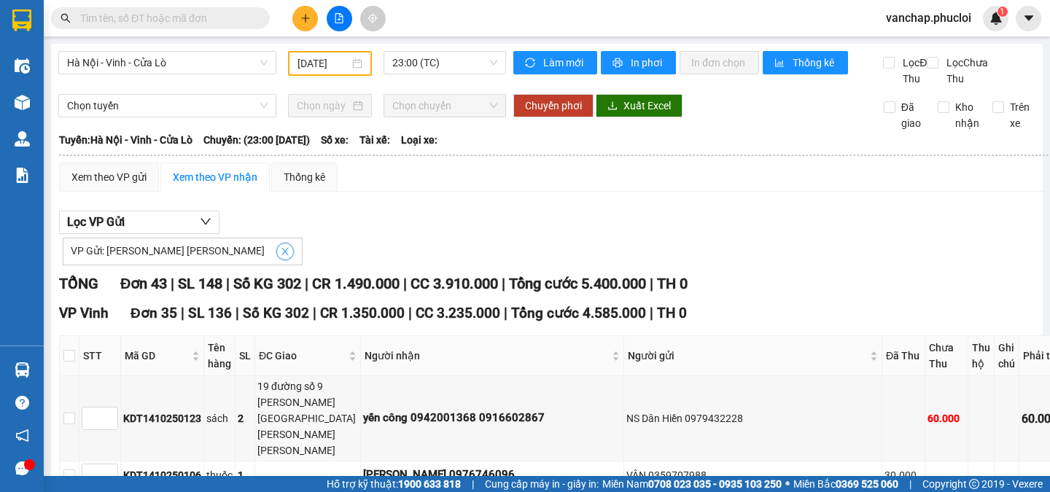
click at [281, 255] on icon "close" at bounding box center [284, 251] width 7 height 7
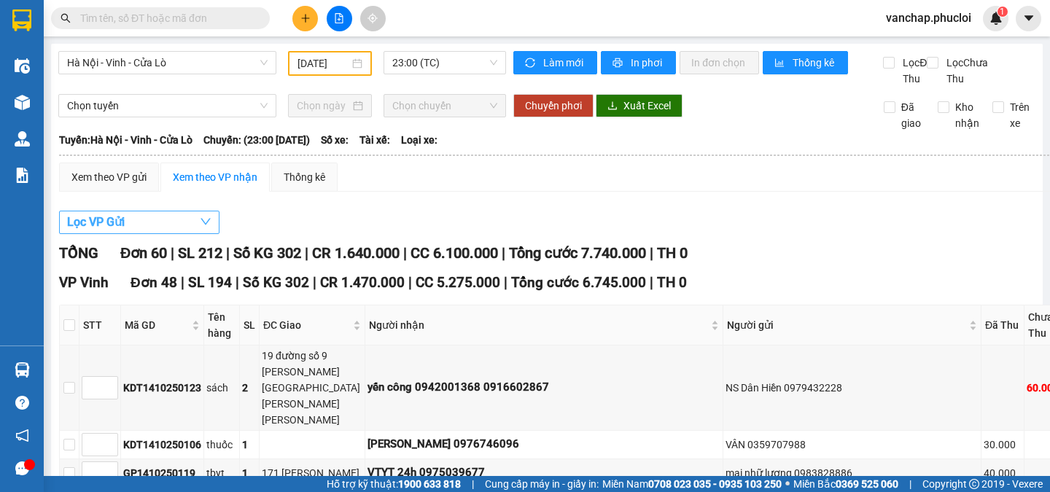
click at [189, 234] on button "Lọc VP Gửi" at bounding box center [139, 222] width 160 height 23
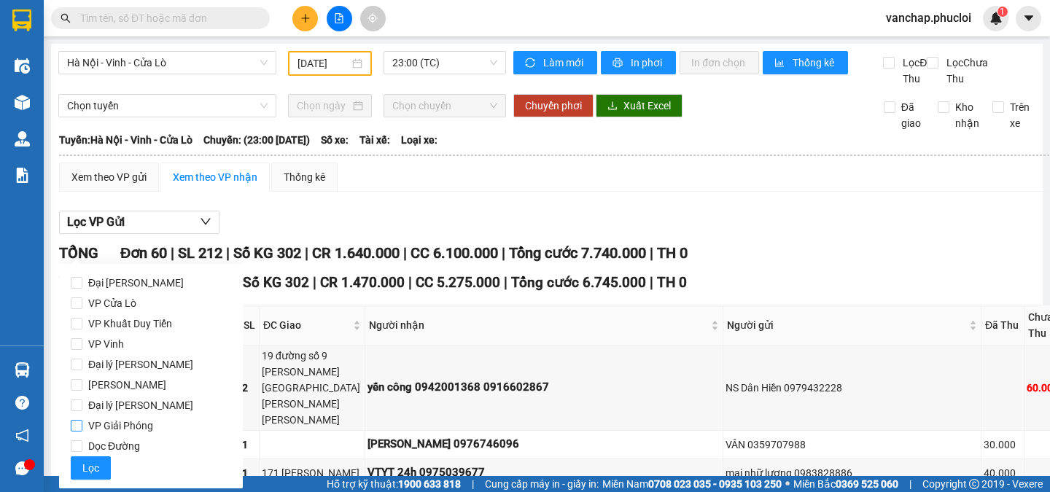
click at [78, 427] on input "VP Giải Phóng" at bounding box center [77, 426] width 12 height 12
checkbox input "true"
click at [86, 470] on span "Lọc" at bounding box center [90, 468] width 17 height 16
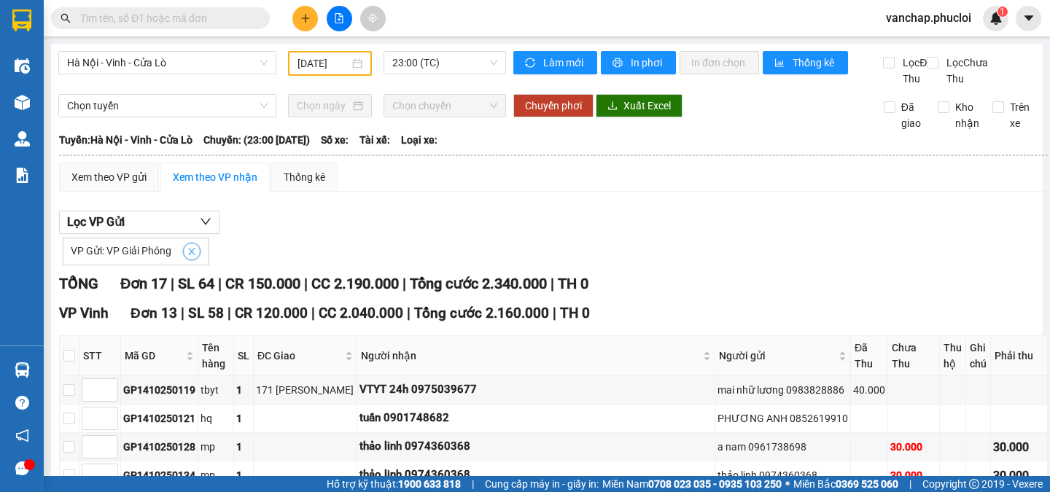
click at [189, 257] on icon "close" at bounding box center [192, 251] width 10 height 10
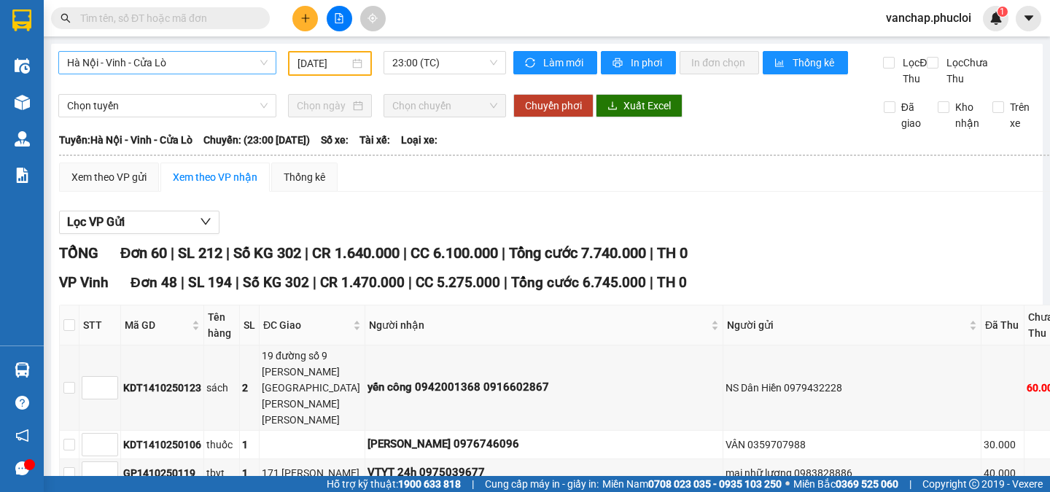
click at [170, 58] on span "Hà Nội - Vinh - Cửa Lò" at bounding box center [167, 63] width 200 height 22
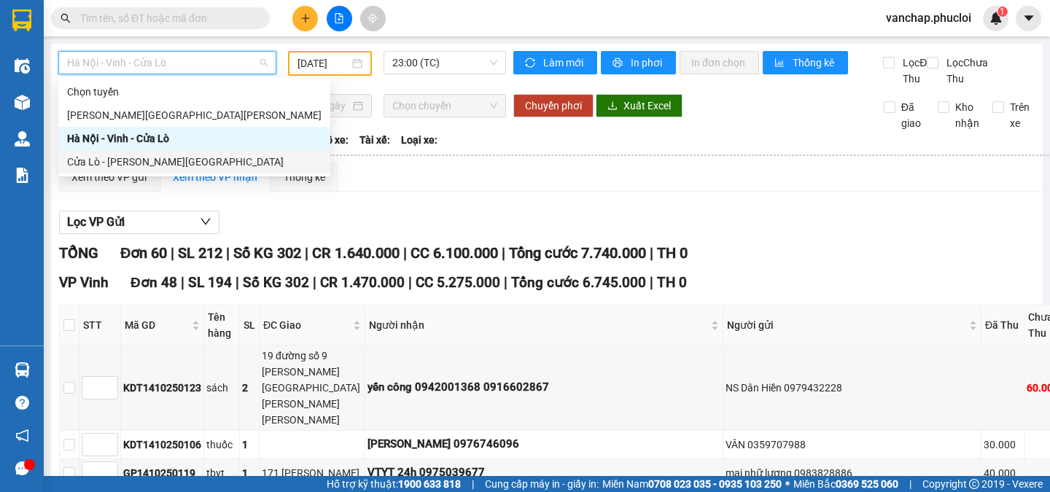
click at [136, 157] on div "Cửa Lò - [PERSON_NAME][GEOGRAPHIC_DATA]" at bounding box center [194, 162] width 254 height 16
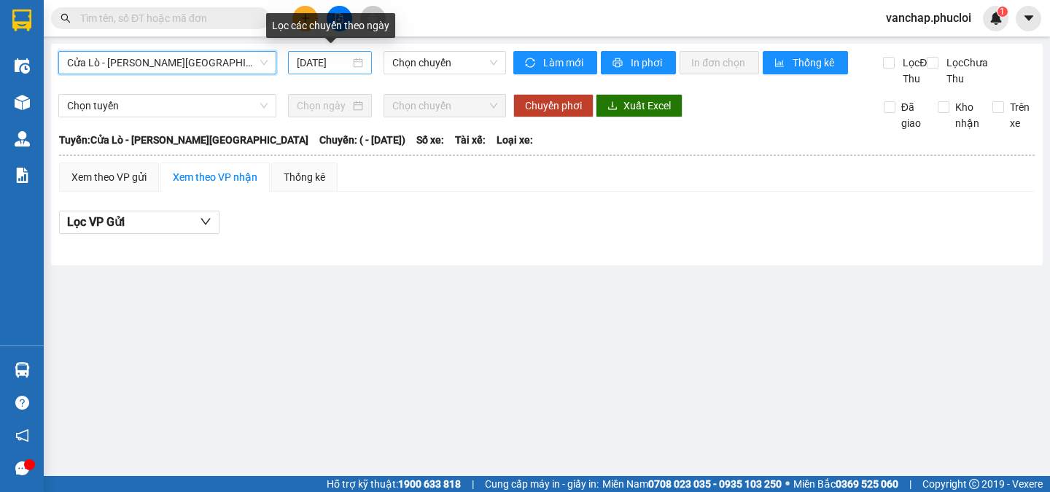
click at [357, 59] on div "[DATE]" at bounding box center [330, 63] width 66 height 16
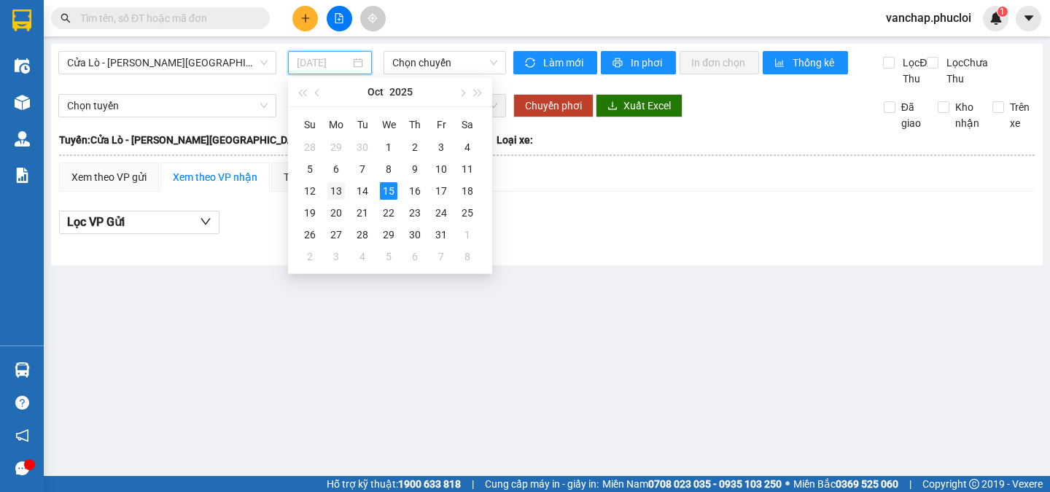
click at [340, 196] on div "13" at bounding box center [335, 190] width 17 height 17
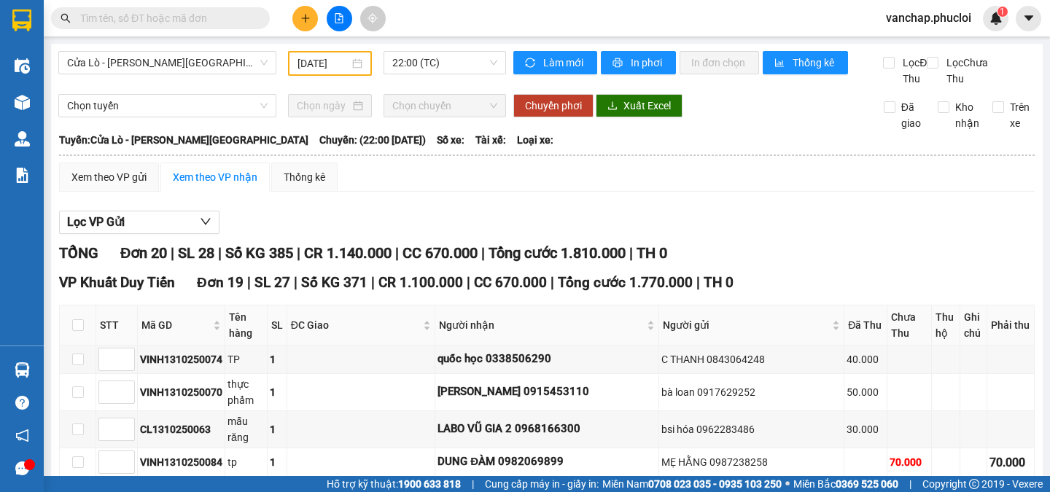
click at [360, 59] on div "[DATE]" at bounding box center [330, 63] width 84 height 25
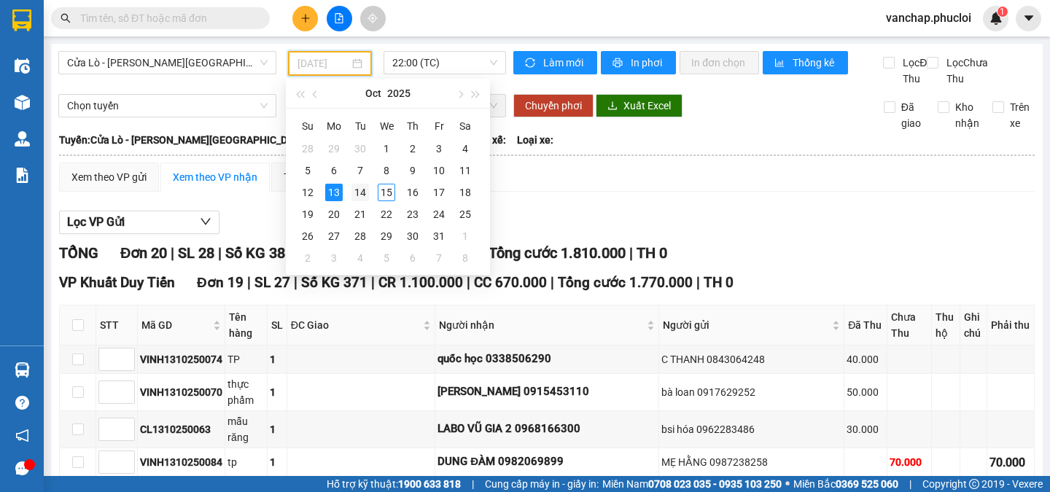
click at [361, 190] on div "14" at bounding box center [359, 192] width 17 height 17
type input "[DATE]"
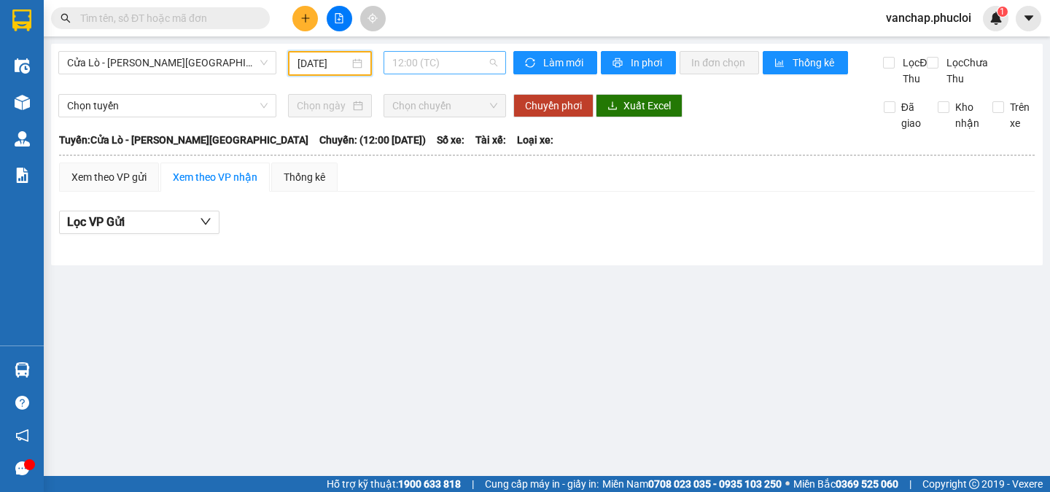
click at [384, 57] on div "12:00 (TC)" at bounding box center [445, 62] width 122 height 23
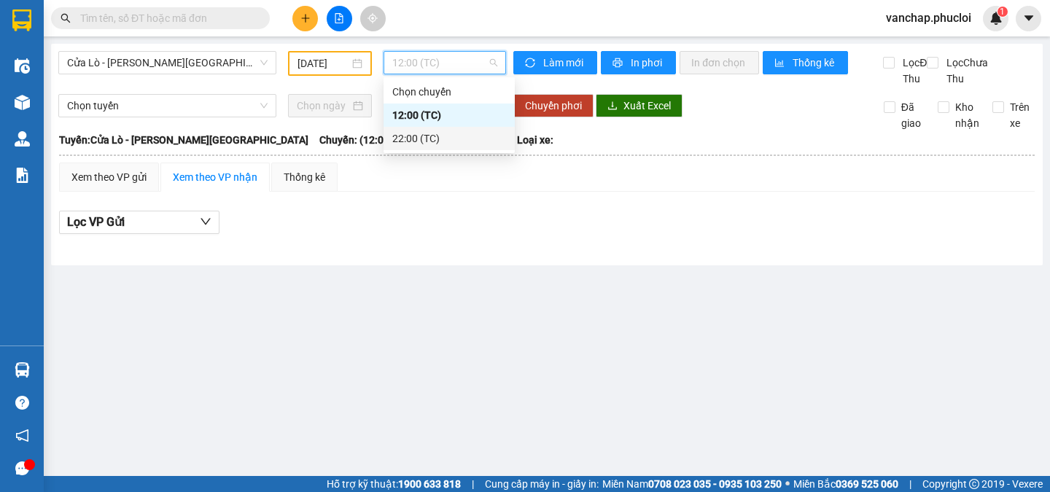
click at [408, 141] on div "22:00 (TC)" at bounding box center [449, 139] width 114 height 16
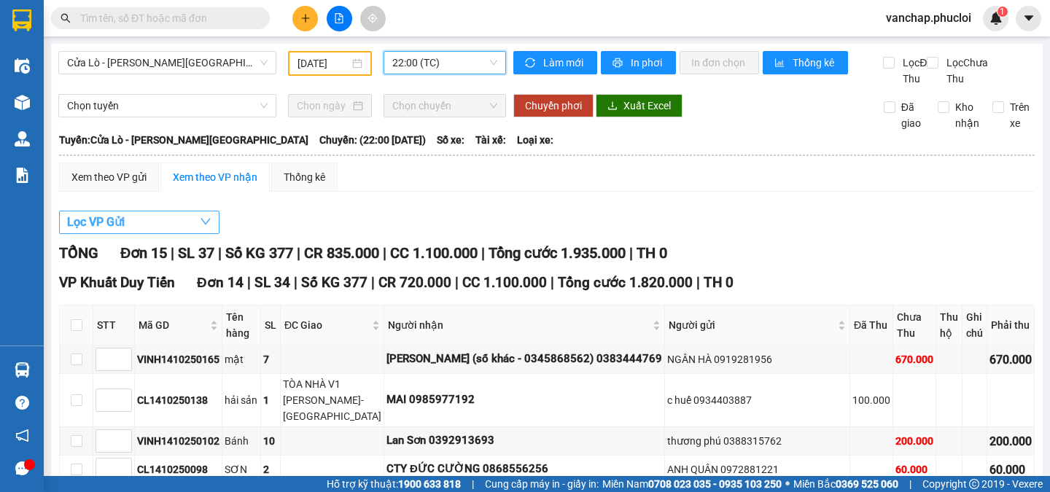
click at [156, 232] on button "Lọc VP Gửi" at bounding box center [139, 222] width 160 height 23
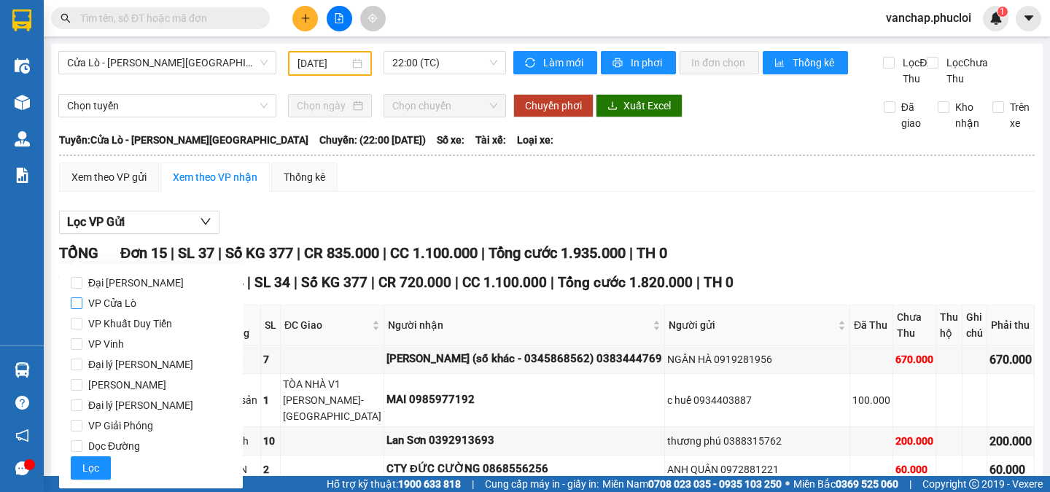
click at [74, 304] on input "VP Cửa Lò" at bounding box center [77, 303] width 12 height 12
checkbox input "true"
click at [91, 467] on span "Lọc" at bounding box center [90, 468] width 17 height 16
